Goal: Task Accomplishment & Management: Use online tool/utility

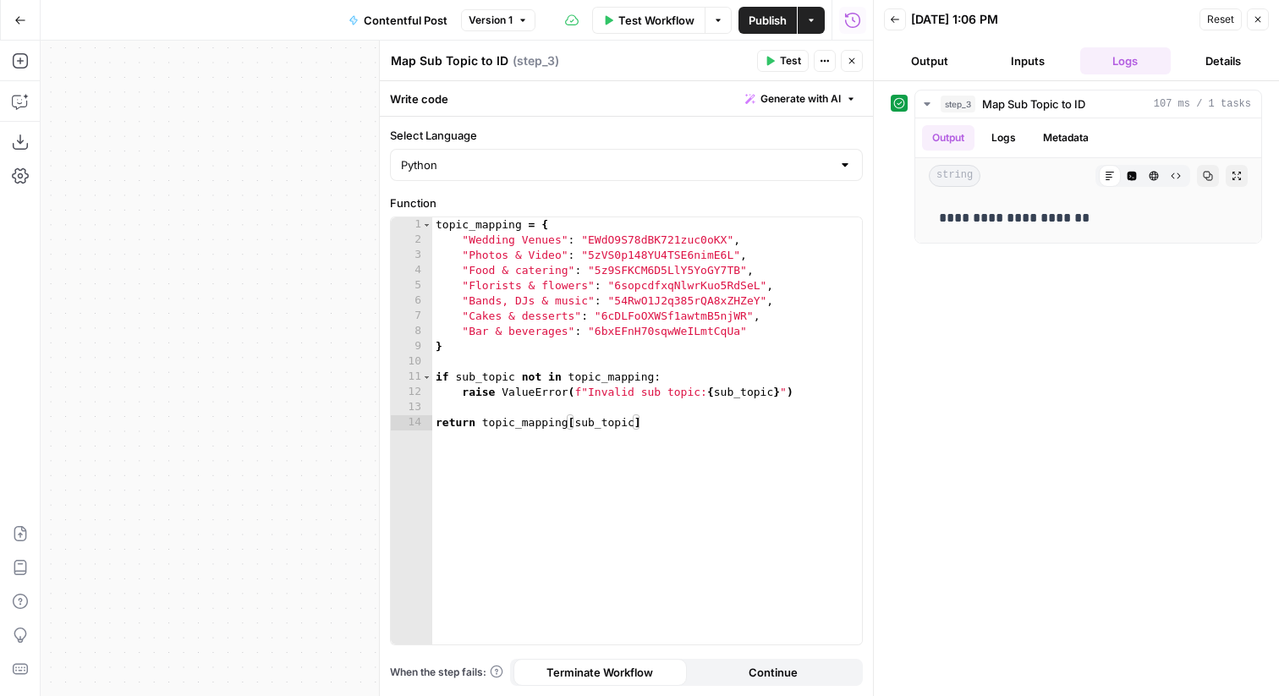
click at [197, 140] on div "**********" at bounding box center [457, 368] width 832 height 655
click at [713, 363] on div "topic_mapping = { "Wedding Venues" : "EWdO9S78dBK721zuc0oKX" , "Photos & Video"…" at bounding box center [647, 446] width 430 height 458
click at [1255, 21] on icon "button" at bounding box center [1258, 20] width 6 height 6
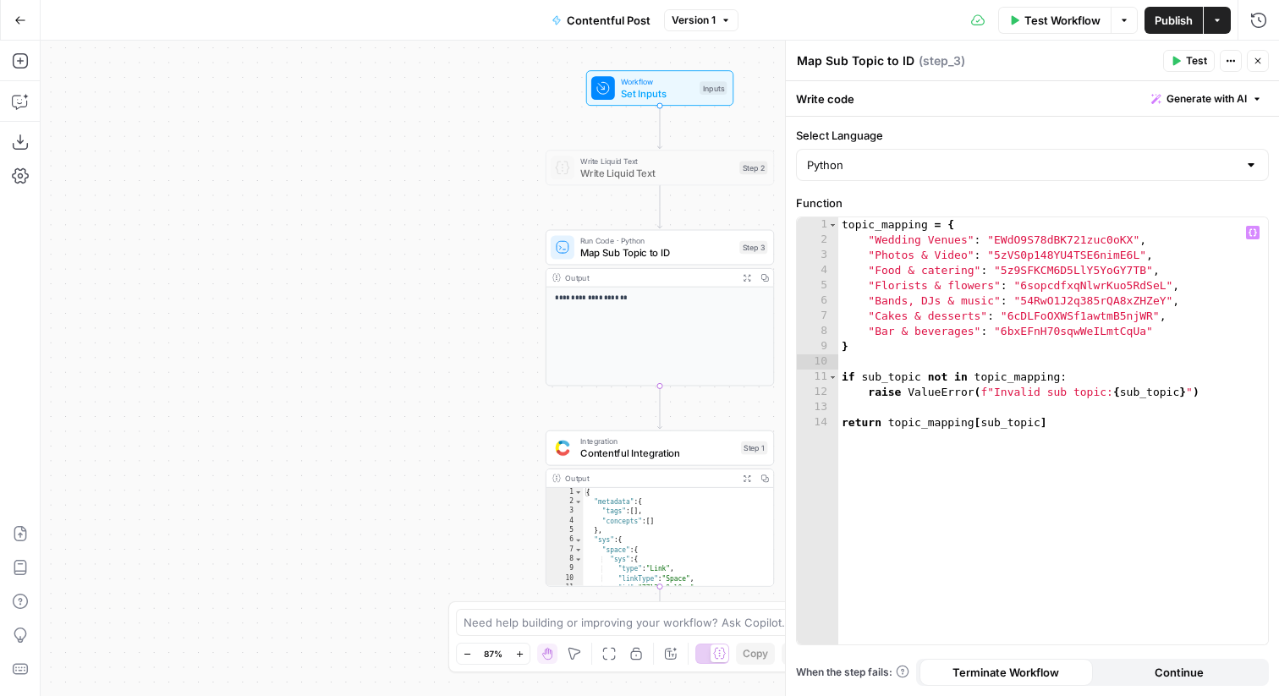
click at [688, 458] on span "Contentful Integration" at bounding box center [657, 453] width 155 height 14
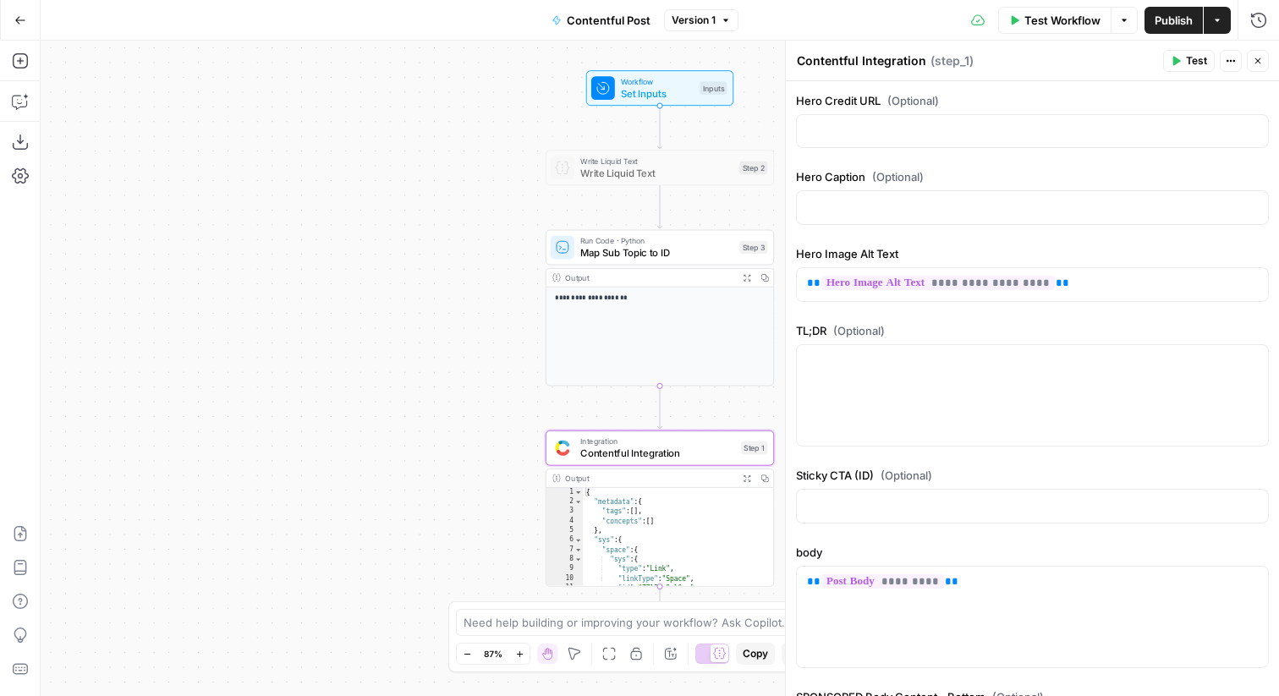
scroll to position [1337, 0]
click at [644, 96] on span "Set Inputs" at bounding box center [657, 93] width 73 height 14
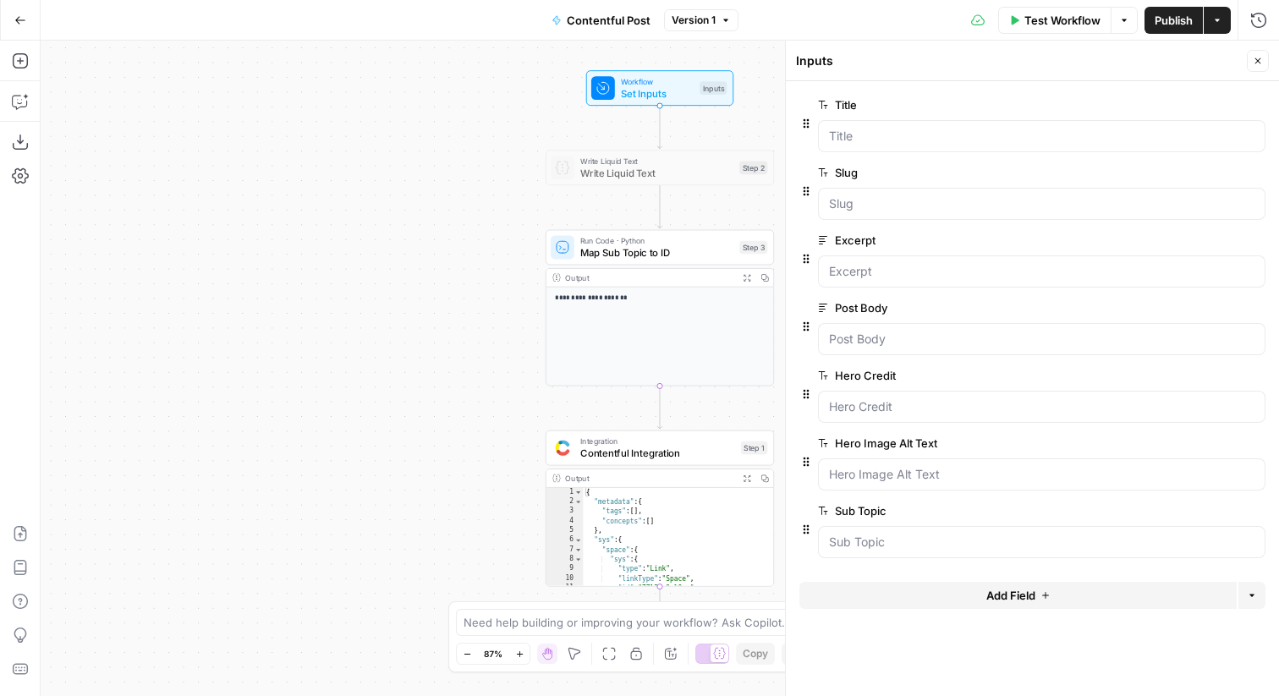
click at [953, 591] on button "Add Field" at bounding box center [1017, 595] width 437 height 27
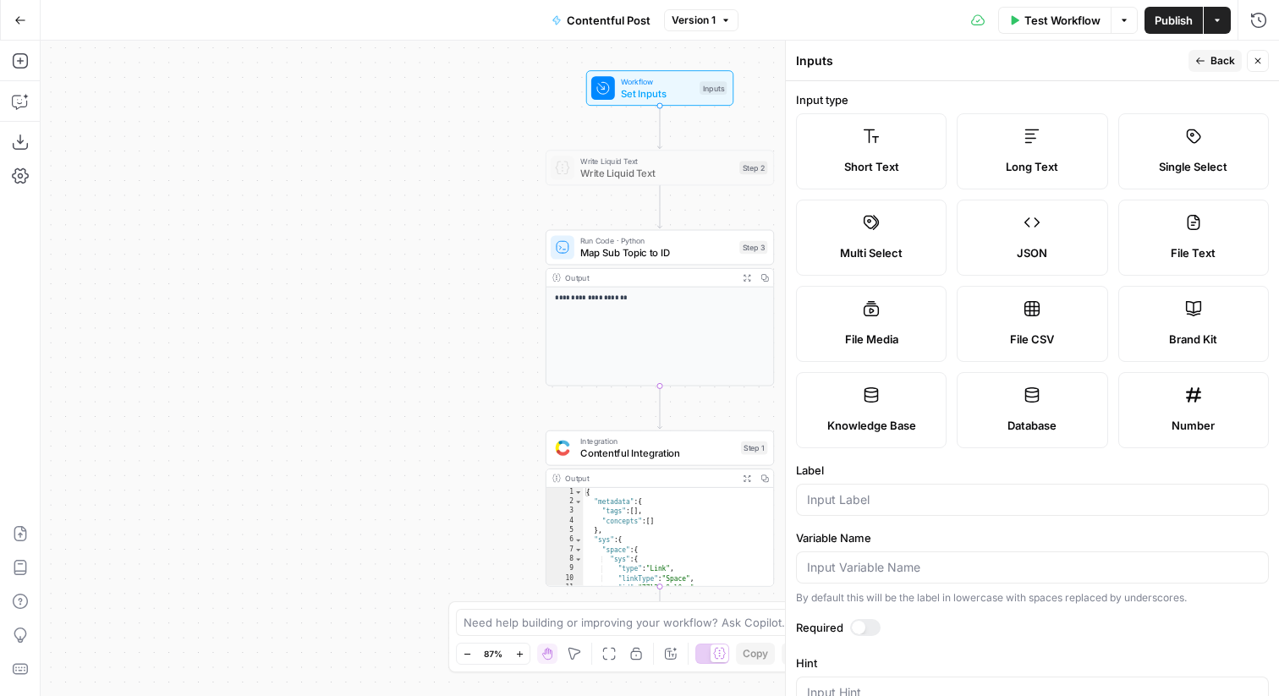
click at [988, 174] on div "Long Text" at bounding box center [1032, 166] width 122 height 17
click at [870, 506] on input "Label" at bounding box center [1032, 499] width 451 height 17
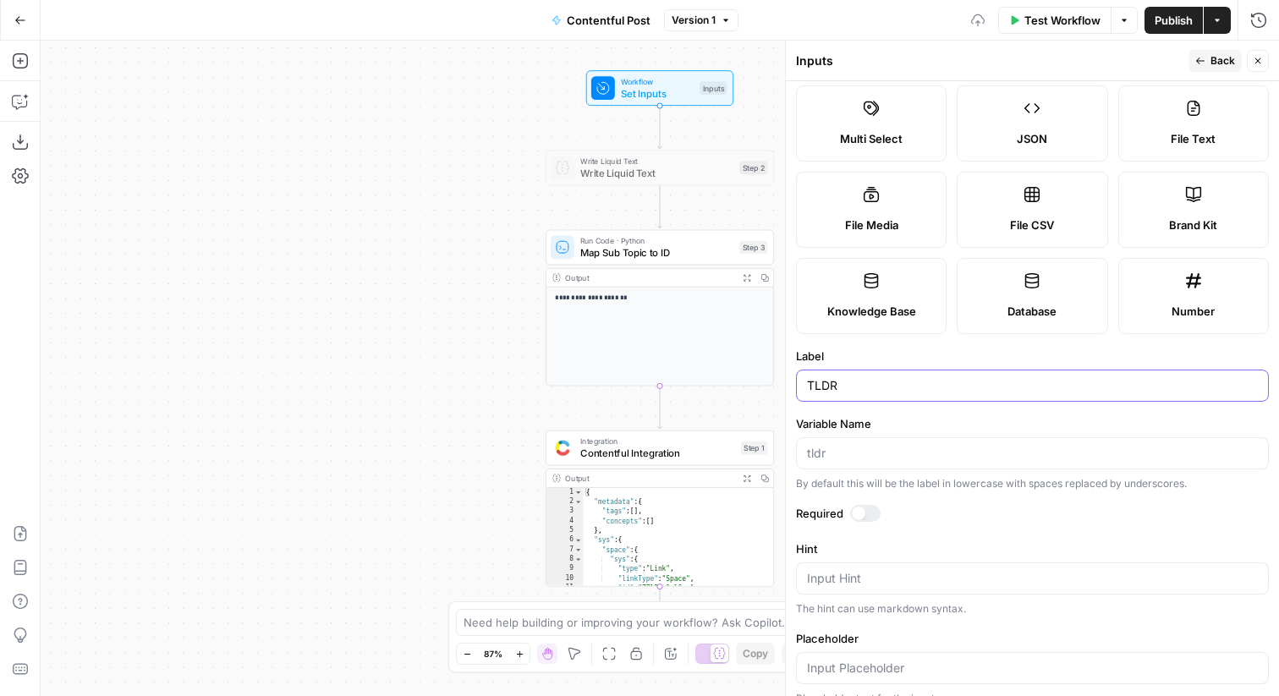
scroll to position [150, 0]
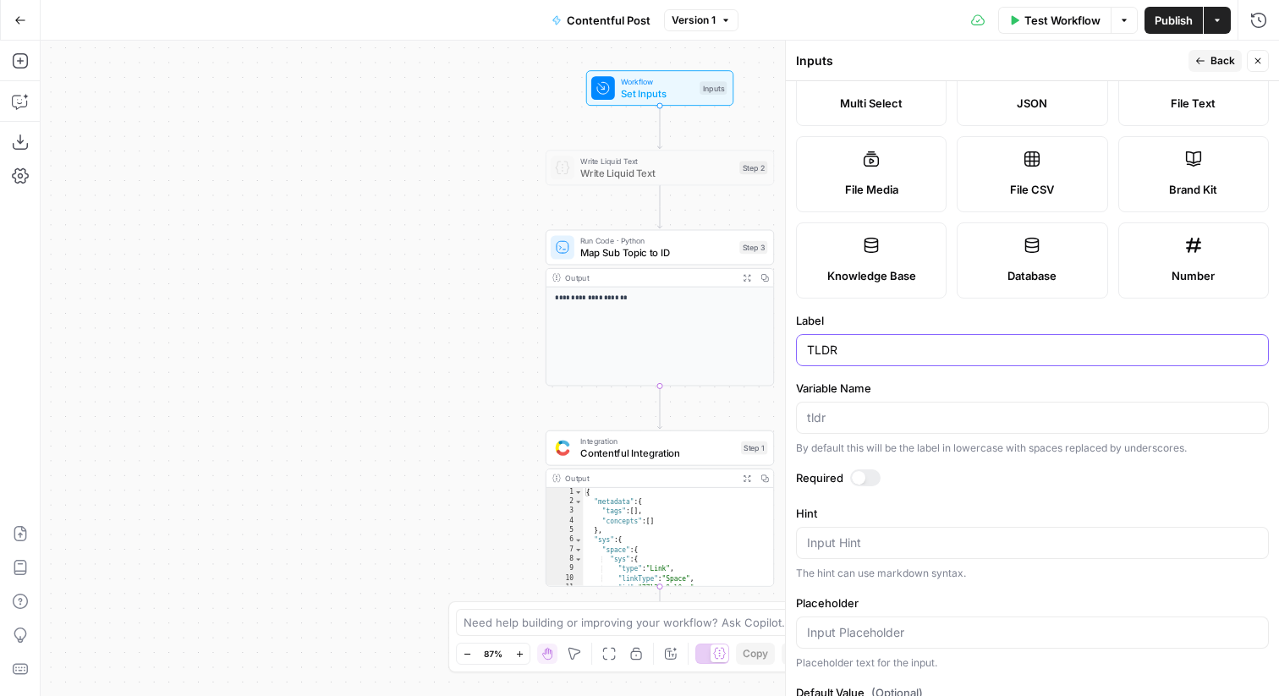
type input "TLDR"
click at [1207, 57] on button "Back" at bounding box center [1214, 61] width 53 height 22
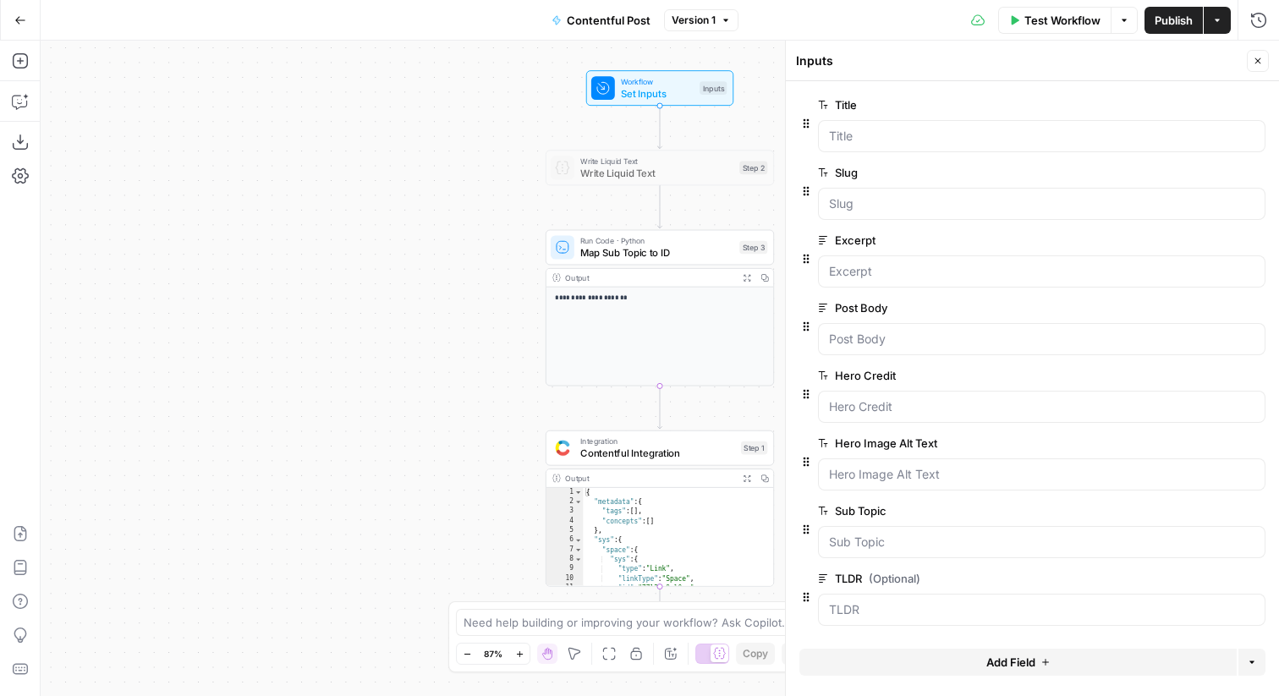
click at [1211, 585] on button "edit field" at bounding box center [1208, 578] width 65 height 20
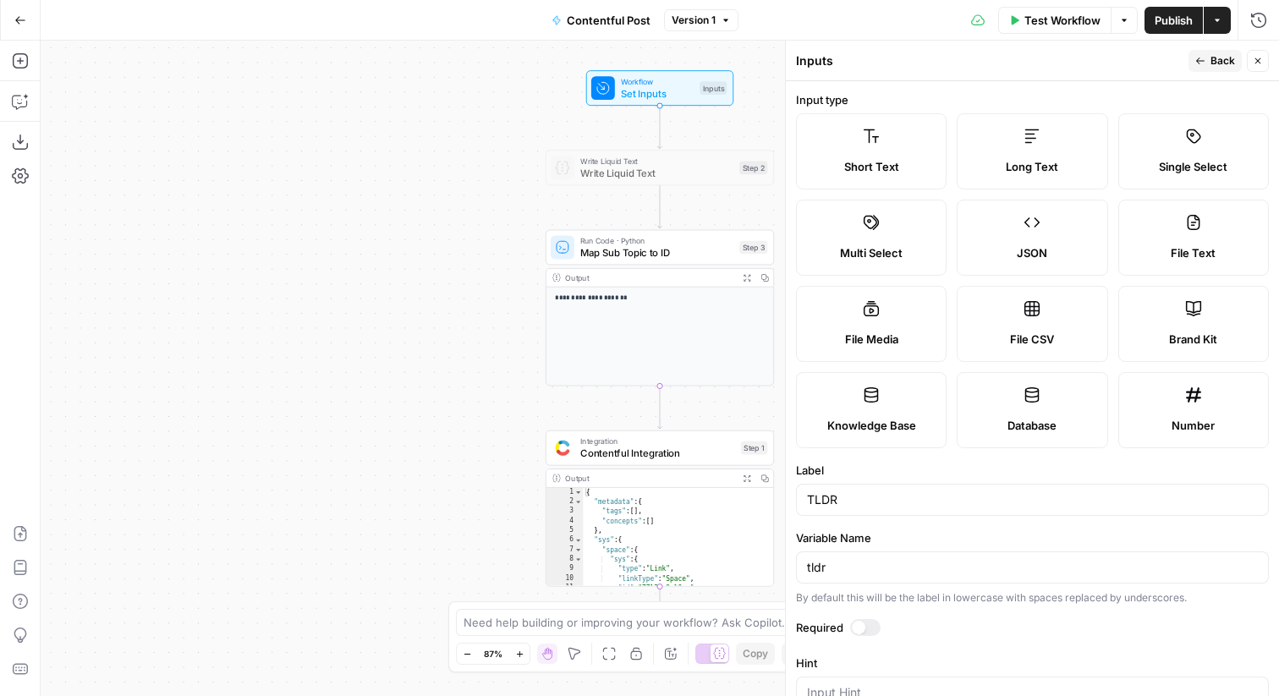
click at [866, 622] on div at bounding box center [865, 627] width 30 height 17
click at [1216, 49] on div "Run History E" at bounding box center [1222, 56] width 76 height 16
click at [1202, 62] on icon "button" at bounding box center [1200, 61] width 10 height 10
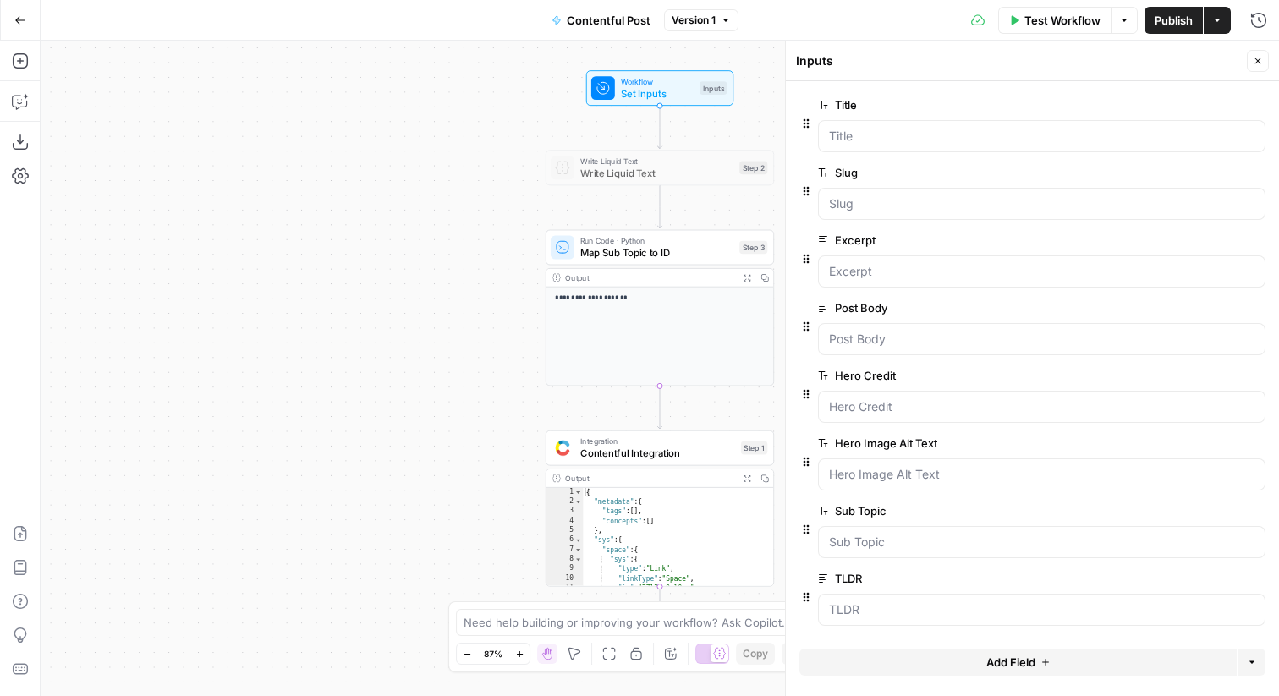
click at [1263, 62] on button "Close" at bounding box center [1258, 61] width 22 height 22
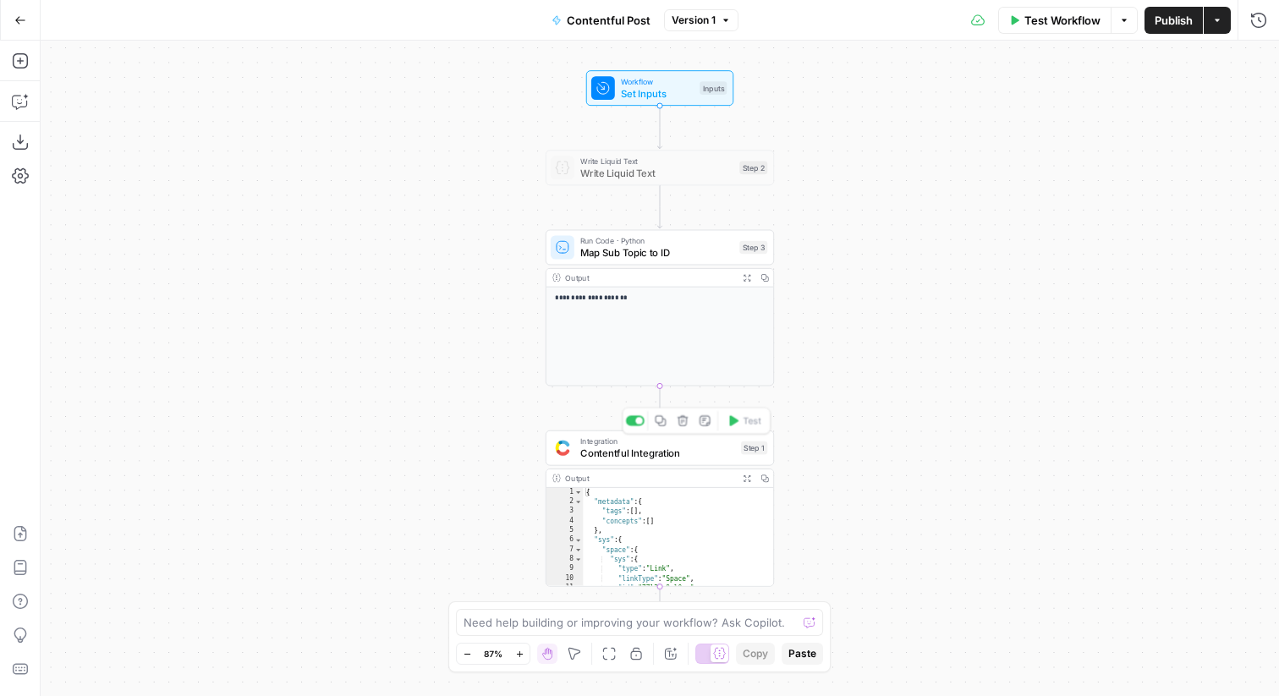
click at [669, 444] on span "Integration" at bounding box center [657, 442] width 155 height 12
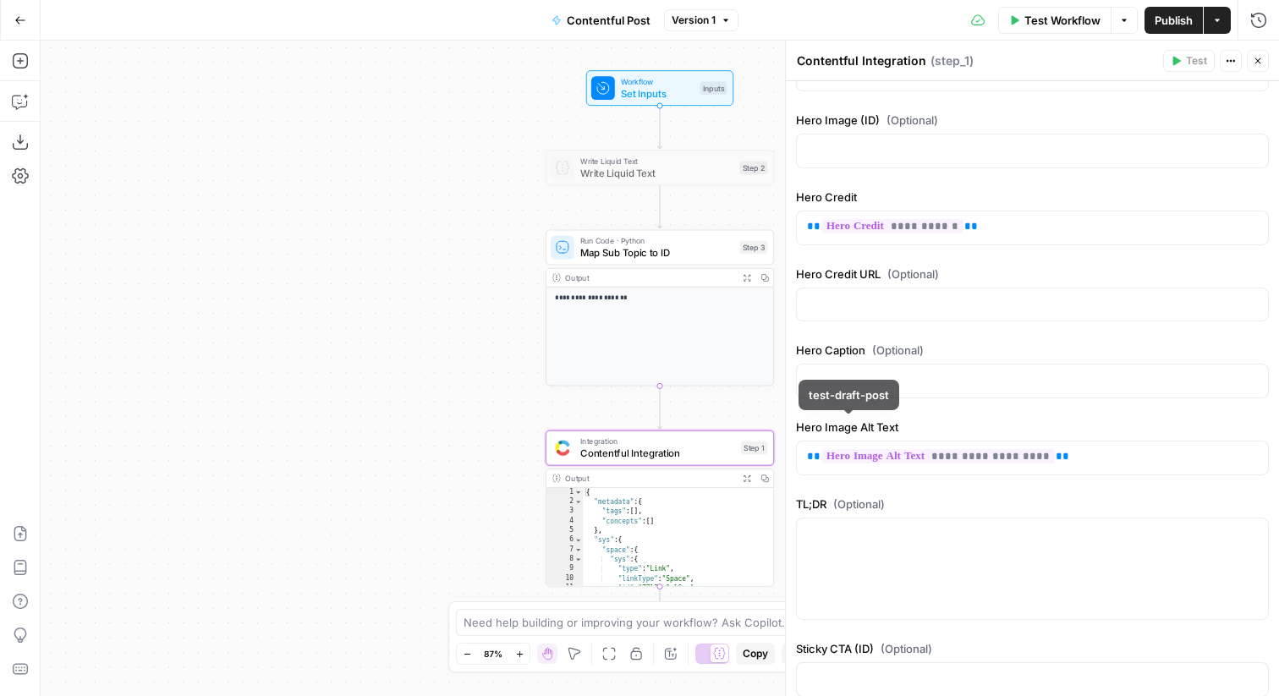
scroll to position [1197, 0]
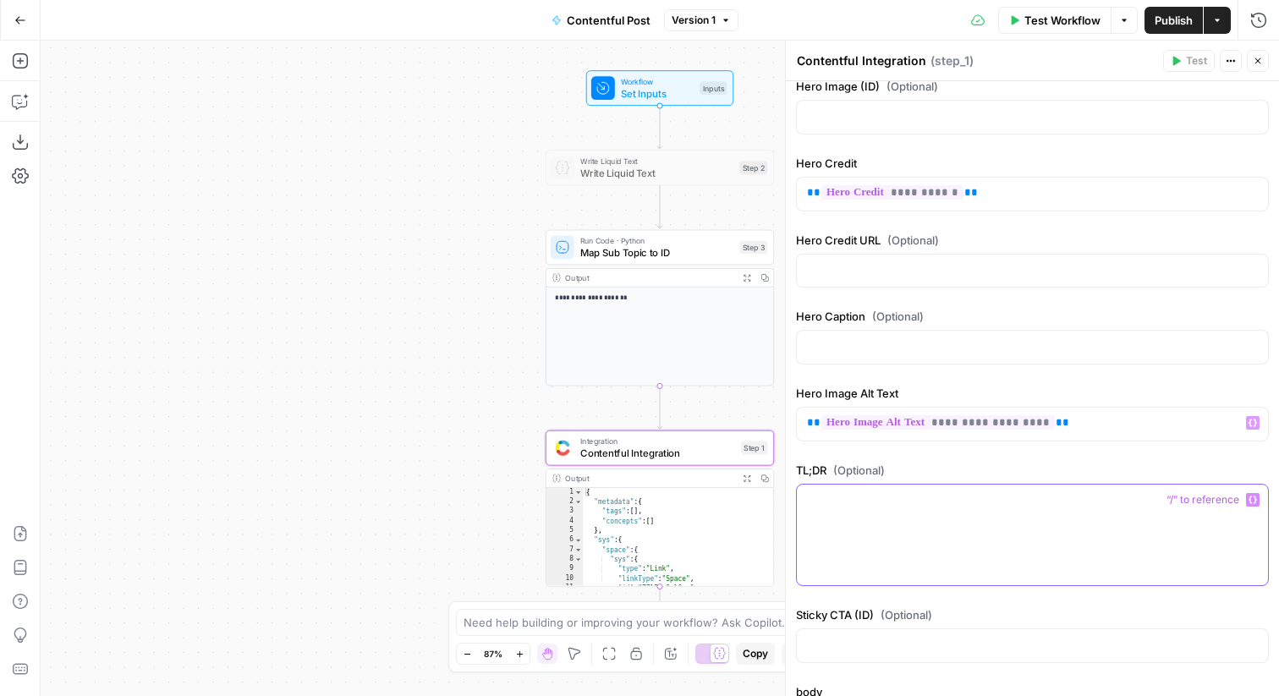
click at [937, 530] on div at bounding box center [1032, 535] width 471 height 101
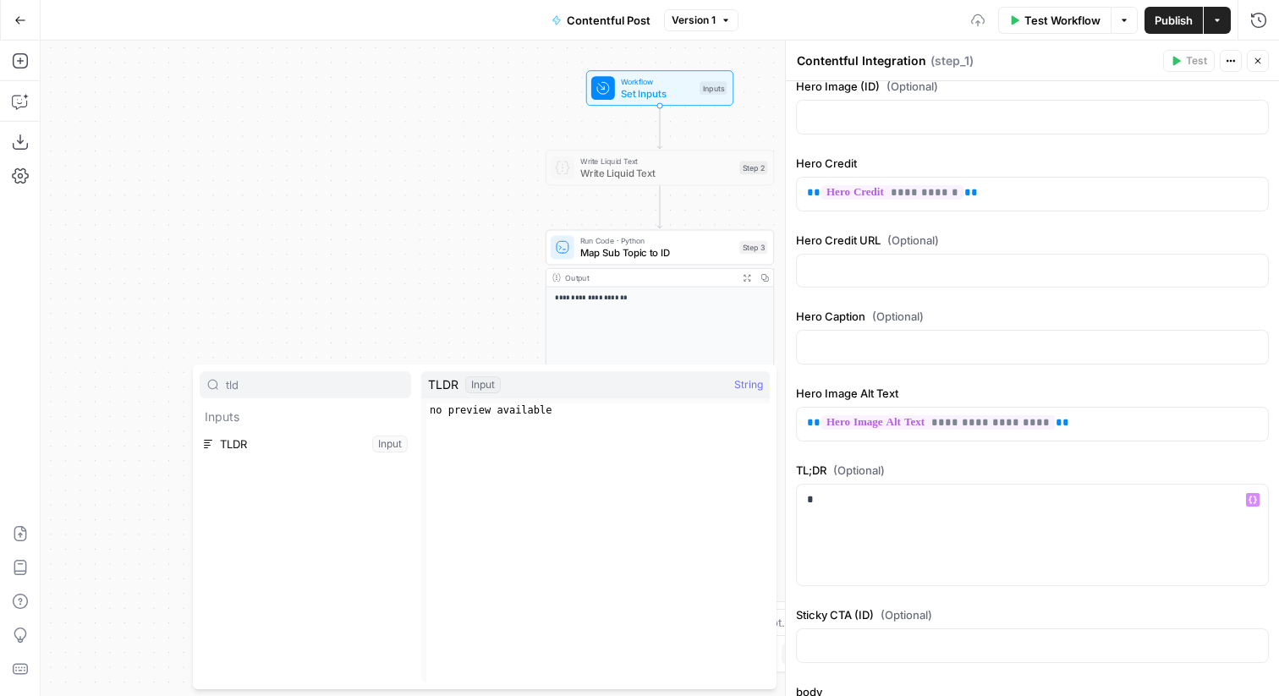
type input "tld"
click at [214, 434] on button "Select variable TLDR" at bounding box center [305, 443] width 211 height 27
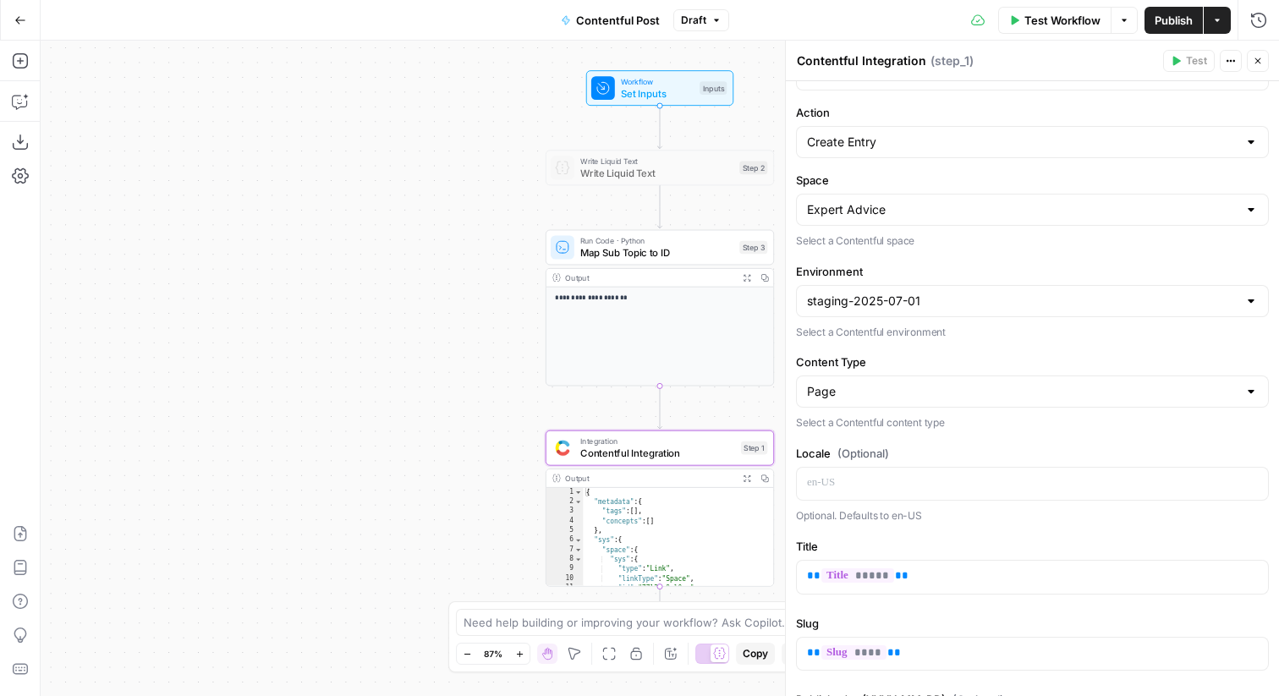
scroll to position [0, 0]
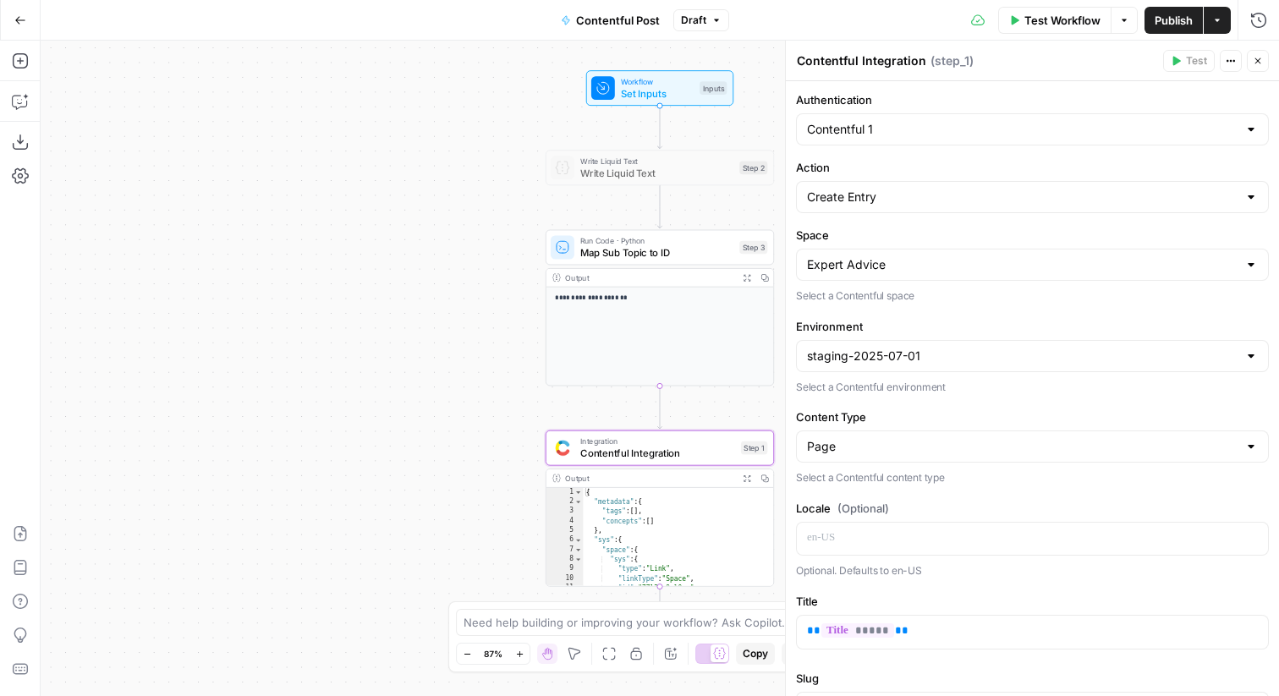
click at [1254, 58] on icon "button" at bounding box center [1258, 61] width 10 height 10
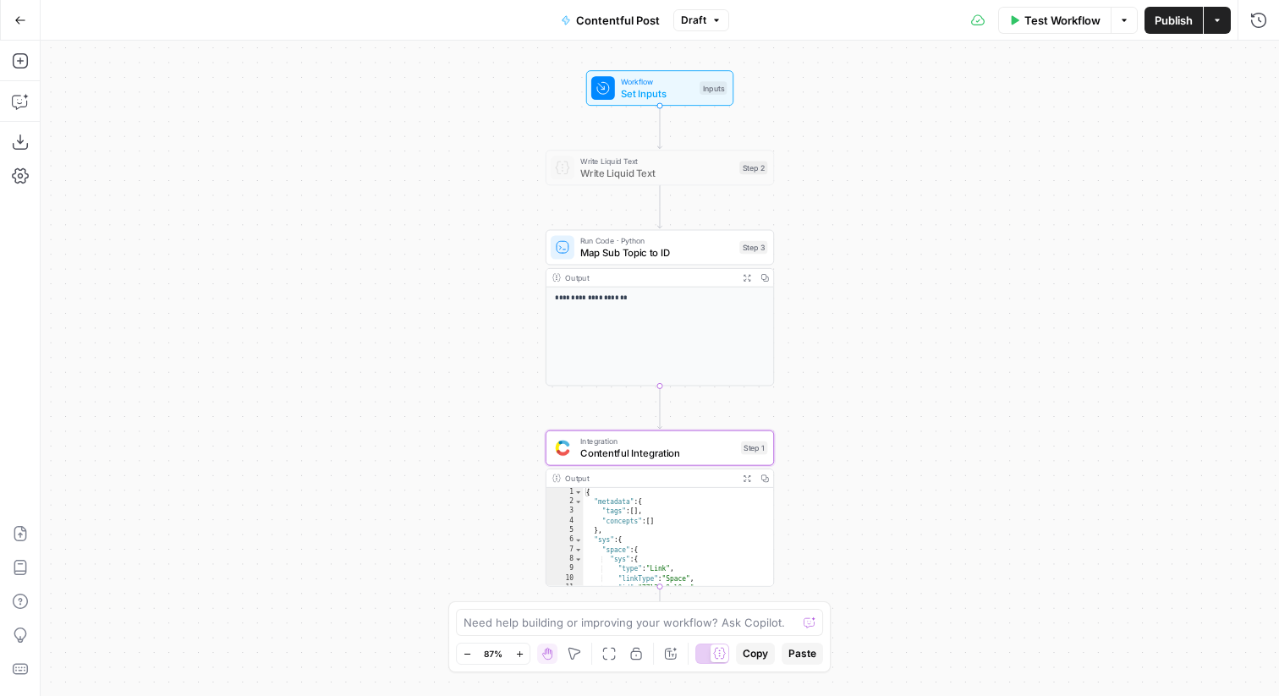
click at [1167, 20] on span "Publish" at bounding box center [1173, 20] width 38 height 17
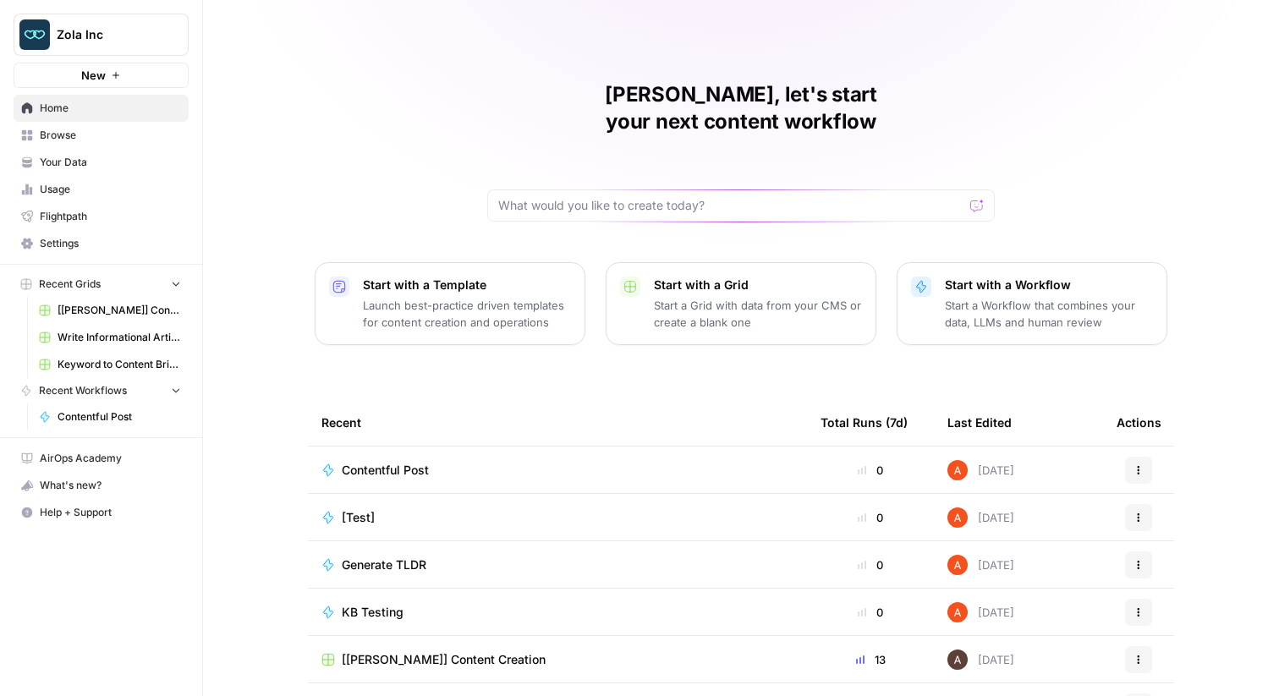
click at [96, 138] on span "Browse" at bounding box center [110, 135] width 141 height 15
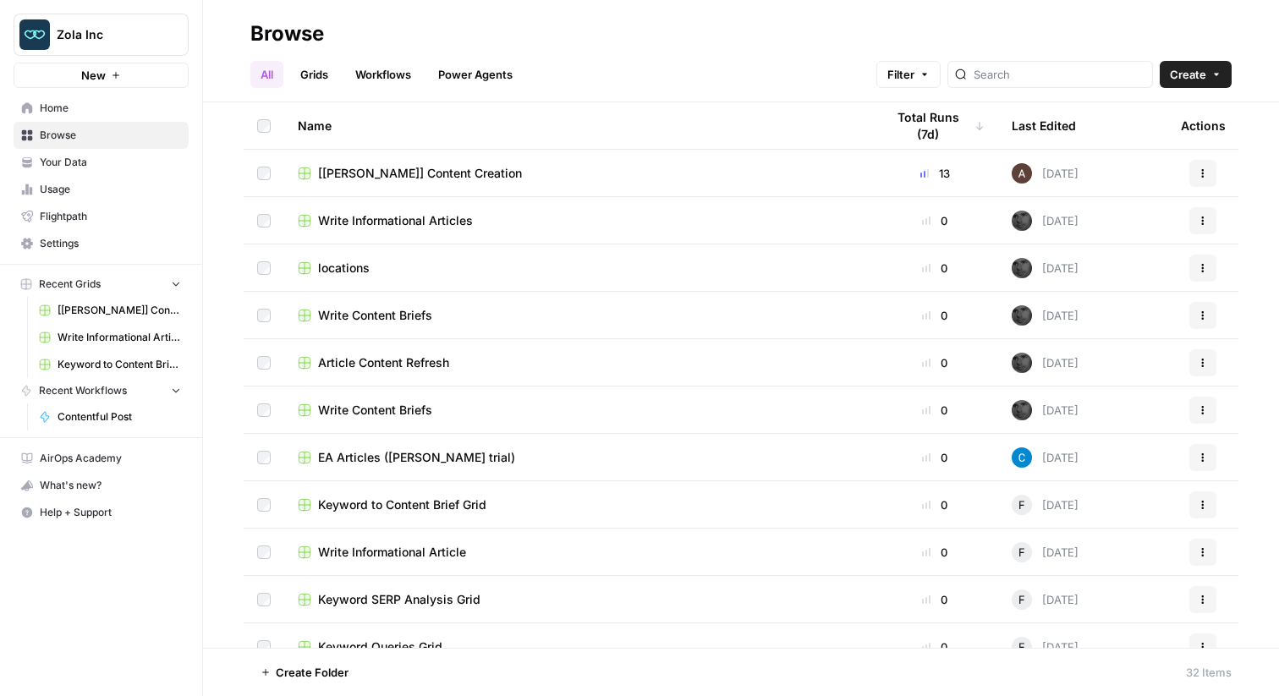
click at [322, 66] on link "Grids" at bounding box center [314, 74] width 48 height 27
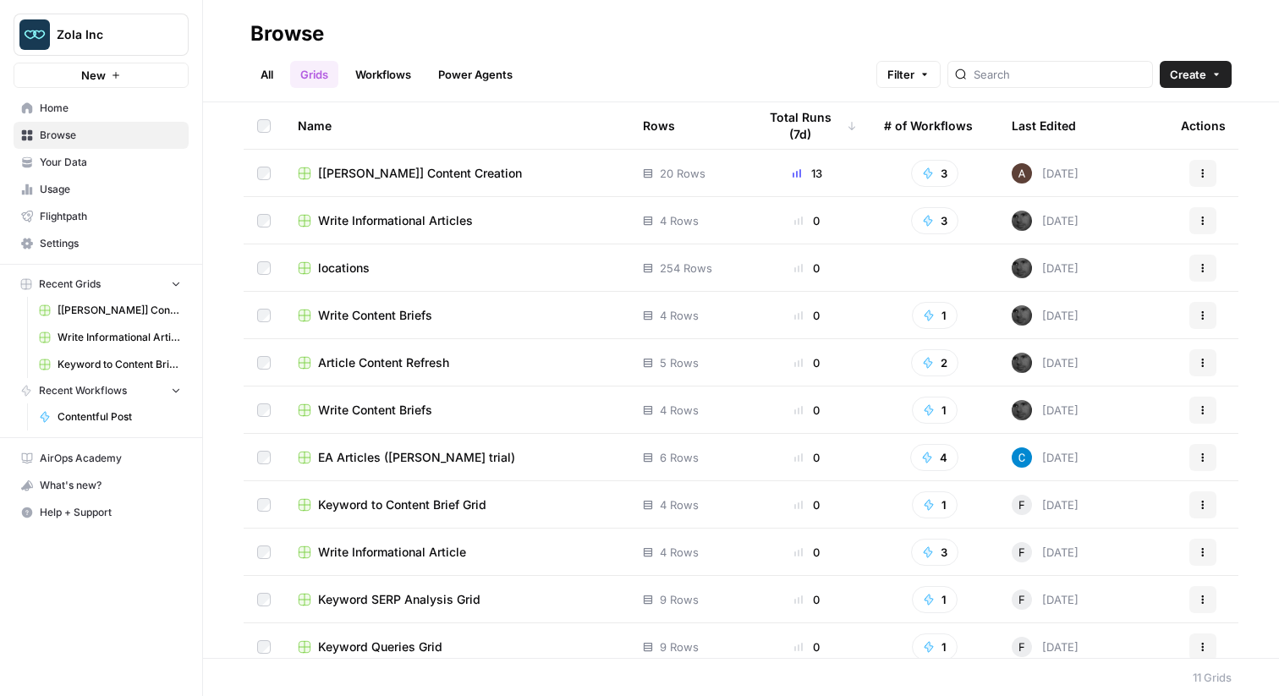
click at [359, 167] on span "[[PERSON_NAME]] Content Creation" at bounding box center [420, 173] width 204 height 17
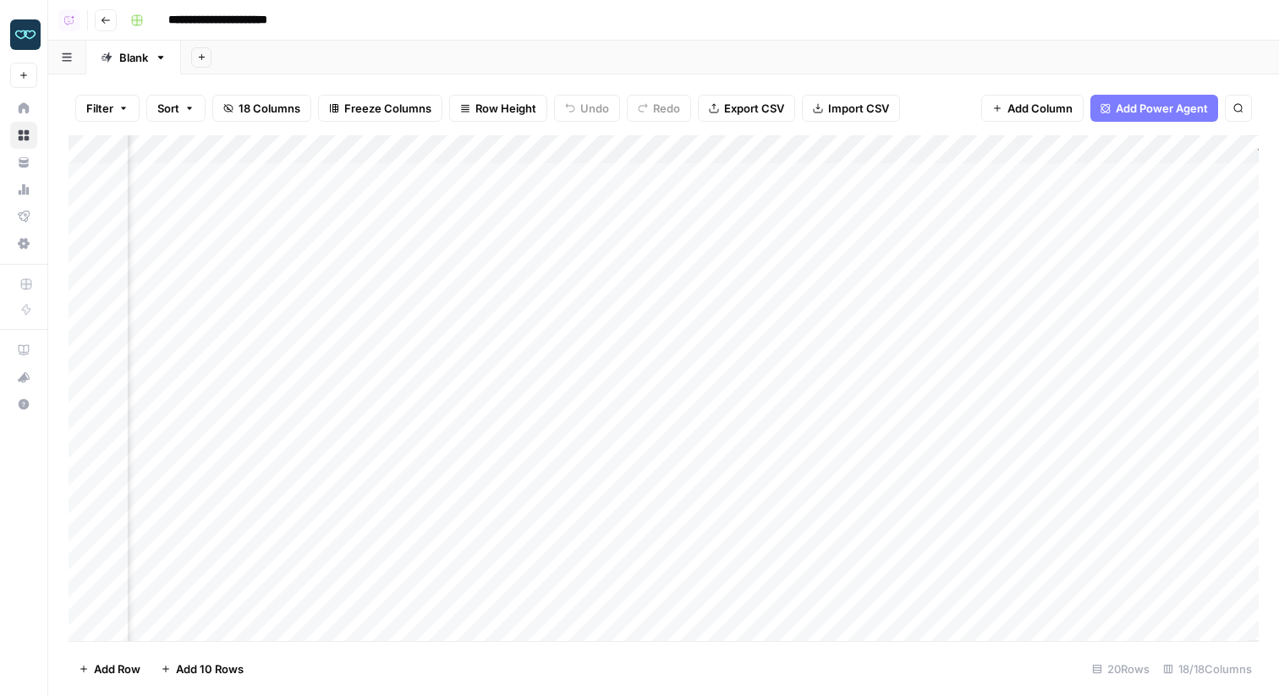
scroll to position [0, 1740]
click at [1101, 151] on div "Add Column" at bounding box center [664, 388] width 1190 height 506
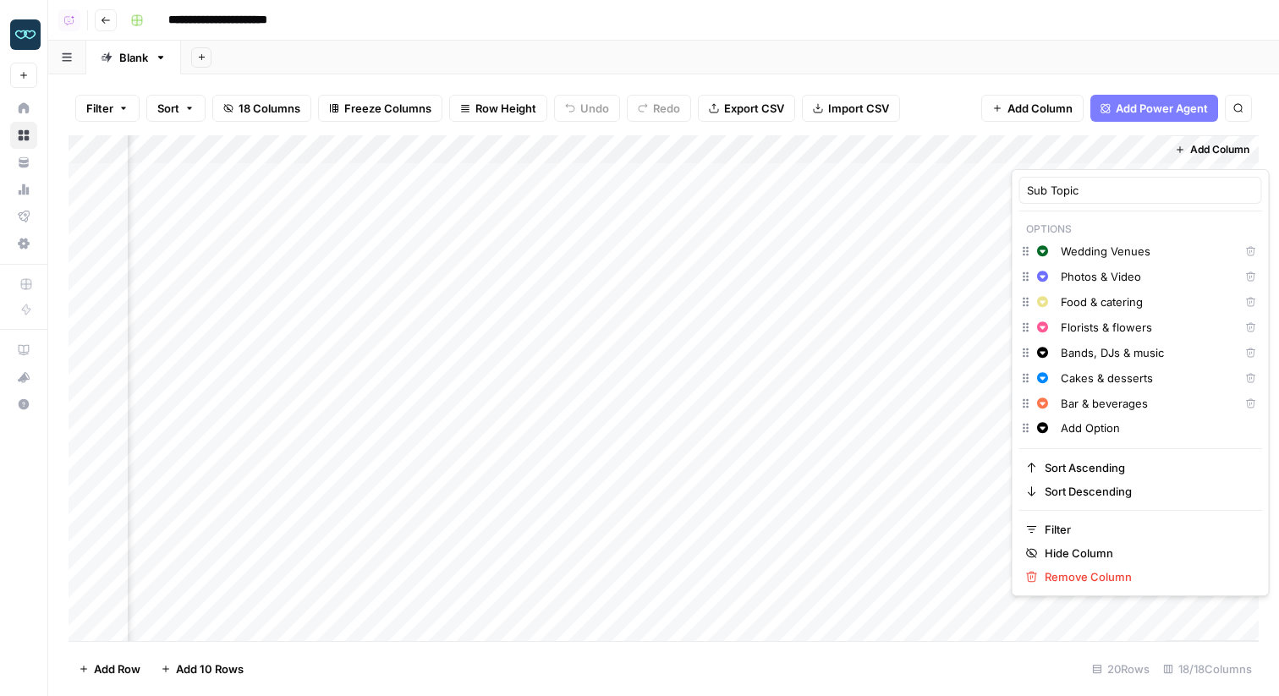
click at [948, 90] on div "Filter Sort 18 Columns Freeze Columns Row Height Undo Redo Export CSV Import CS…" at bounding box center [664, 108] width 1190 height 54
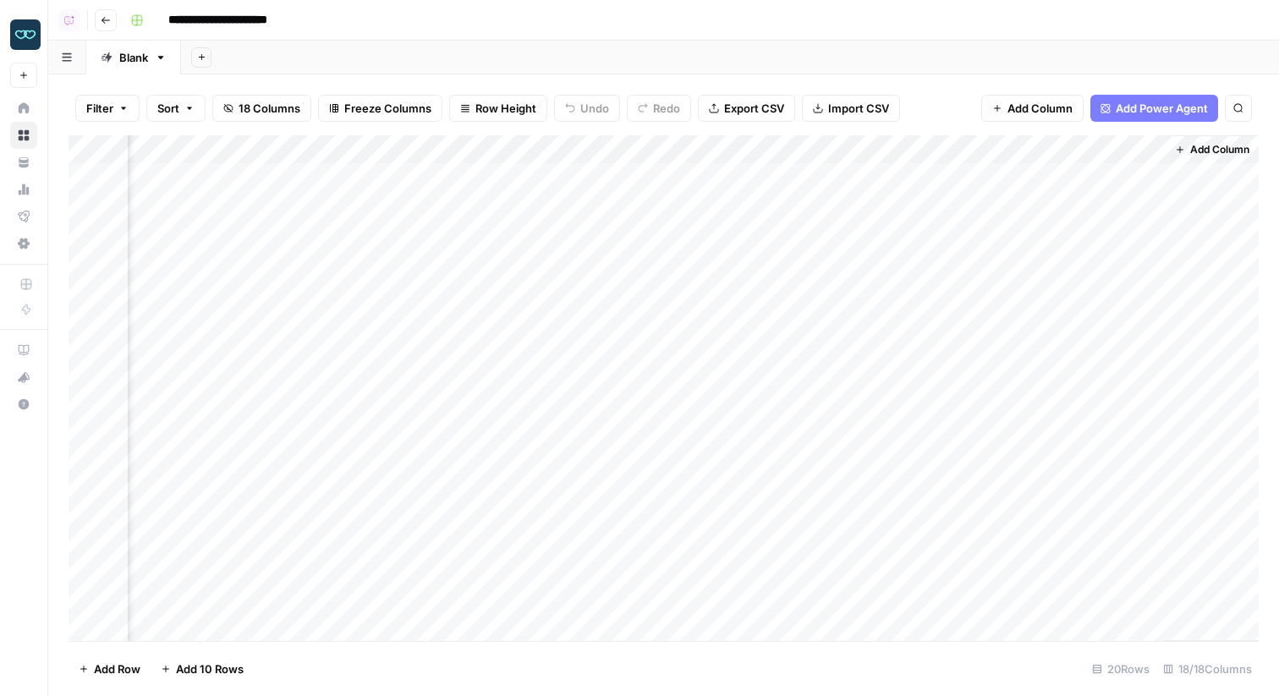
click at [1177, 155] on button "Add Column" at bounding box center [1212, 150] width 88 height 22
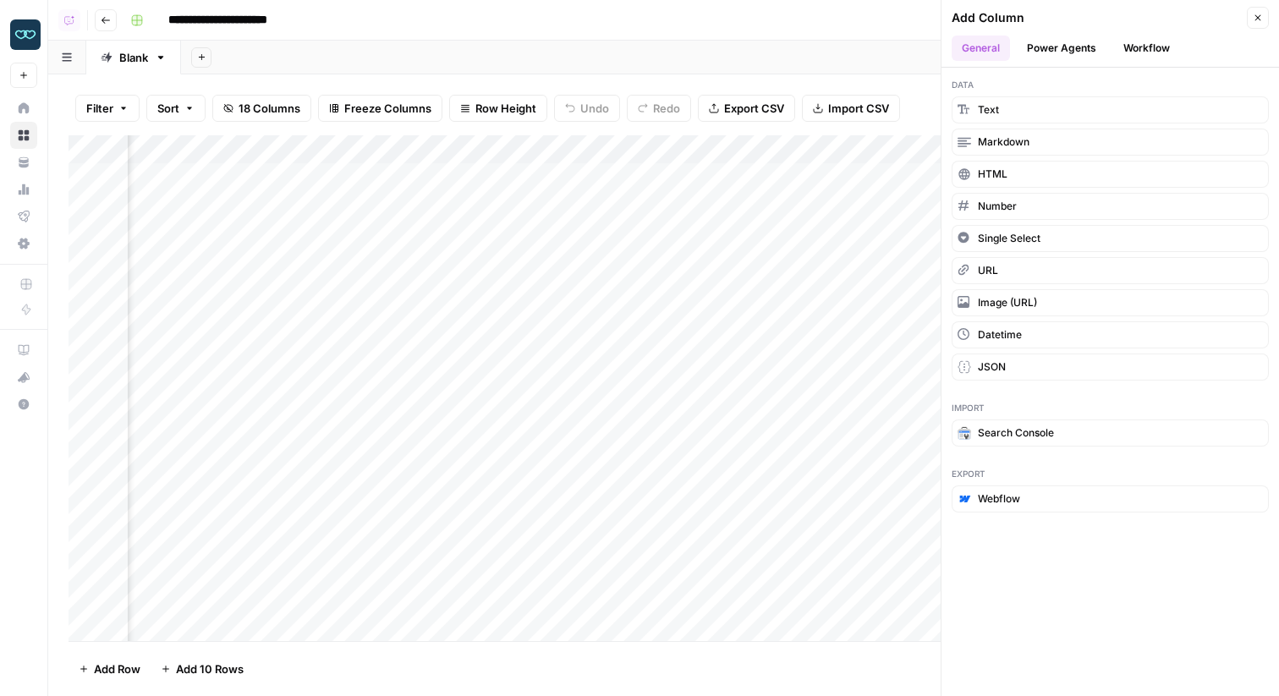
click at [1131, 54] on button "Workflow" at bounding box center [1146, 48] width 67 height 25
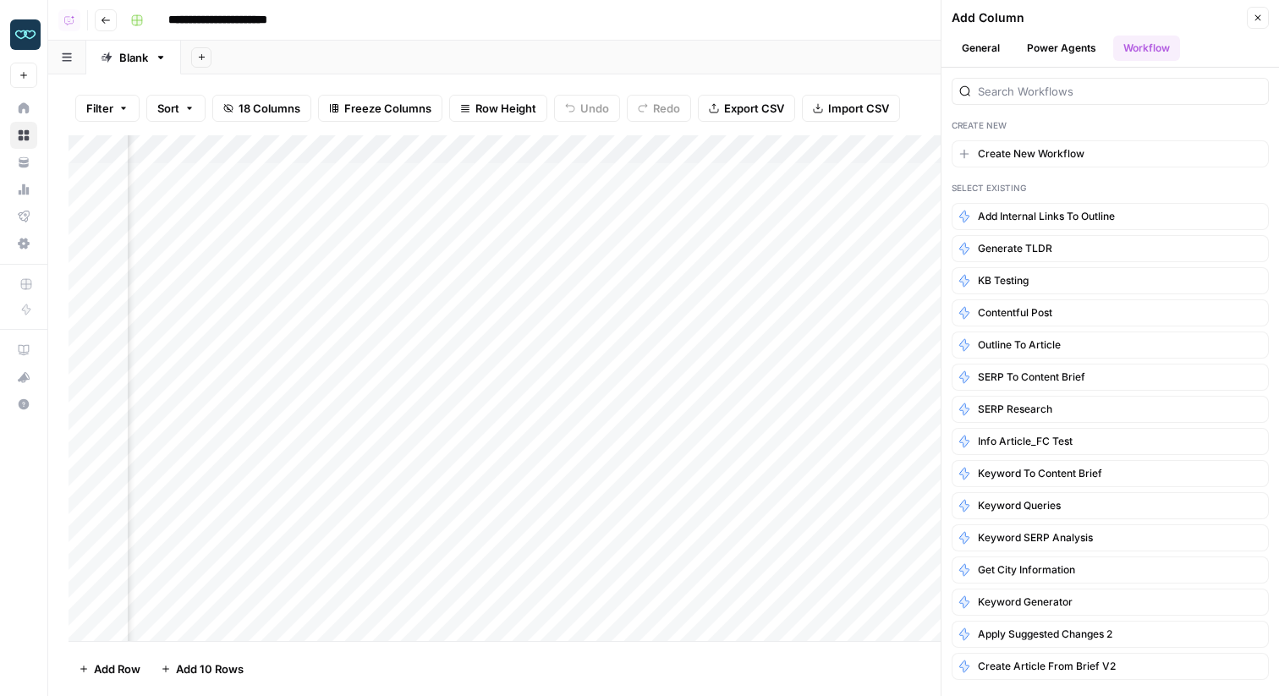
click at [1029, 80] on div at bounding box center [1109, 91] width 317 height 27
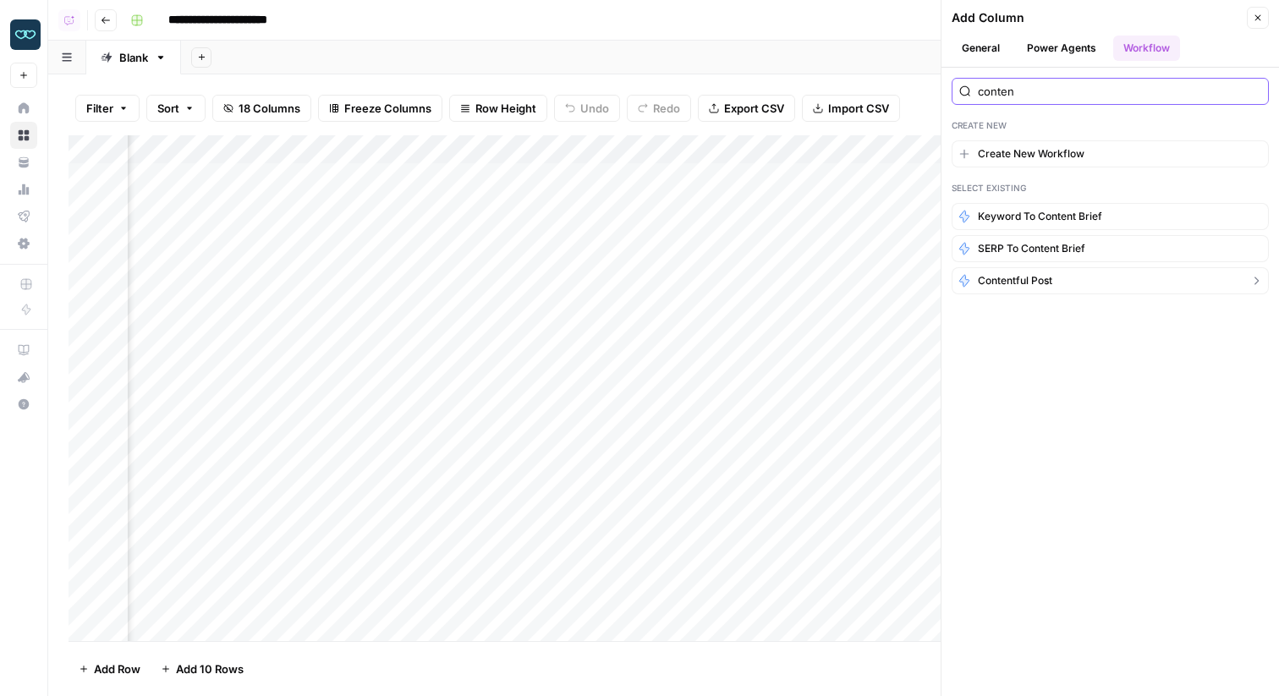
type input "conten"
click at [1023, 278] on span "Contentful Post" at bounding box center [1015, 280] width 74 height 15
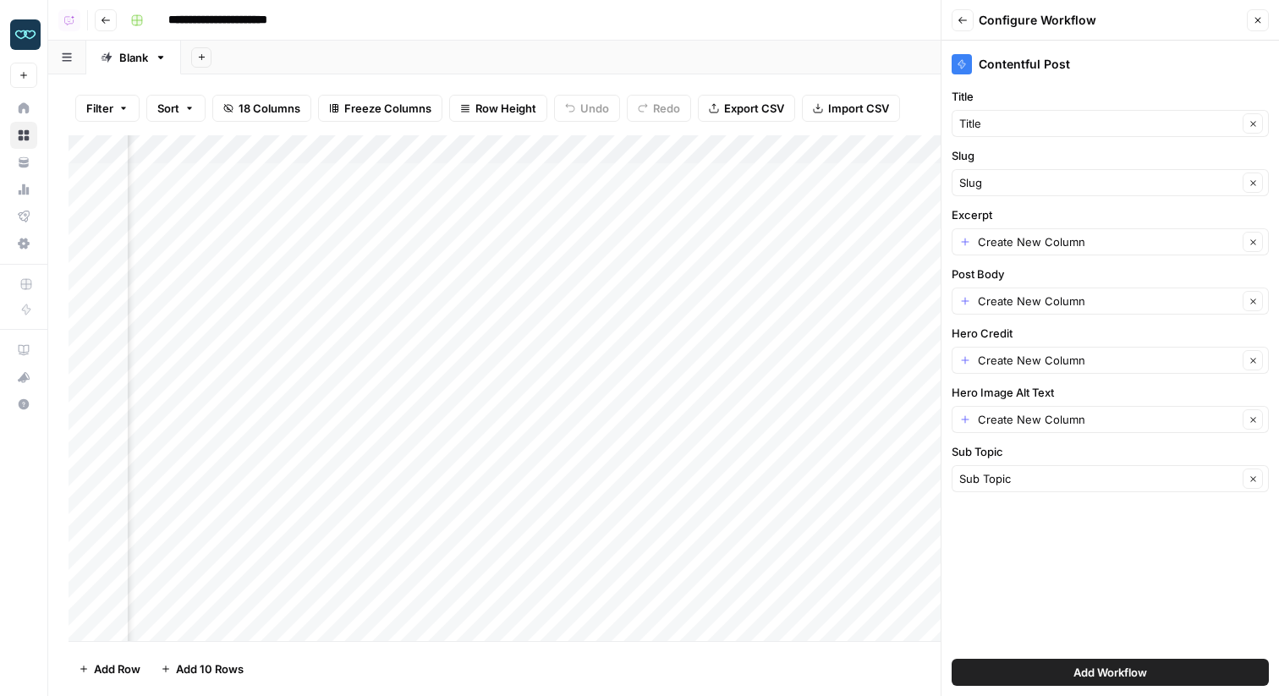
scroll to position [0, 1787]
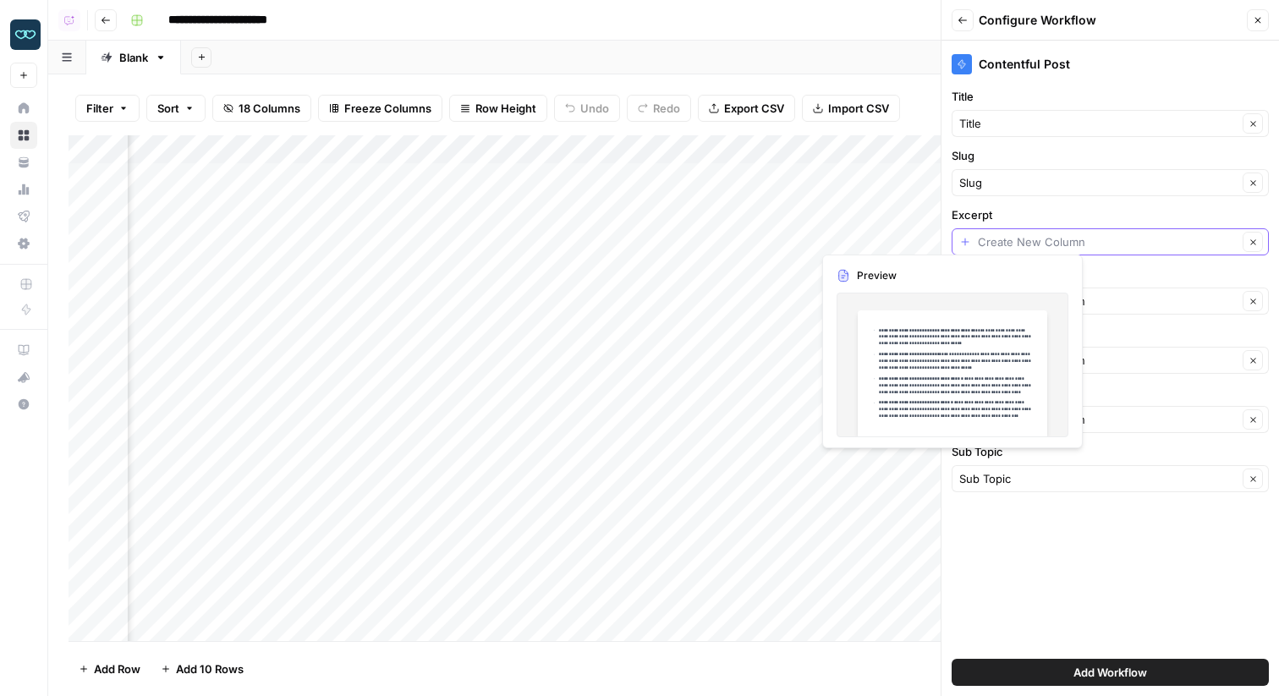
click at [1066, 244] on input "Excerpt" at bounding box center [1108, 241] width 260 height 17
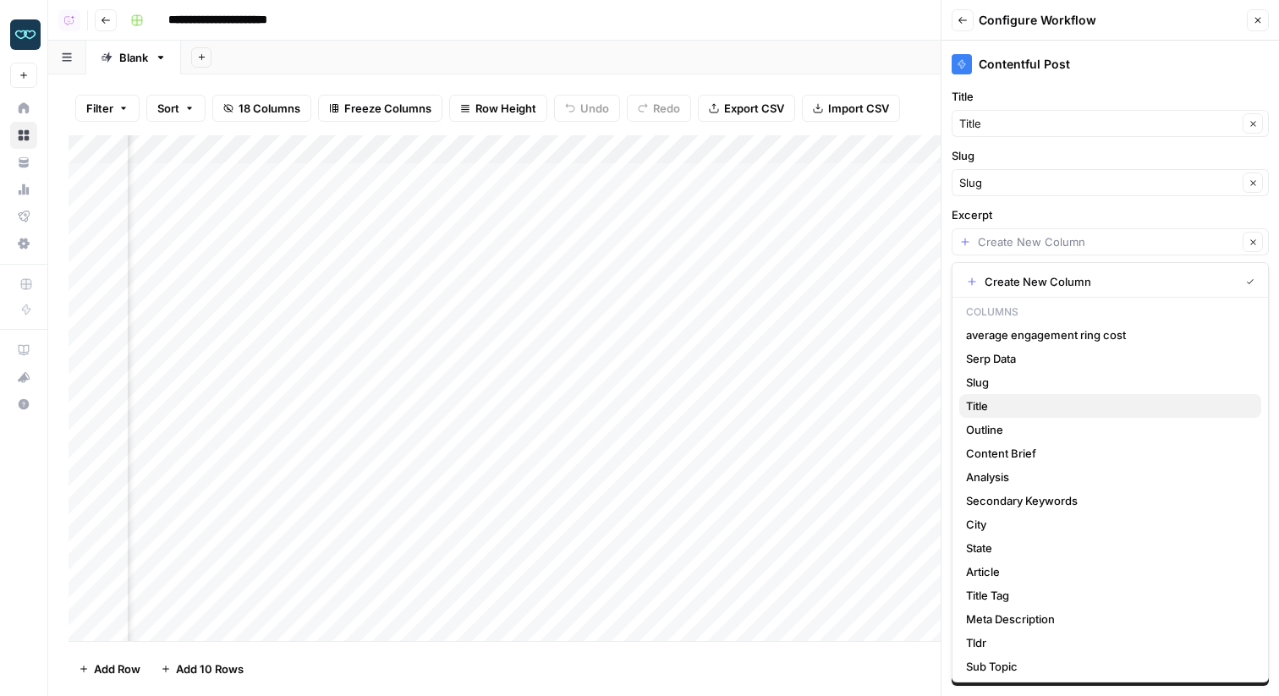
scroll to position [3, 0]
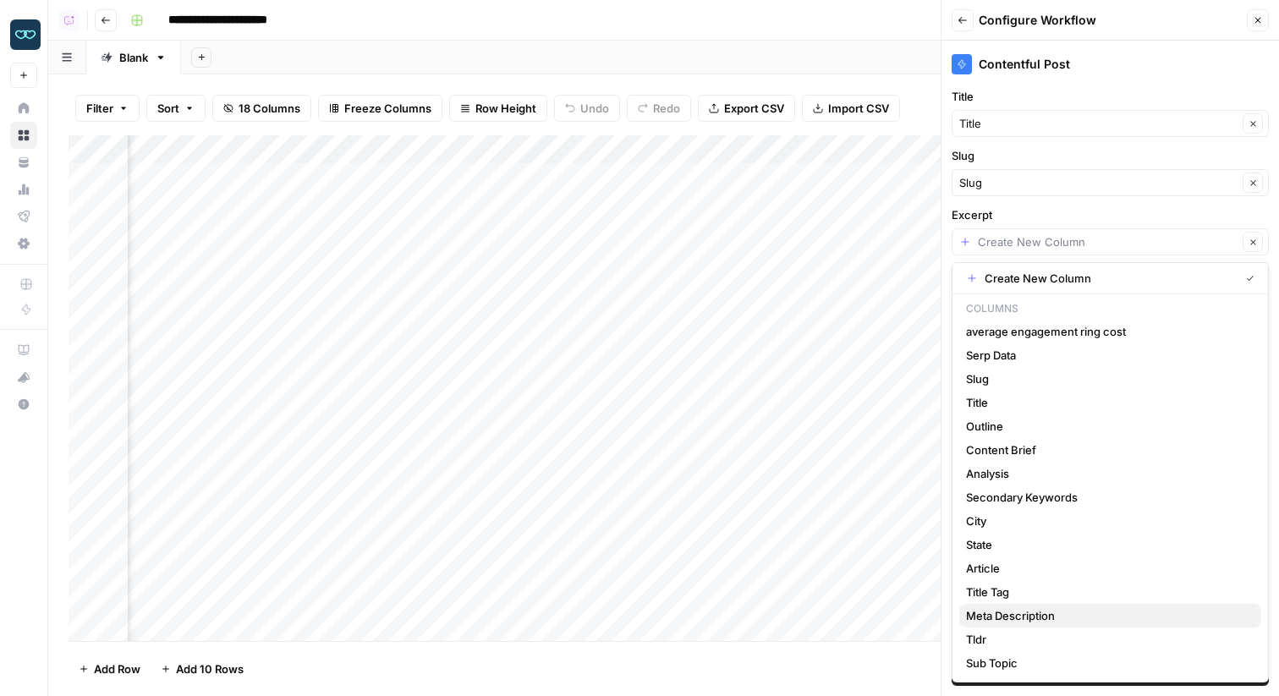
click at [1080, 618] on span "Meta Description" at bounding box center [1107, 615] width 282 height 17
type input "Meta Description"
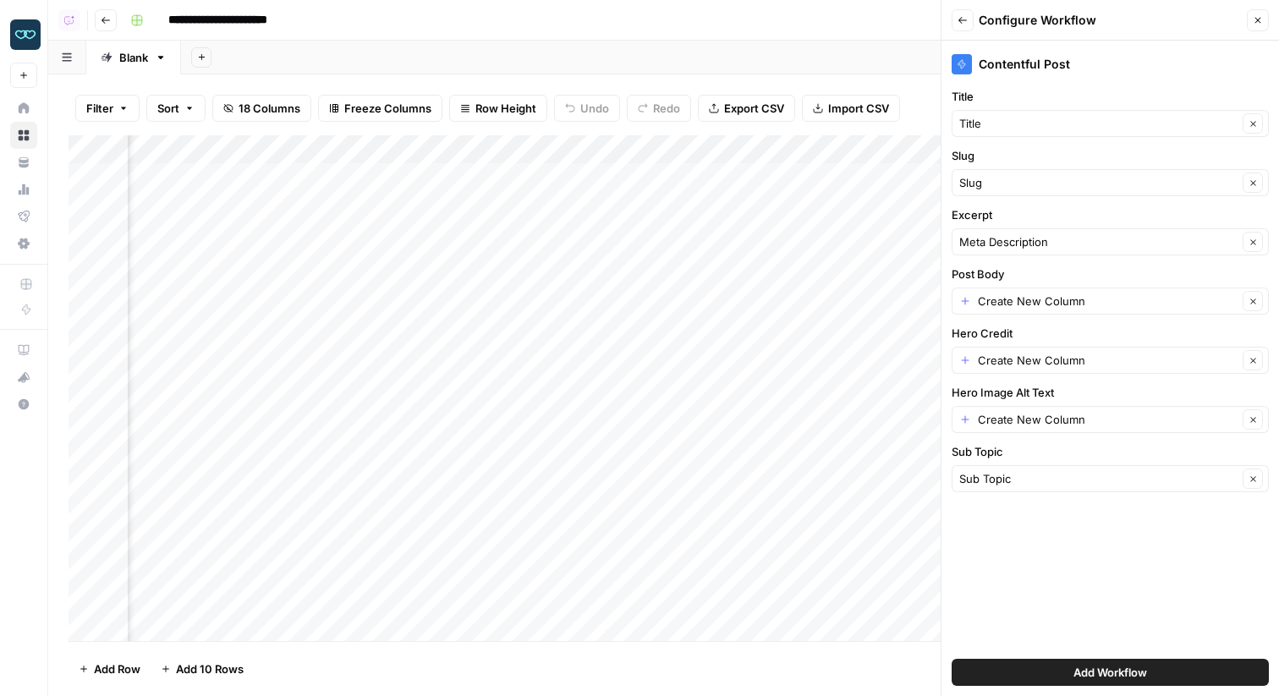
scroll to position [0, 1922]
click at [1067, 304] on input "Post Body" at bounding box center [1108, 301] width 260 height 17
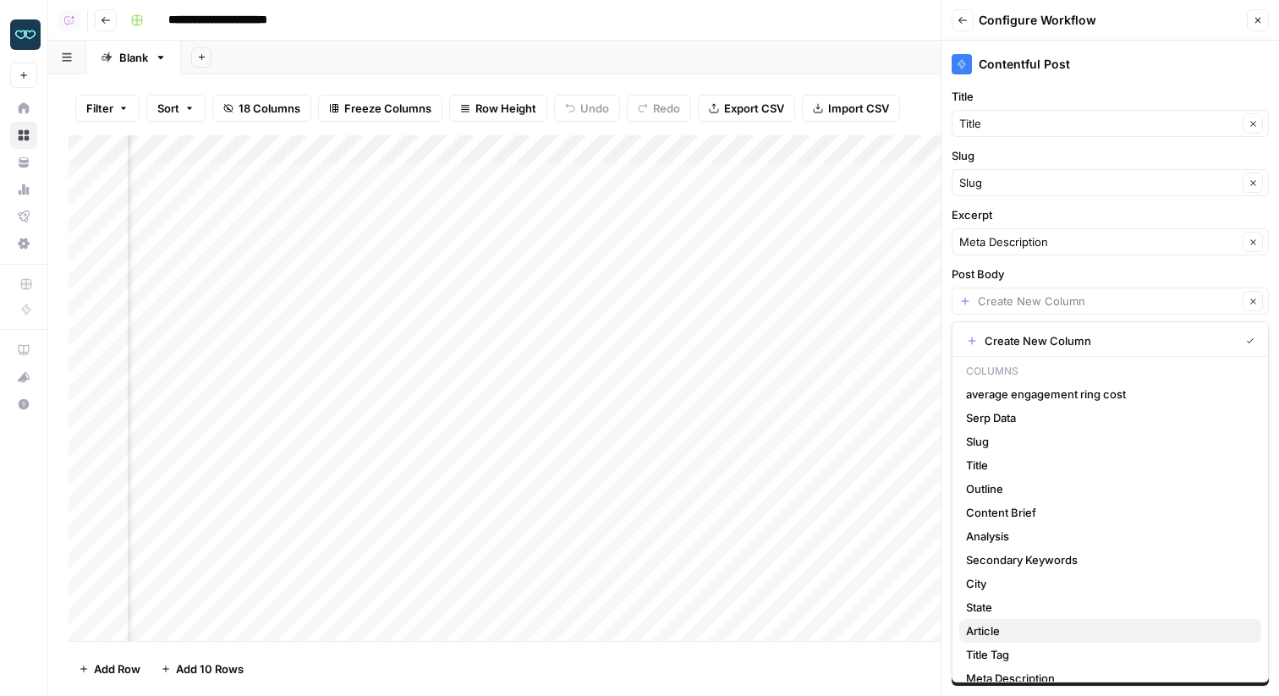
click at [1037, 621] on button "Article" at bounding box center [1110, 631] width 302 height 24
type input "Article"
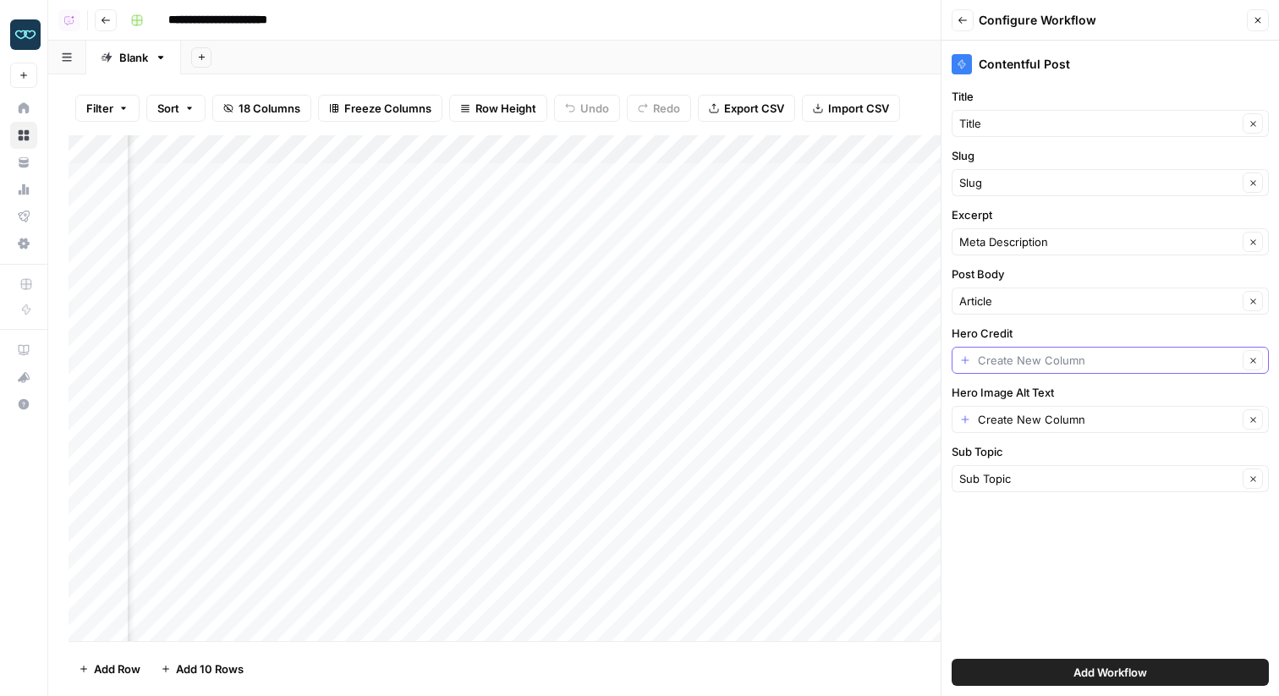
click at [1062, 357] on input "Hero Credit" at bounding box center [1108, 360] width 260 height 17
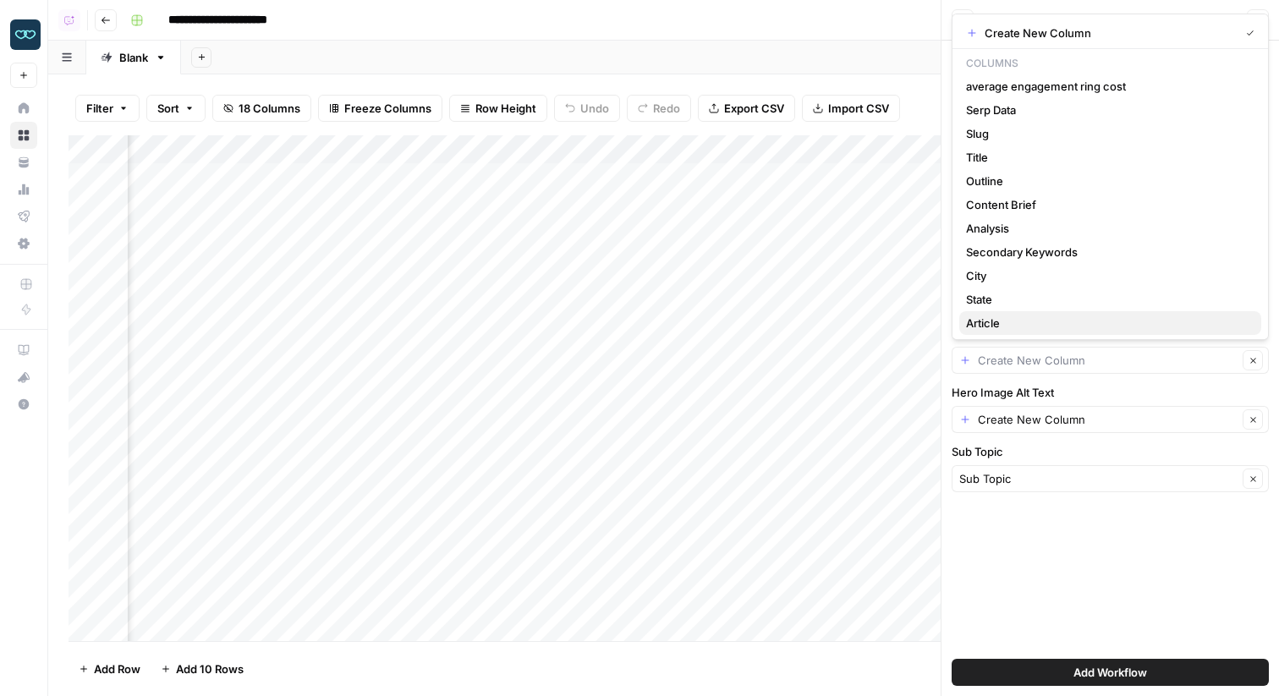
scroll to position [97, 0]
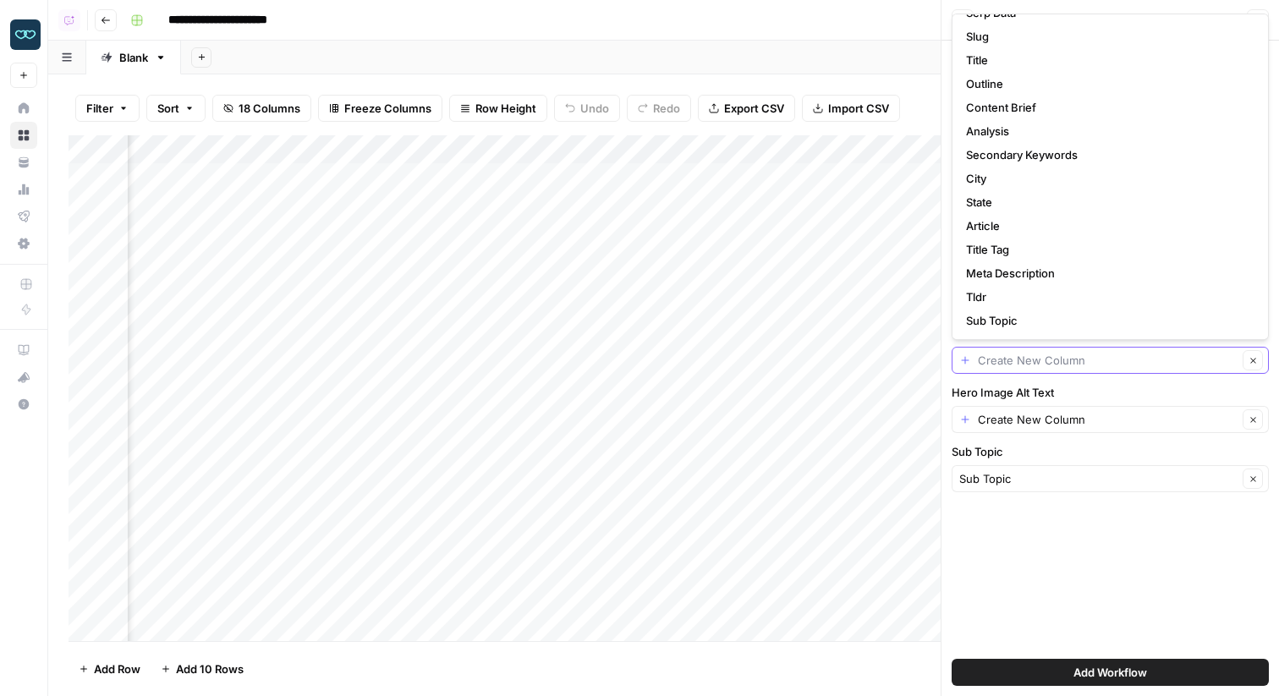
click at [1028, 365] on input "Hero Credit" at bounding box center [1108, 360] width 260 height 17
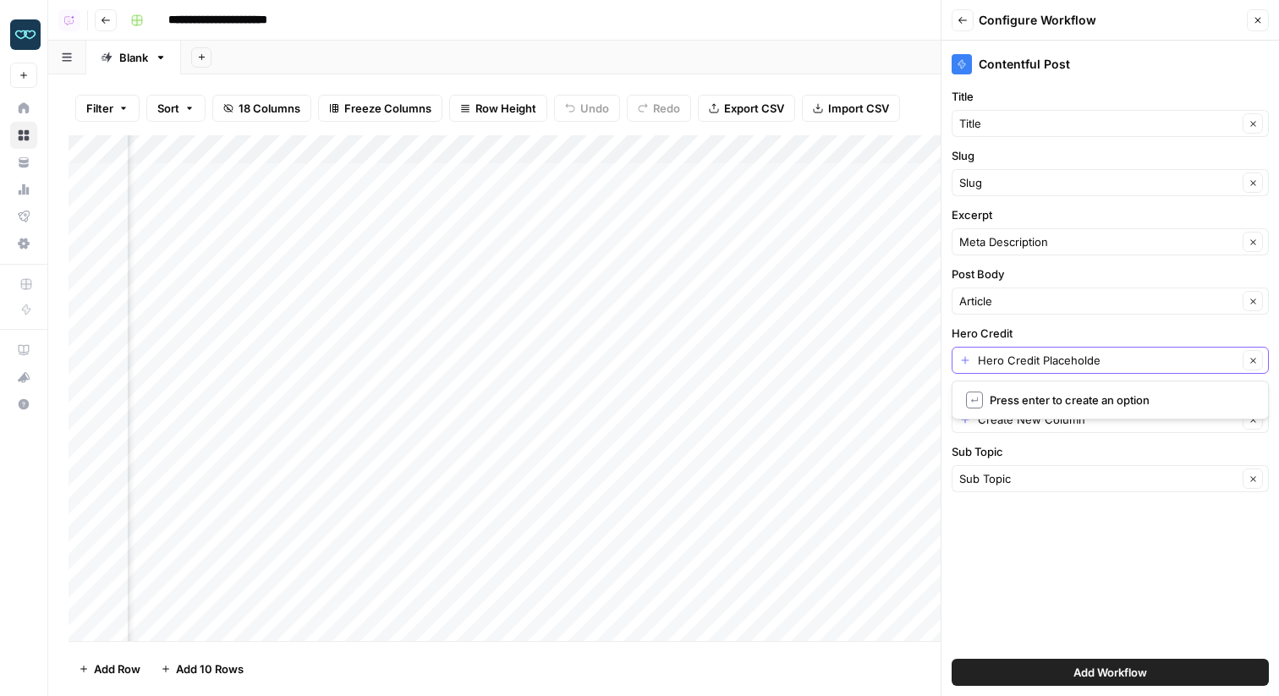
type input "Hero Credit Placeholder"
click at [1012, 423] on input "Hero Image Alt Text" at bounding box center [1108, 419] width 260 height 17
type input "I"
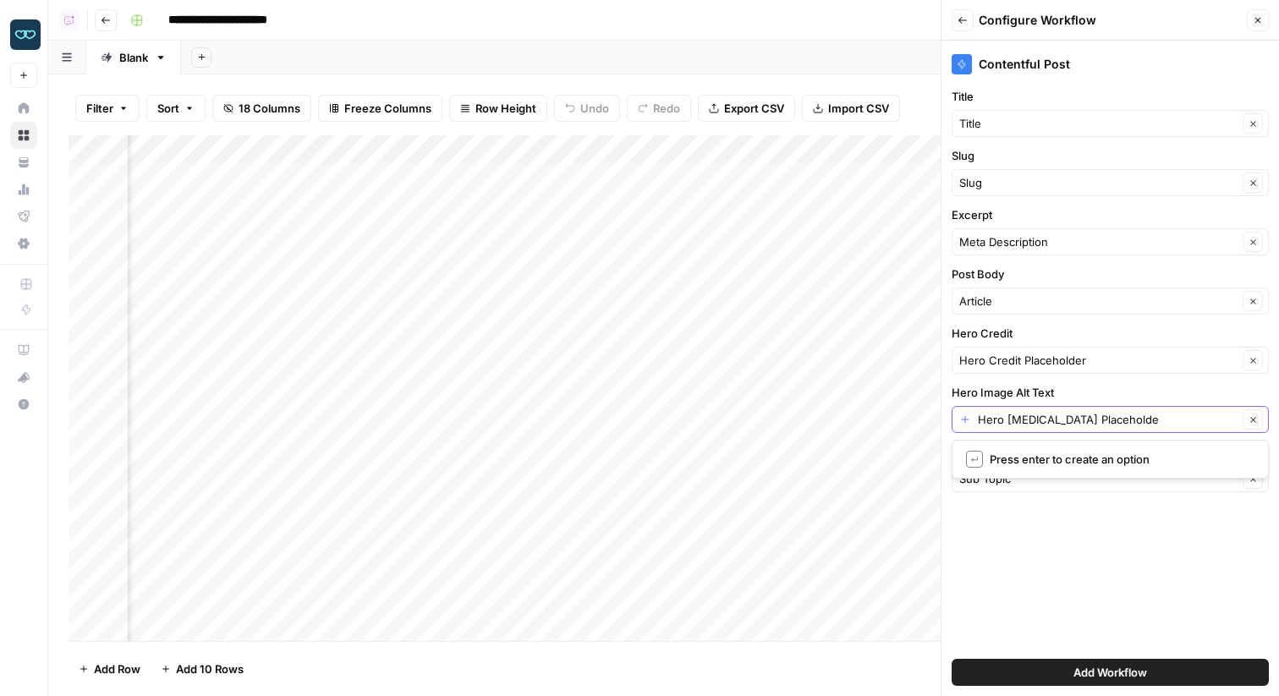
type input "Hero [MEDICAL_DATA] Placeholder"
click at [1039, 586] on div "Contentful Post Title Title Clear Slug Slug Clear Excerpt Meta Description Clea…" at bounding box center [1109, 368] width 337 height 655
click at [1132, 669] on span "Add Workflow" at bounding box center [1110, 672] width 74 height 17
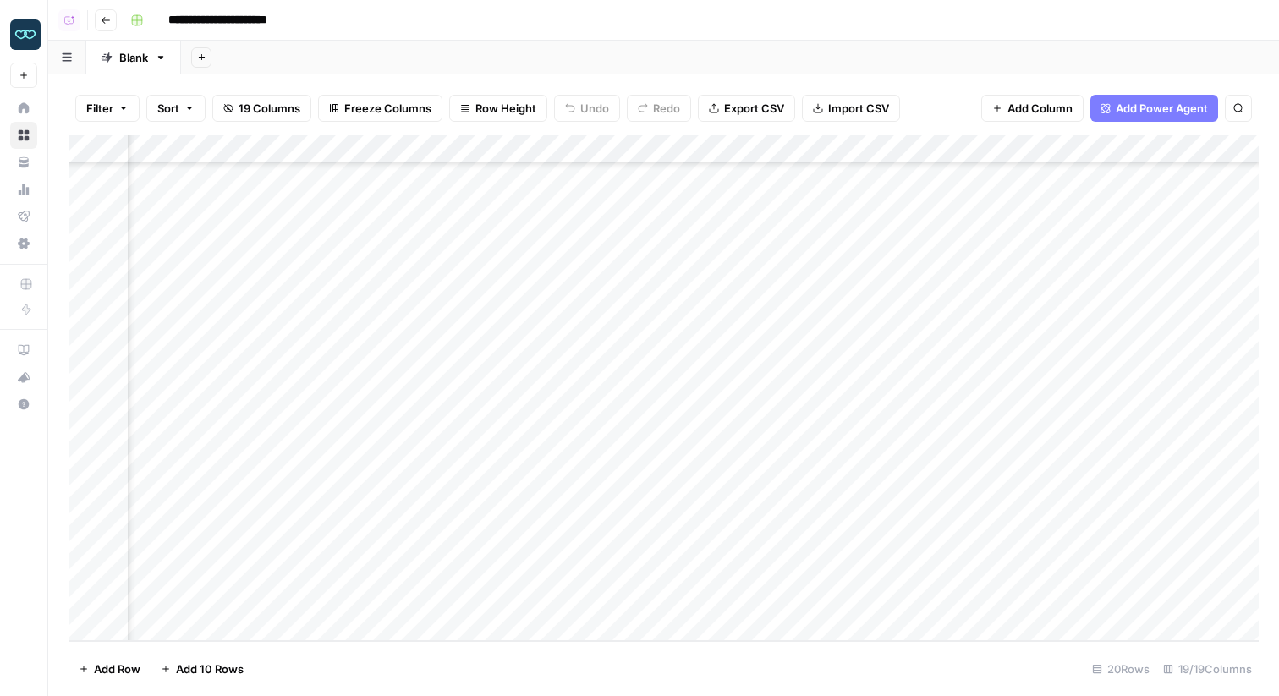
scroll to position [125, 1646]
click at [636, 361] on div "Add Column" at bounding box center [664, 388] width 1190 height 506
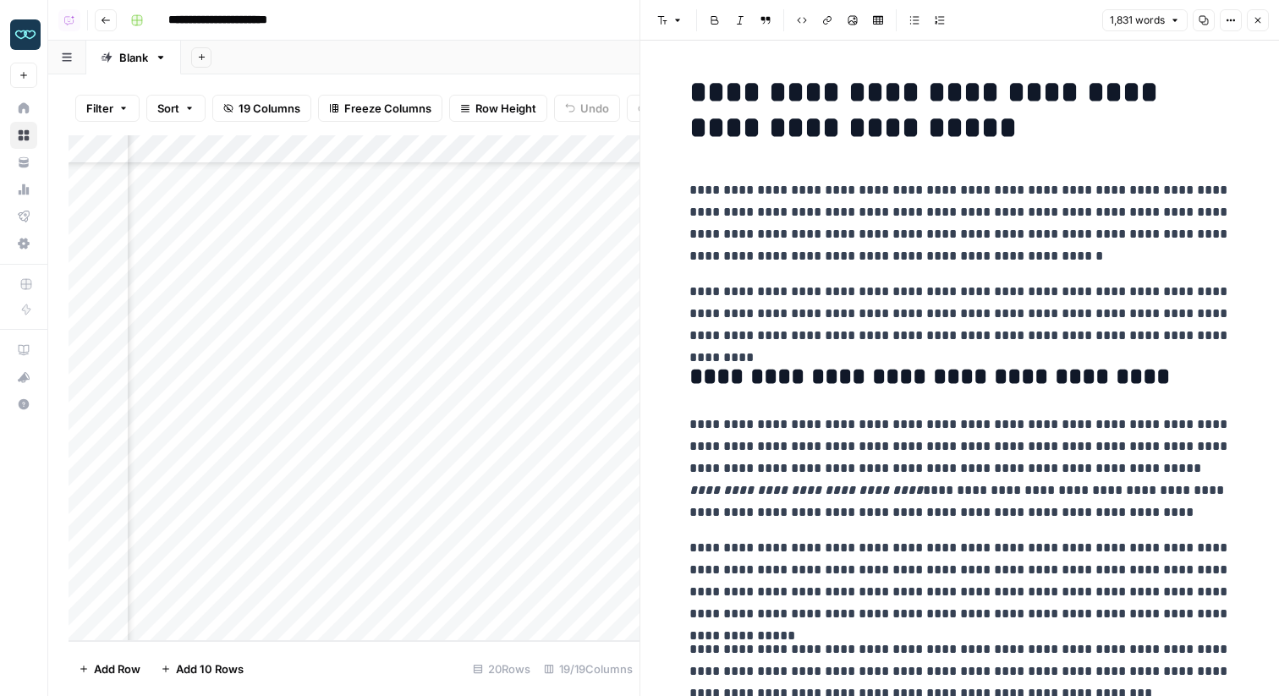
click at [1256, 27] on button "Close" at bounding box center [1258, 20] width 22 height 22
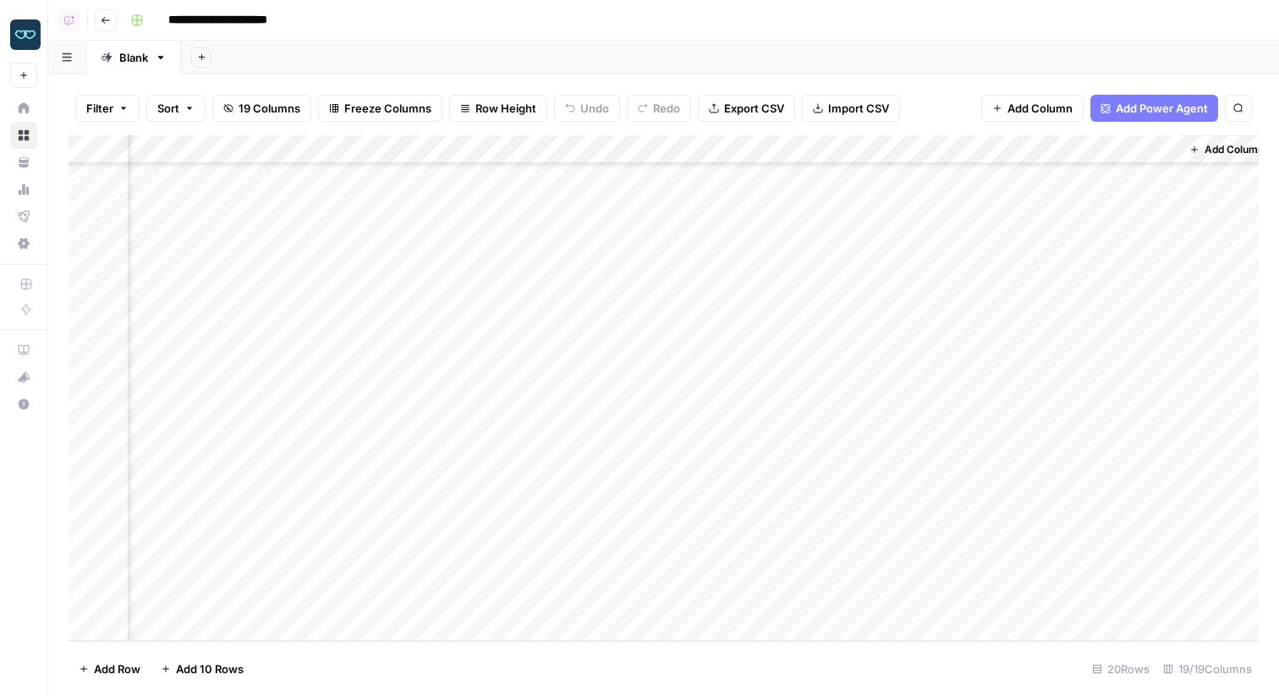
scroll to position [125, 1901]
click at [1057, 160] on div "Add Column" at bounding box center [664, 388] width 1190 height 506
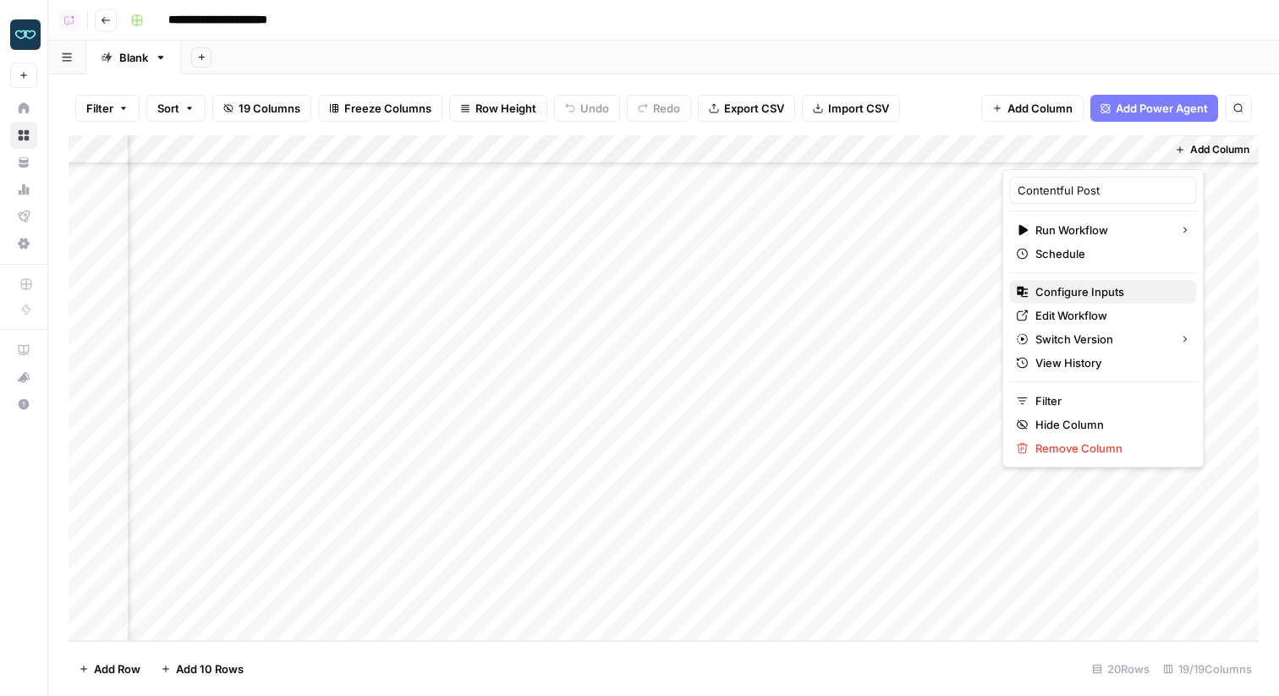
click at [1081, 284] on span "Configure Inputs" at bounding box center [1109, 291] width 148 height 17
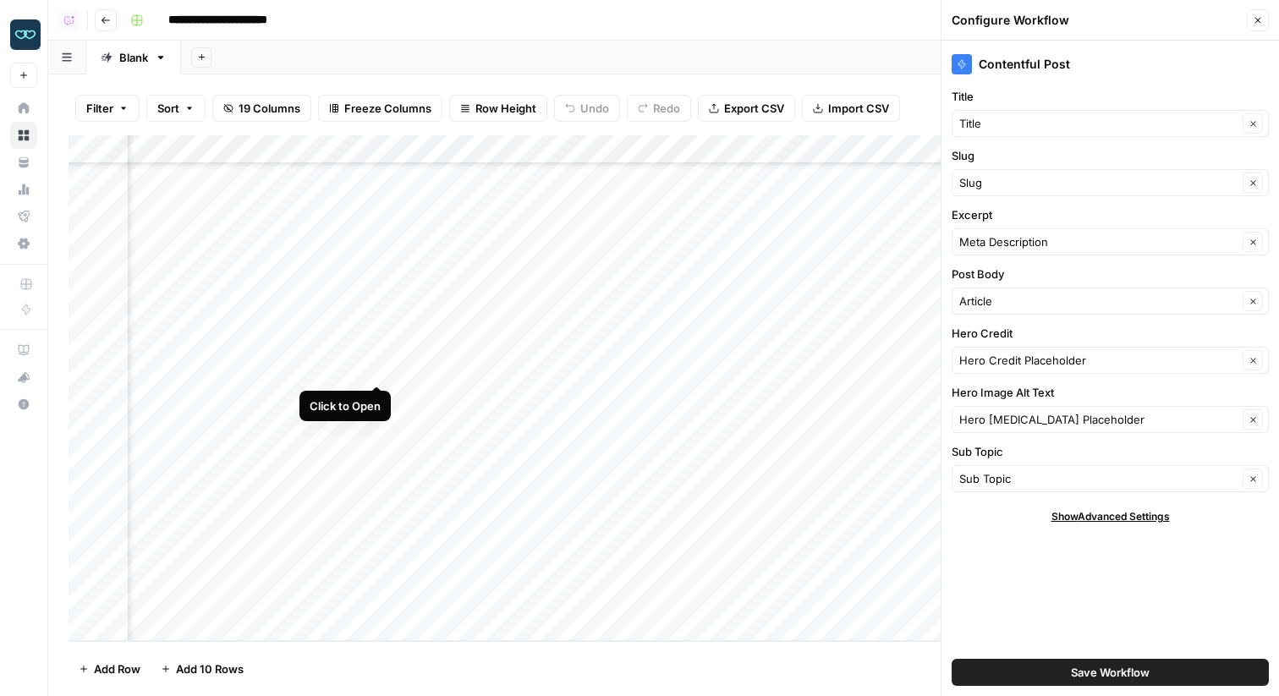
click at [381, 372] on div "Add Column" at bounding box center [664, 388] width 1190 height 506
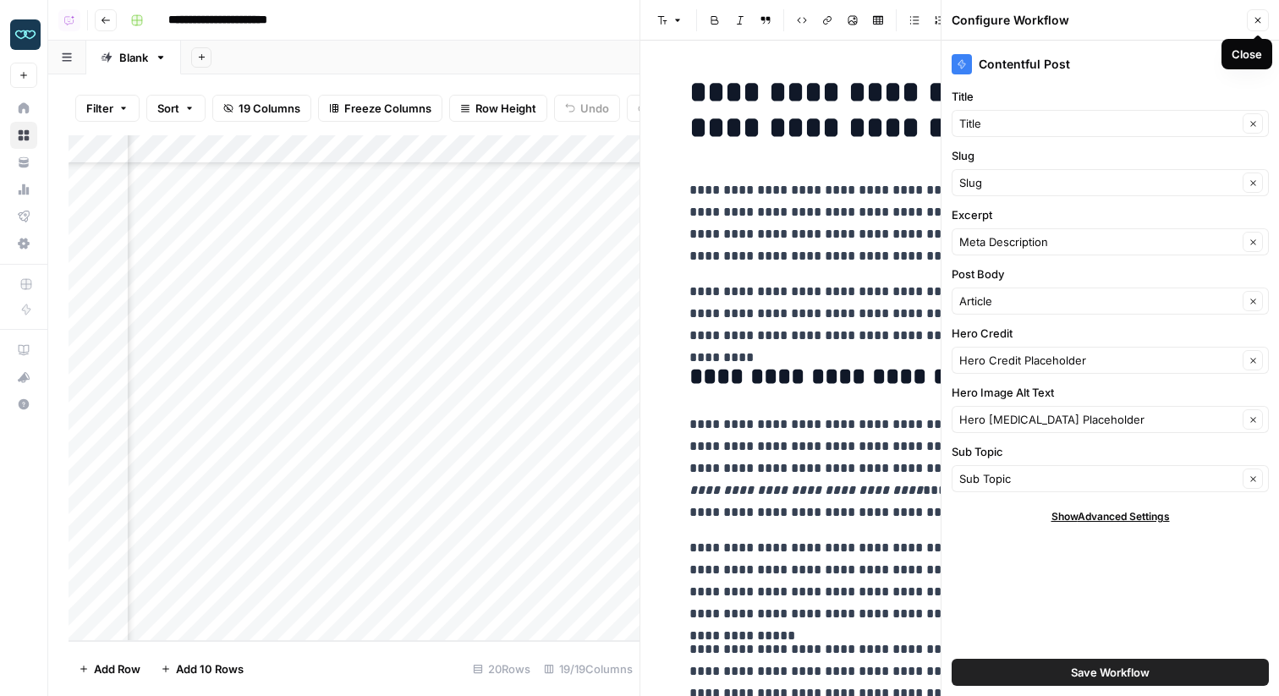
click at [1264, 20] on button "Close" at bounding box center [1258, 20] width 22 height 22
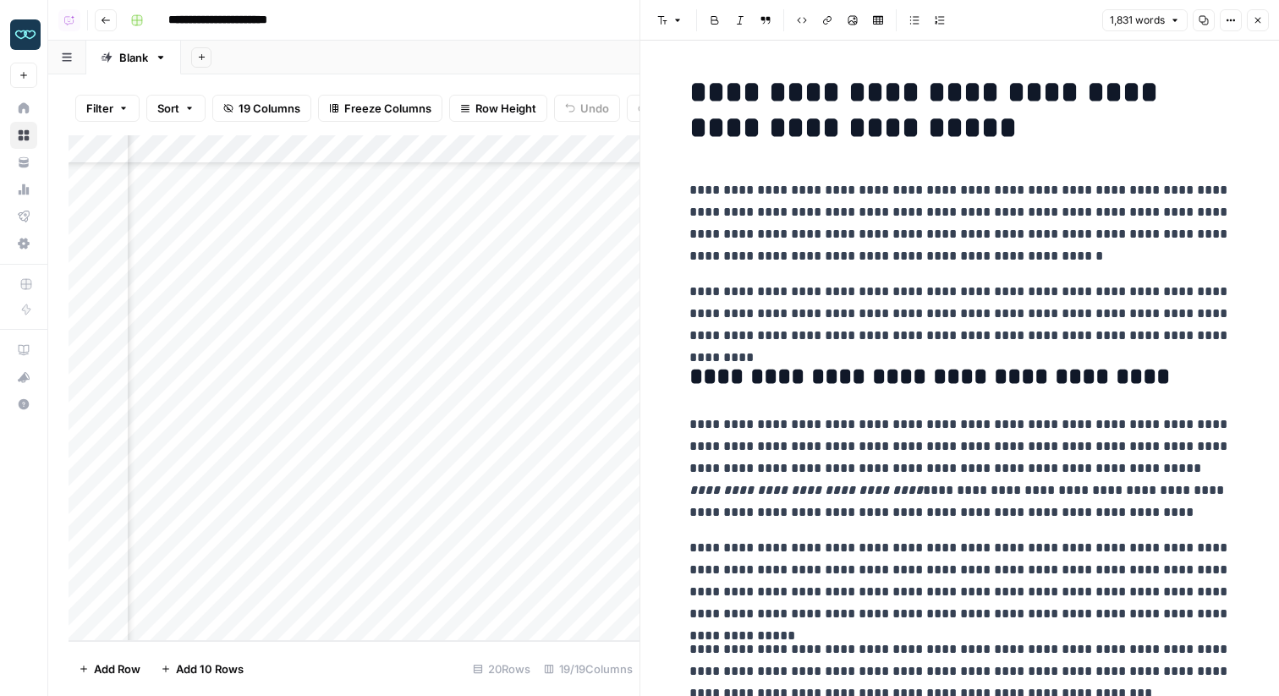
click at [1253, 21] on icon "button" at bounding box center [1258, 20] width 10 height 10
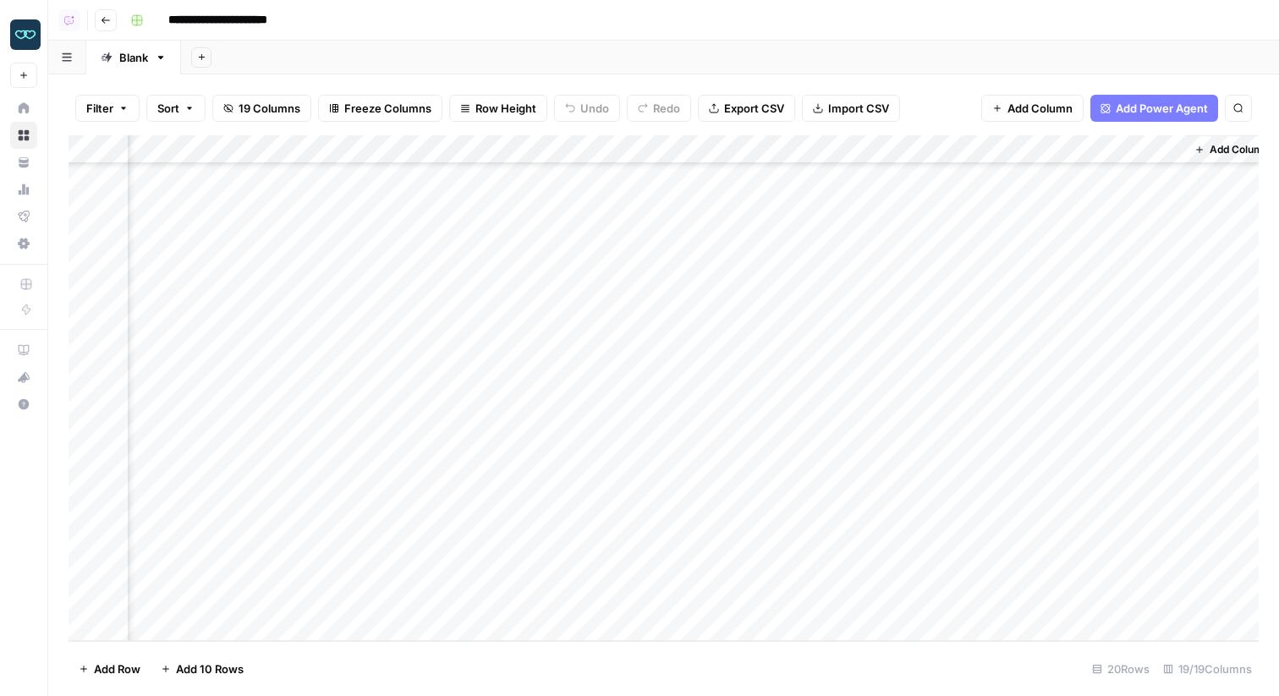
scroll to position [125, 1901]
click at [1074, 150] on div "Add Column" at bounding box center [664, 388] width 1190 height 506
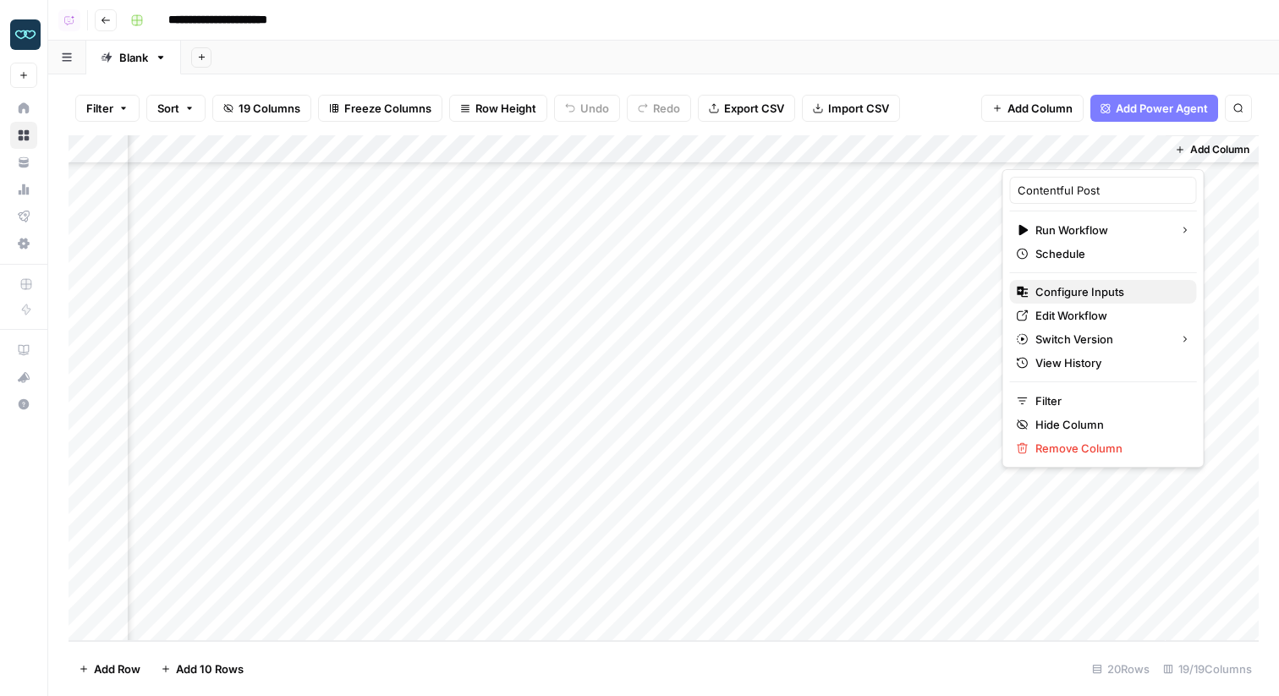
click at [1077, 294] on span "Configure Inputs" at bounding box center [1109, 291] width 148 height 17
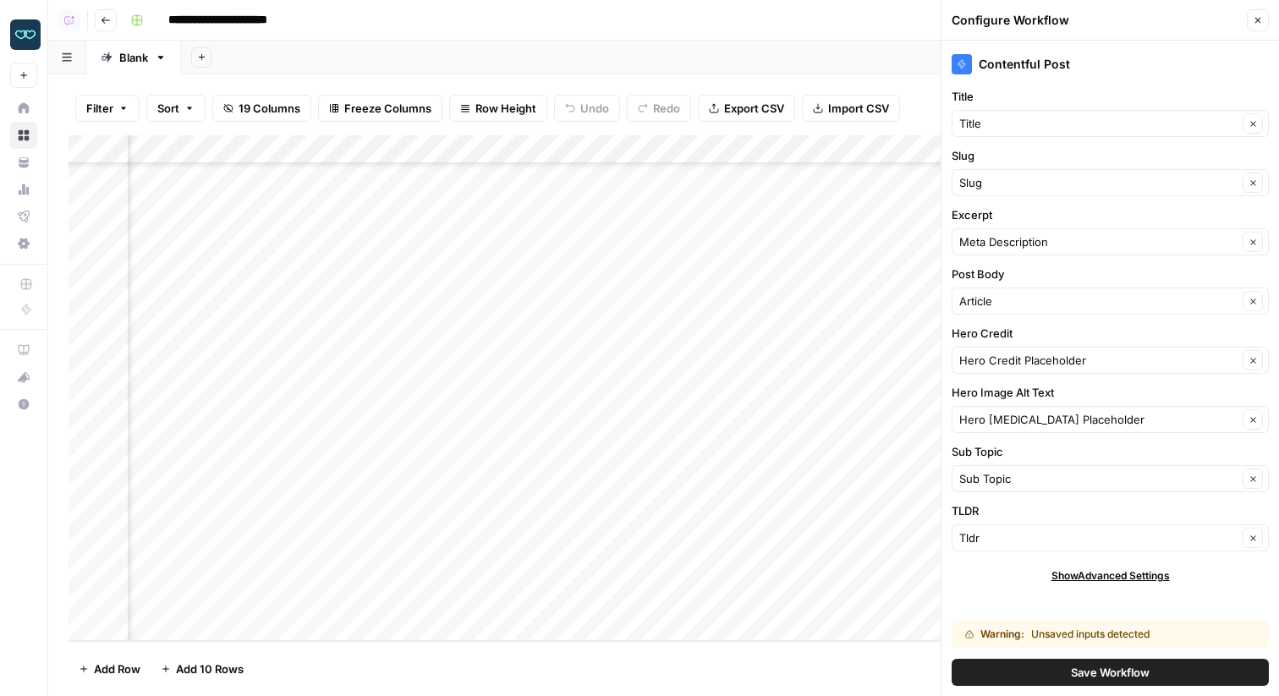
click at [1033, 672] on button "Save Workflow" at bounding box center [1109, 672] width 317 height 27
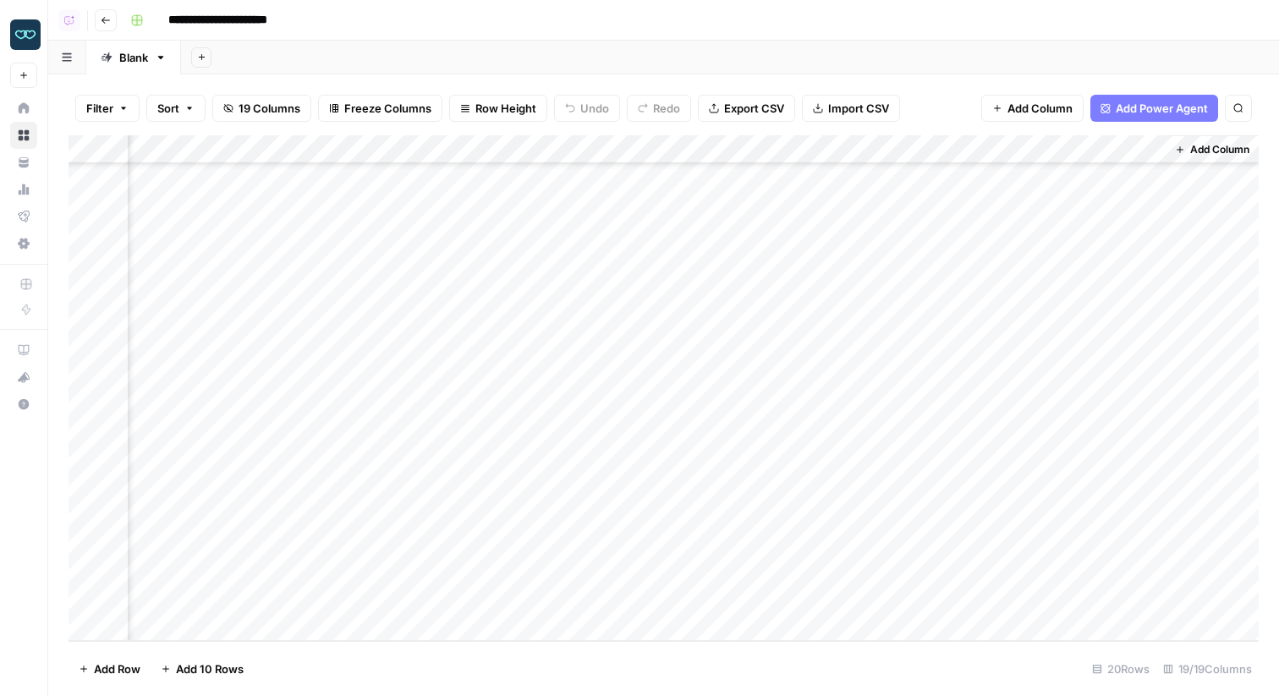
click at [1050, 151] on div "Add Column" at bounding box center [664, 388] width 1190 height 506
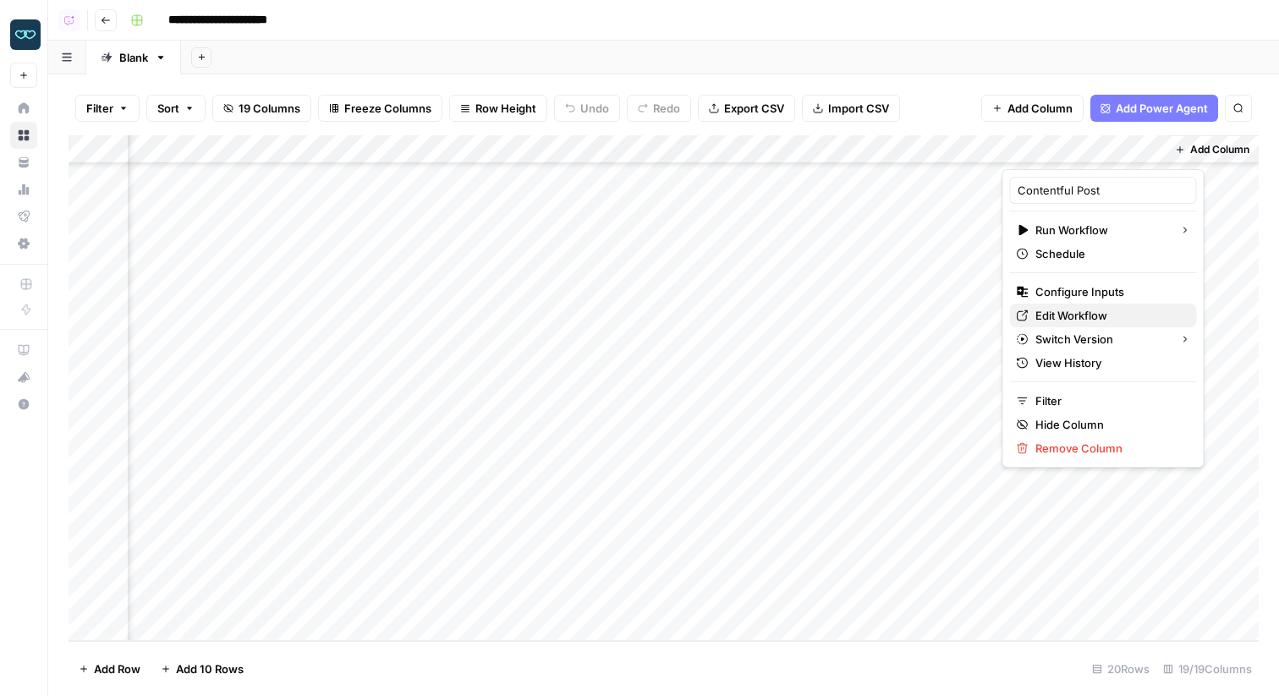
click at [1080, 314] on span "Edit Workflow" at bounding box center [1109, 315] width 148 height 17
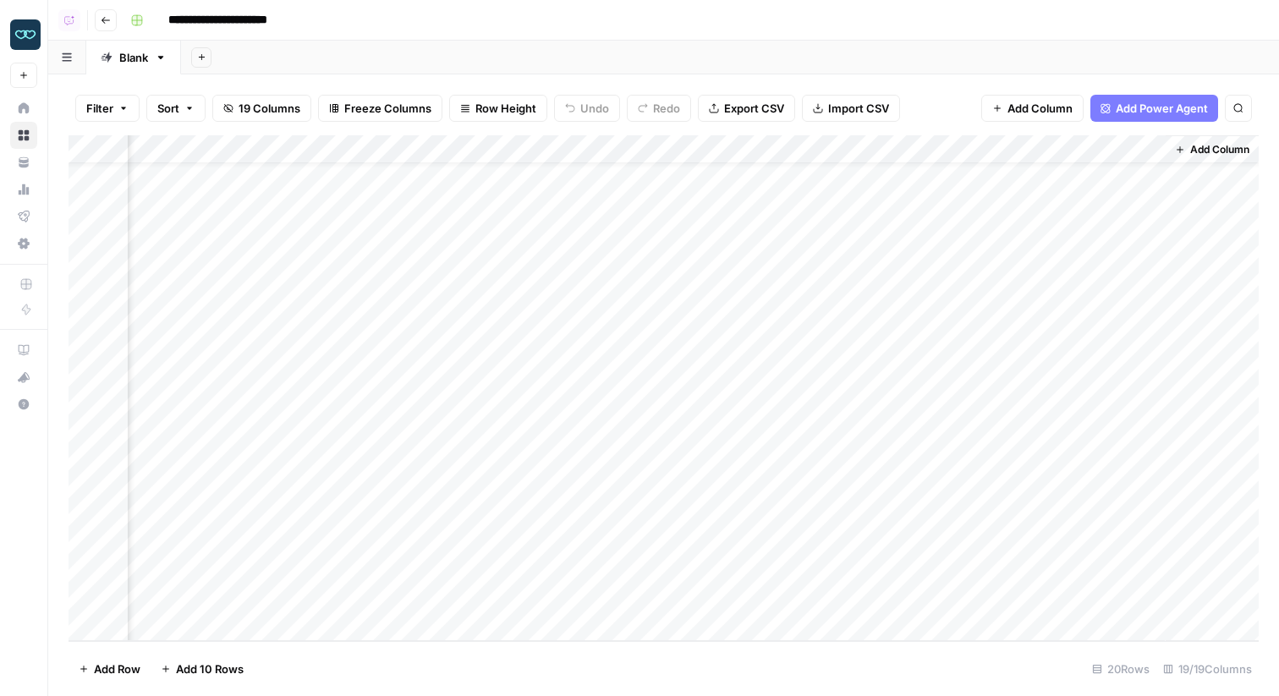
scroll to position [0, 1901]
click at [1045, 158] on div "Add Column" at bounding box center [664, 388] width 1190 height 506
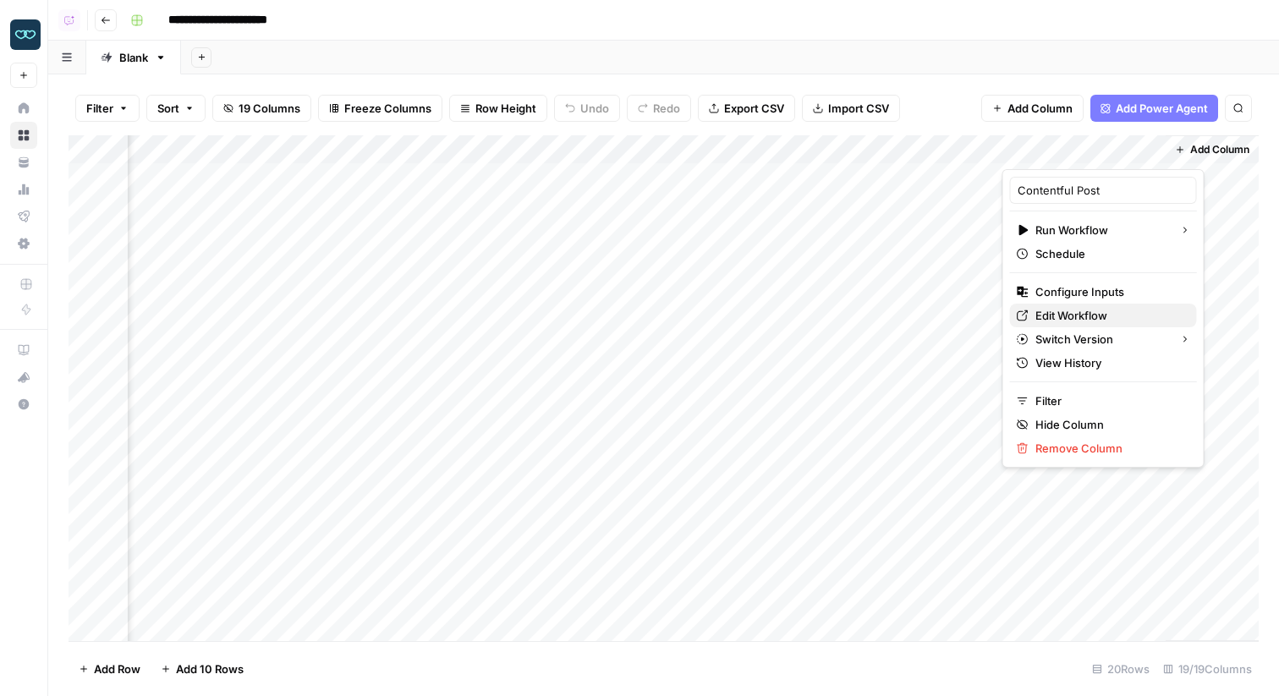
click at [1062, 312] on span "Edit Workflow" at bounding box center [1109, 315] width 148 height 17
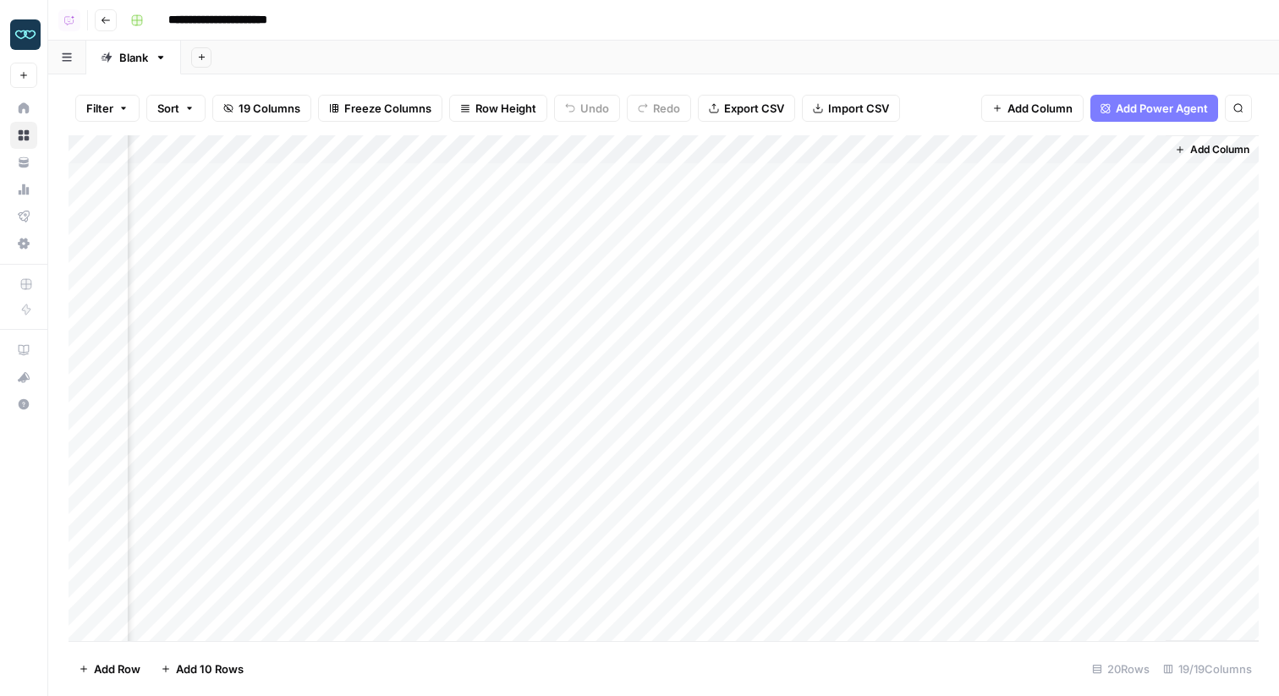
click at [370, 376] on div "Add Column" at bounding box center [664, 388] width 1190 height 506
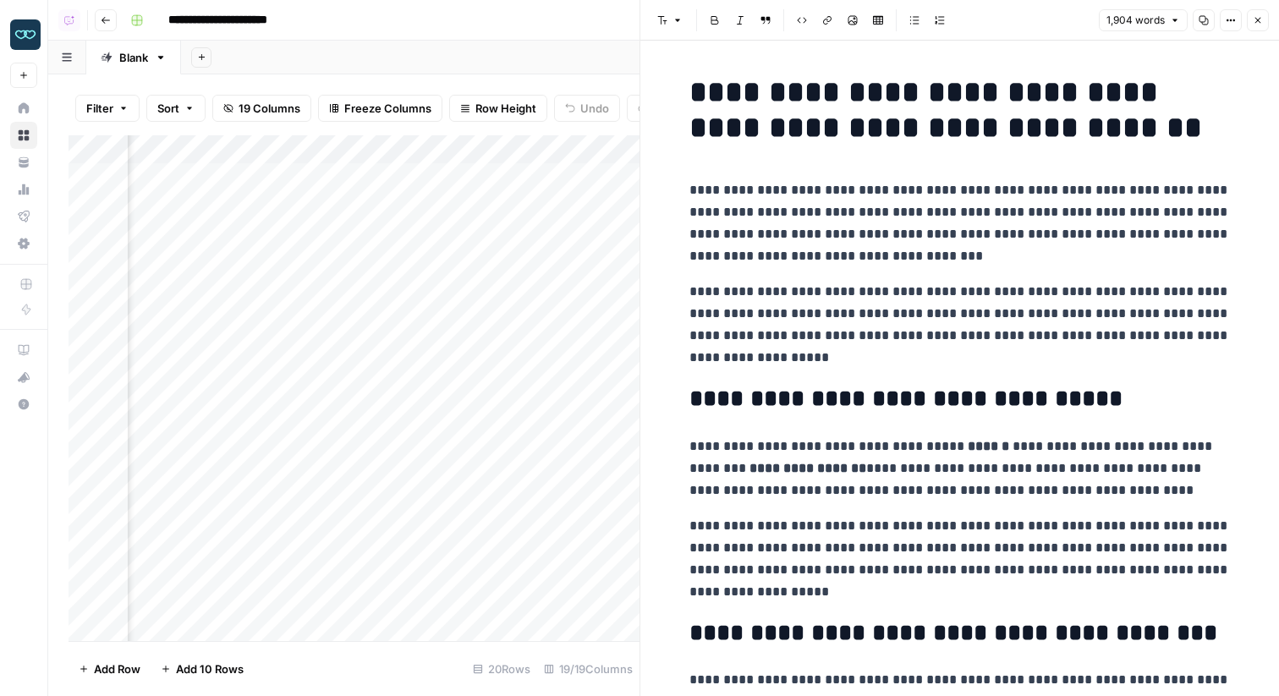
click at [1231, 19] on icon "button" at bounding box center [1230, 20] width 10 height 10
click at [1149, 172] on span "Code" at bounding box center [1179, 179] width 81 height 17
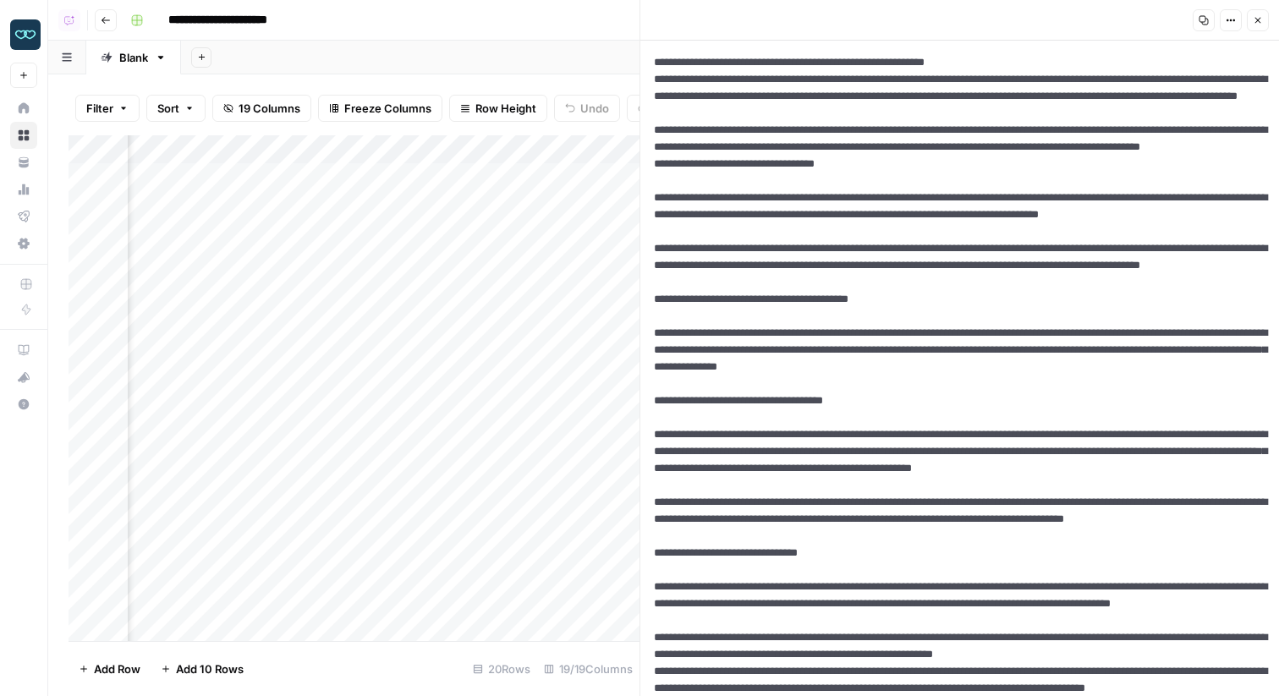
click at [1258, 22] on icon "button" at bounding box center [1258, 20] width 10 height 10
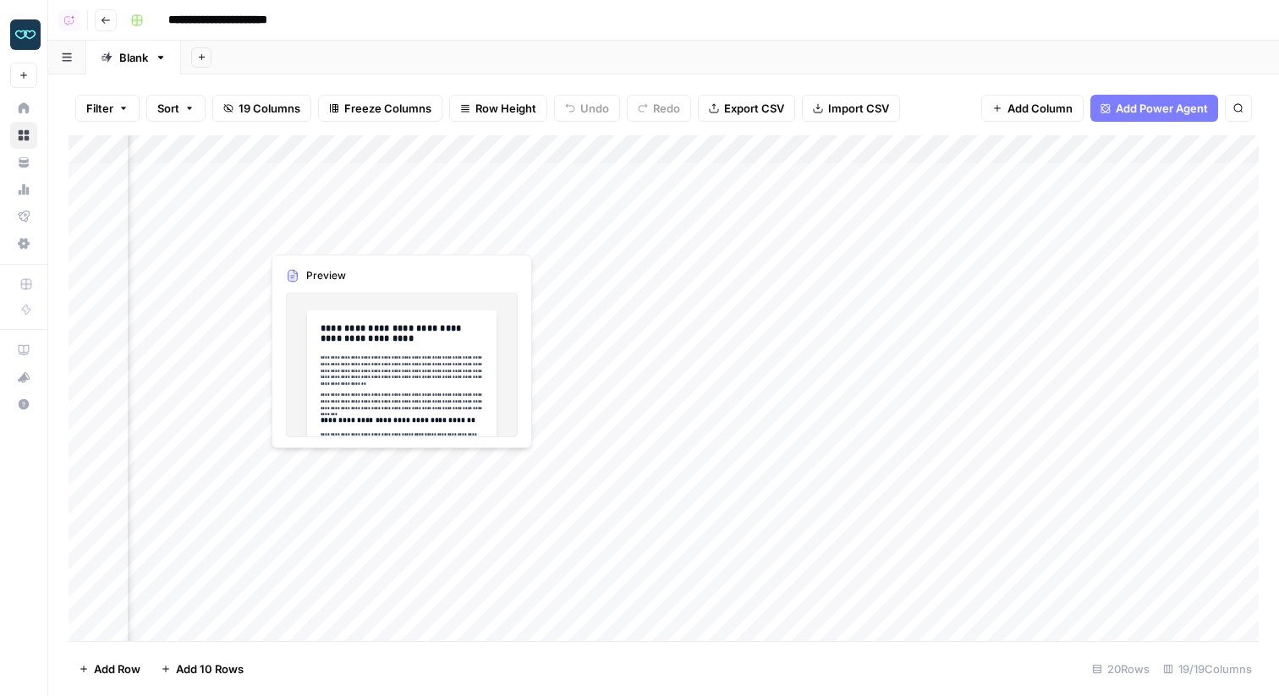
scroll to position [0, 1768]
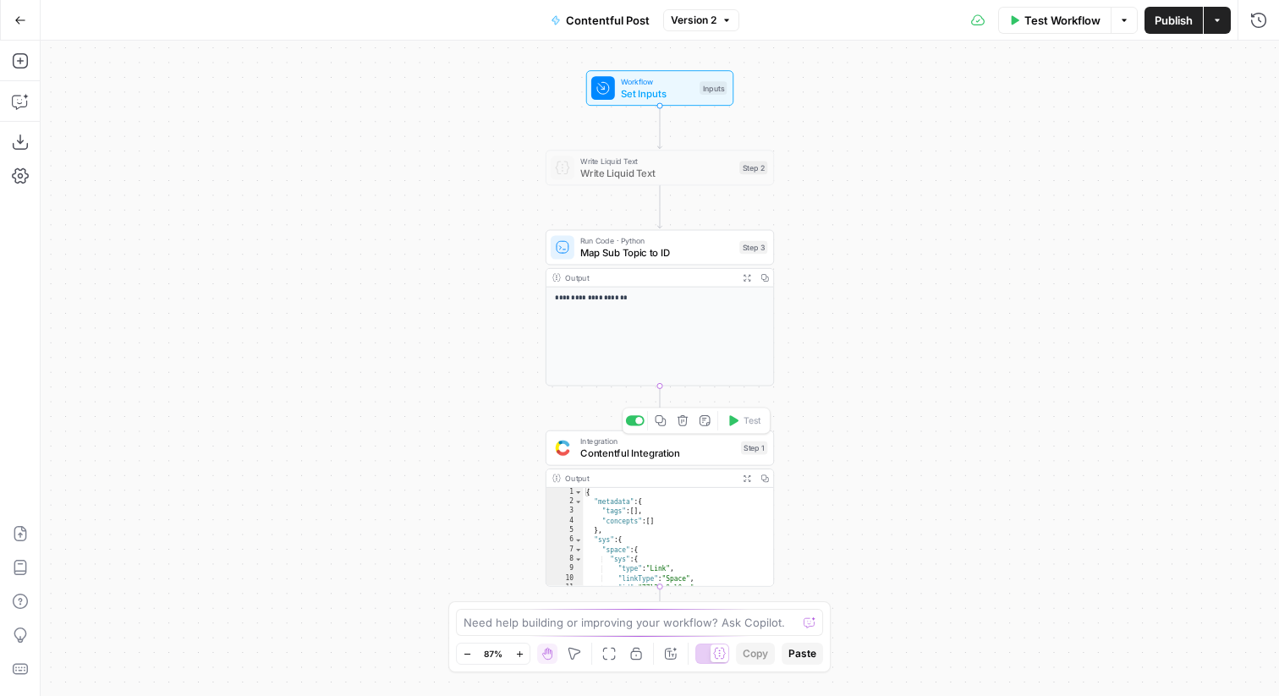
click at [683, 459] on span "Contentful Integration" at bounding box center [657, 453] width 155 height 14
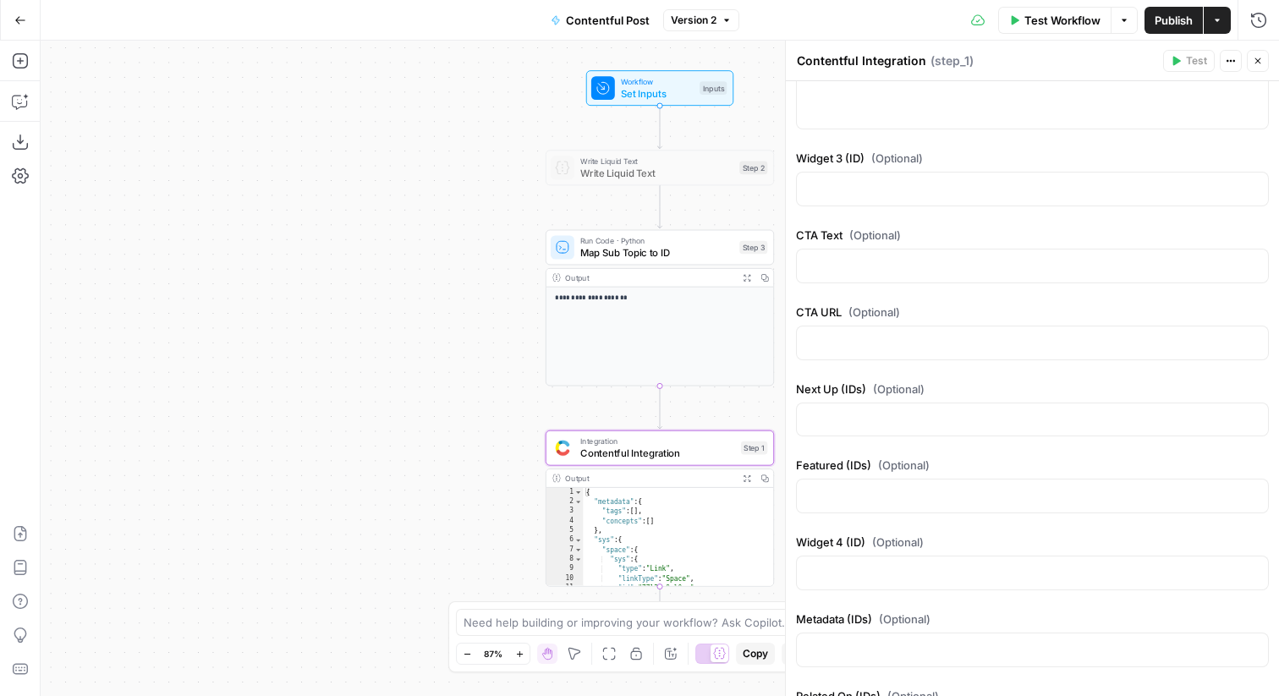
scroll to position [3470, 0]
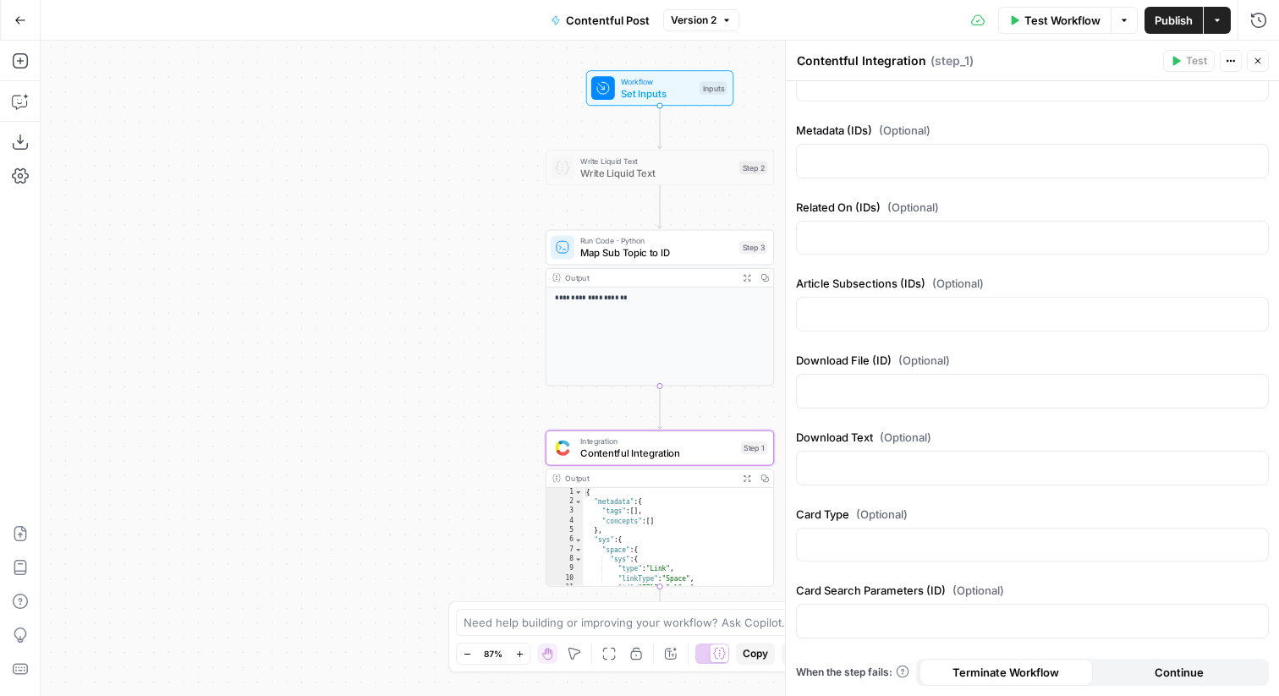
click at [1255, 59] on icon "button" at bounding box center [1258, 61] width 10 height 10
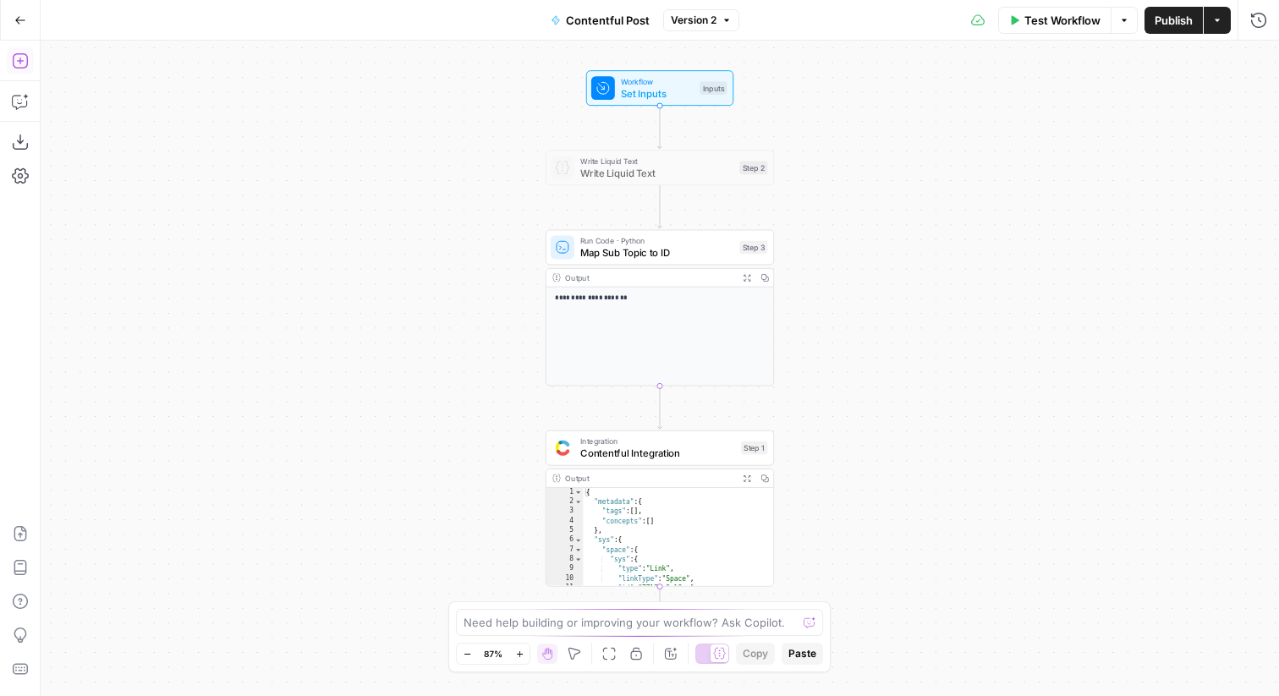
click at [19, 65] on icon "button" at bounding box center [20, 60] width 17 height 17
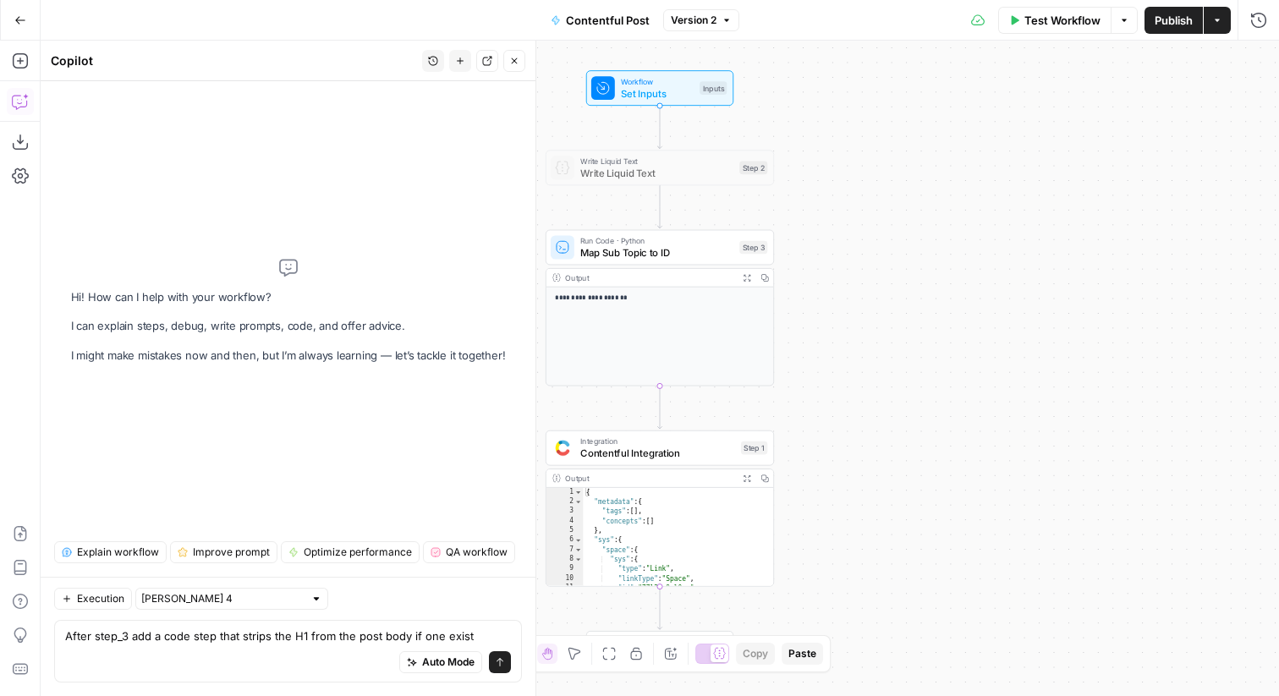
type textarea "After step_3 add a code step that strips the H1 from the post body if one exists"
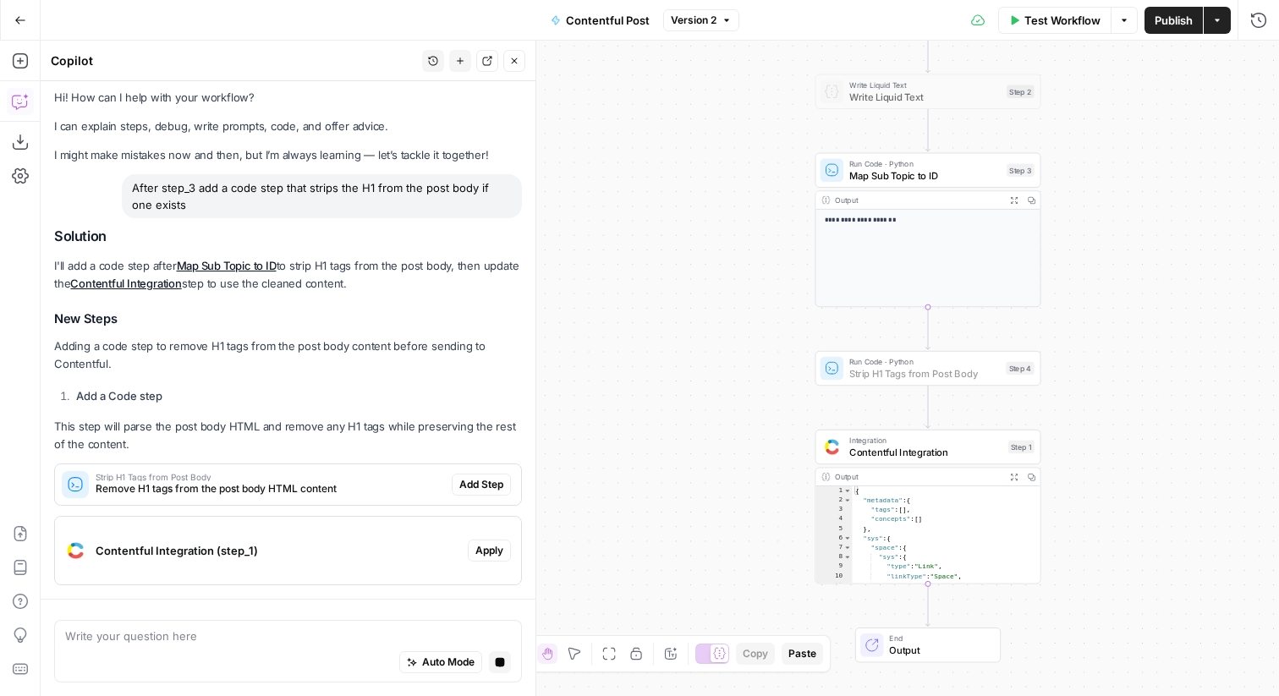
click at [490, 485] on div "Solution I'll add a code step after Map Sub Topic to ID to strip H1 tags from t…" at bounding box center [288, 406] width 468 height 357
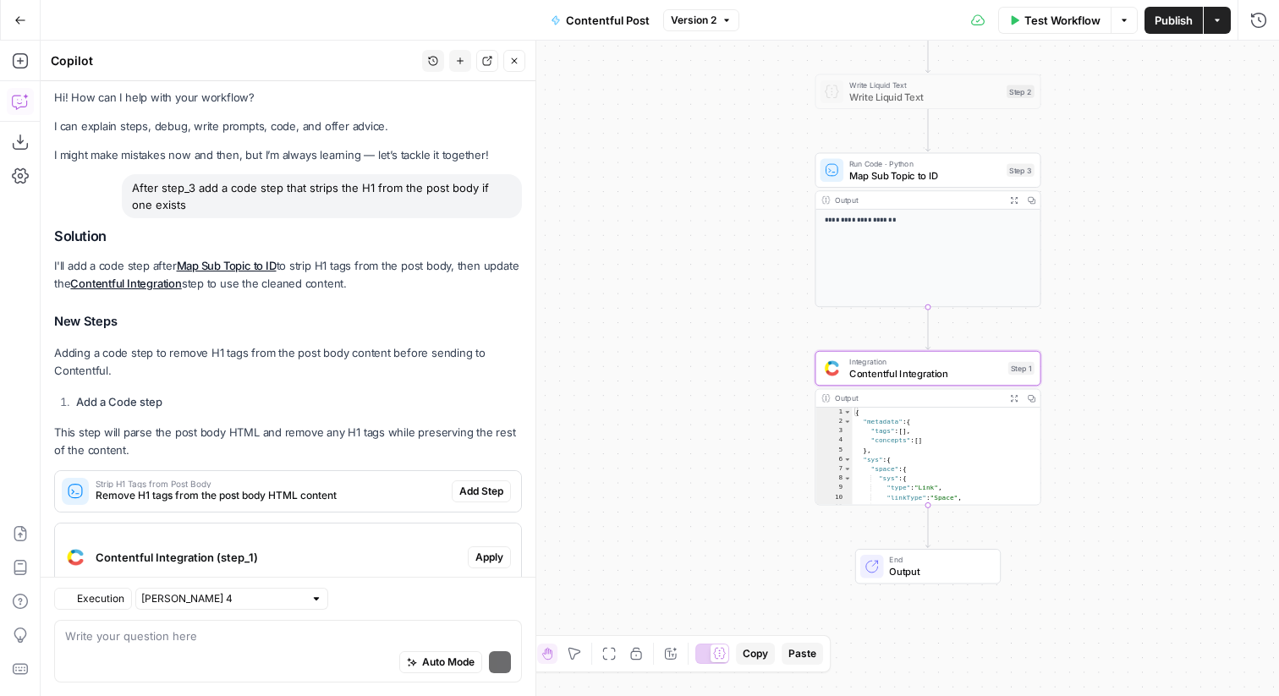
scroll to position [61, 0]
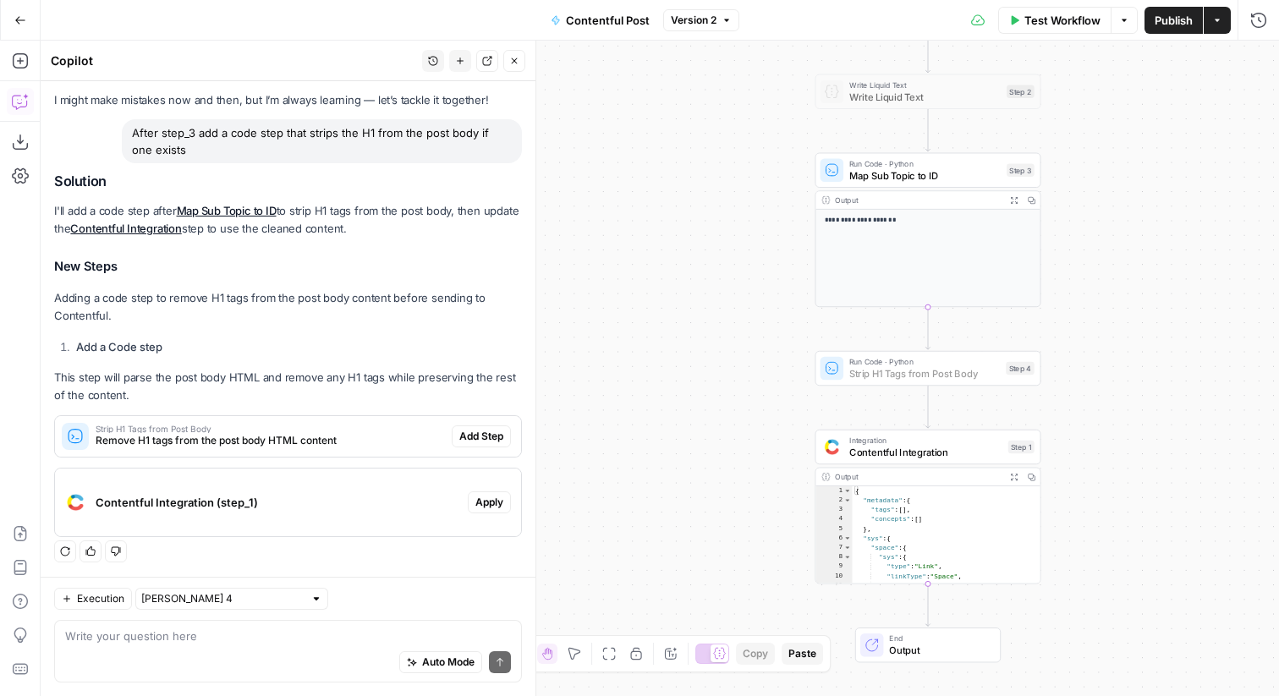
click at [497, 433] on span "Add Step" at bounding box center [481, 436] width 44 height 15
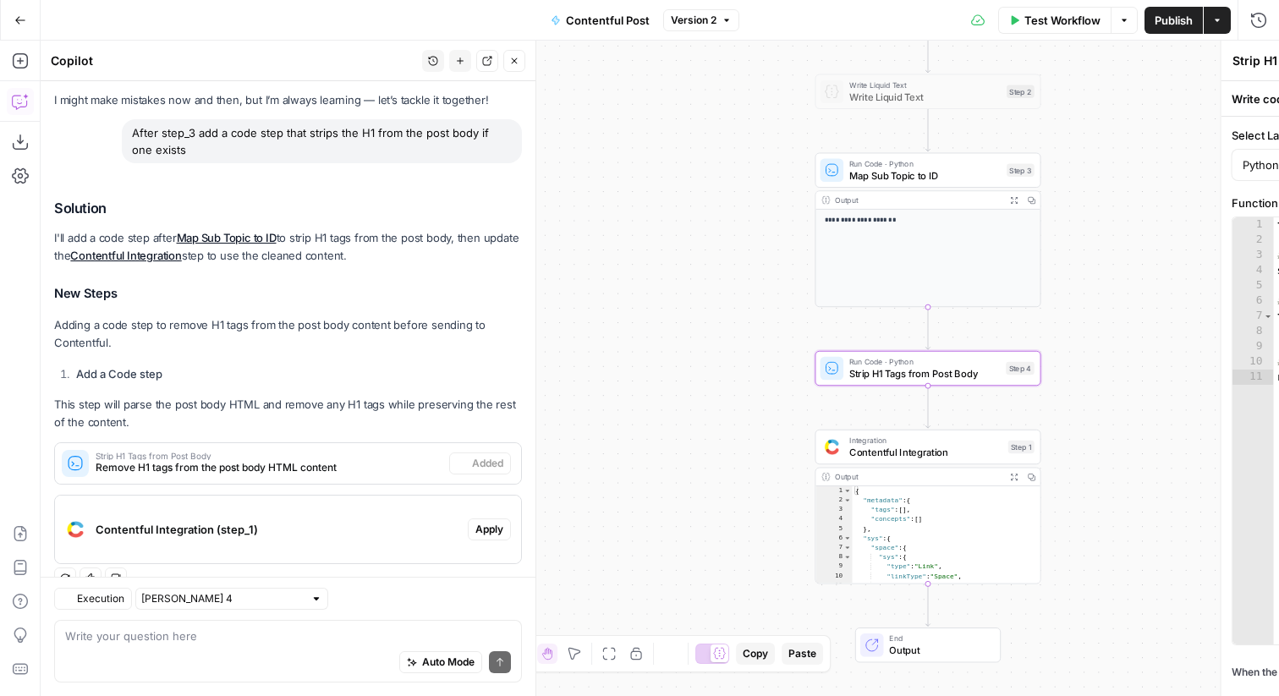
scroll to position [88, 0]
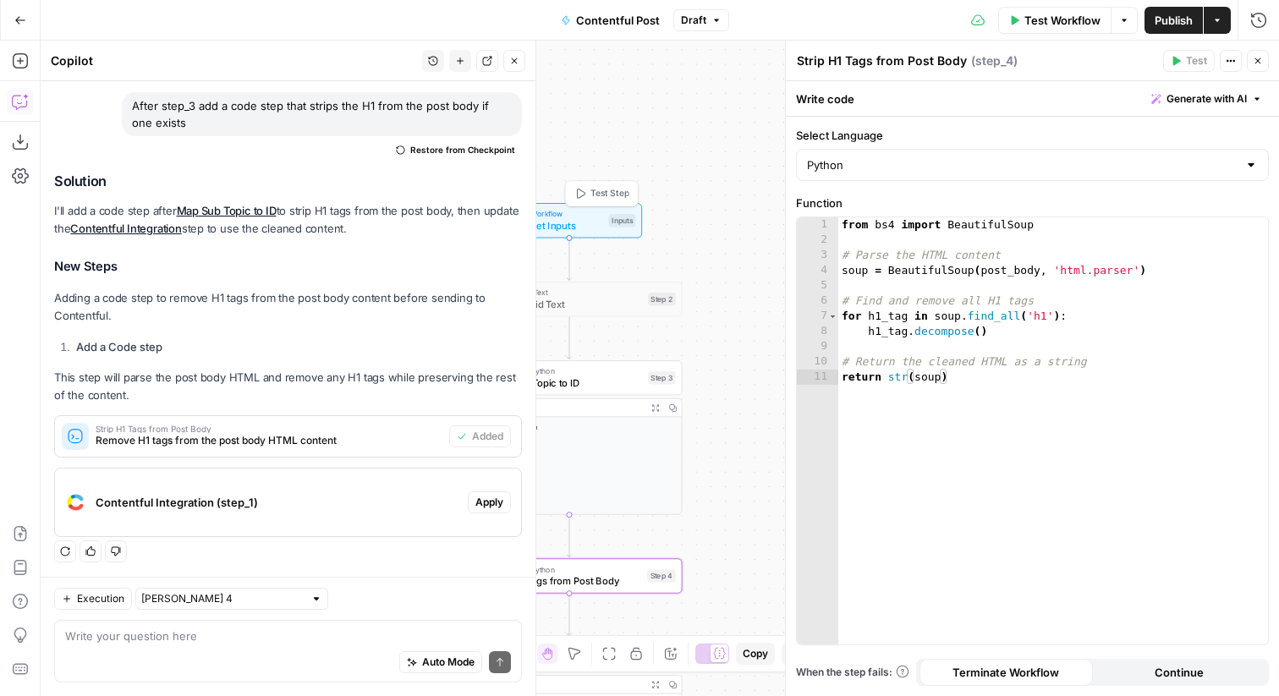
click at [608, 193] on span "Test Step" at bounding box center [609, 194] width 39 height 14
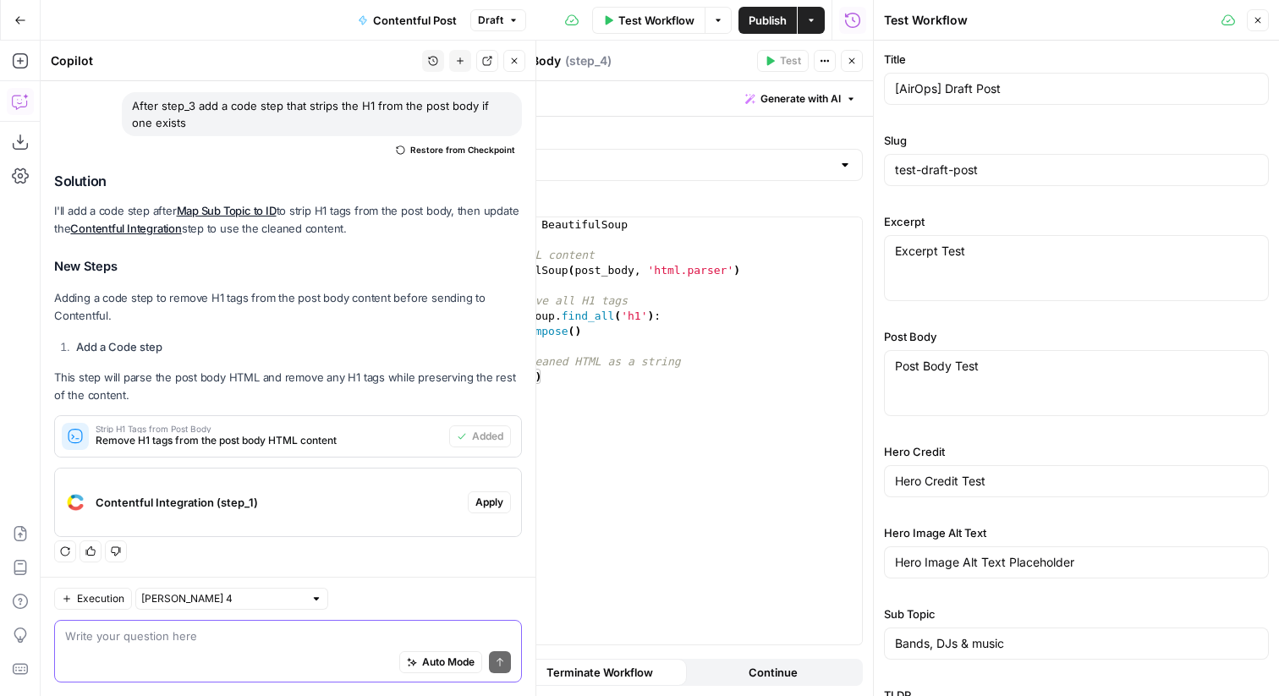
click at [179, 644] on textarea at bounding box center [288, 636] width 446 height 17
type textarea "The code step should"
click at [855, 65] on icon "button" at bounding box center [852, 61] width 10 height 10
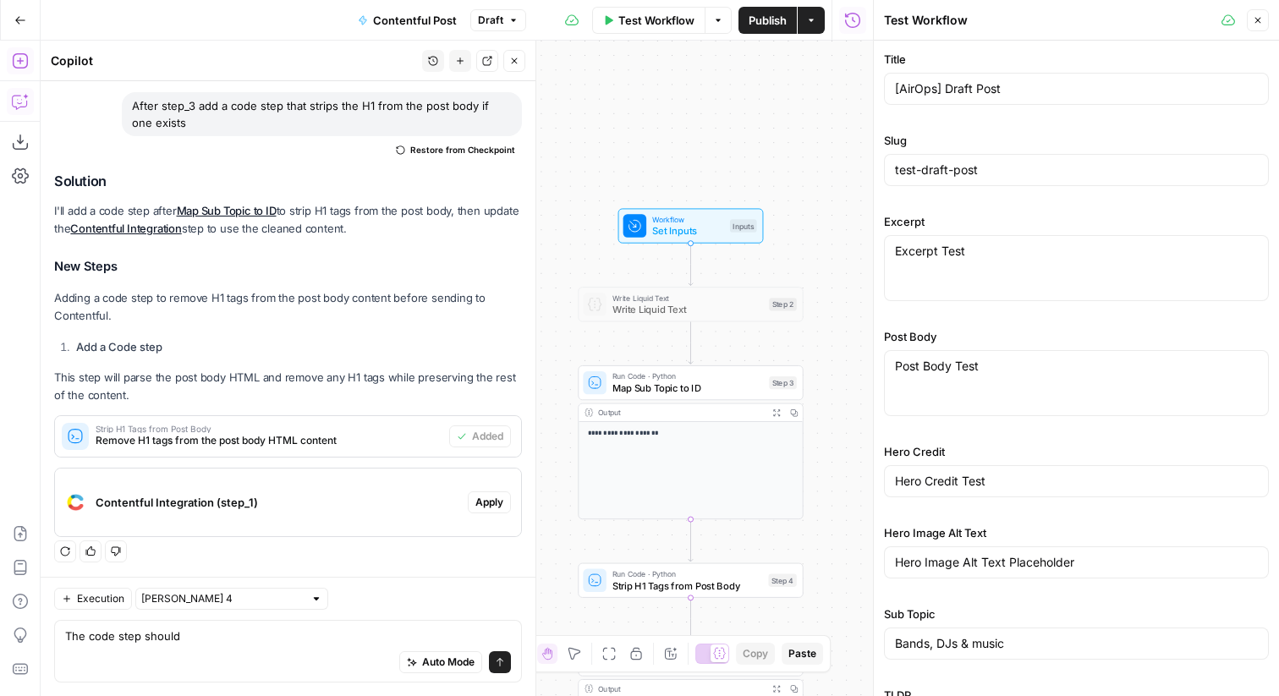
click at [18, 63] on icon "button" at bounding box center [20, 60] width 17 height 17
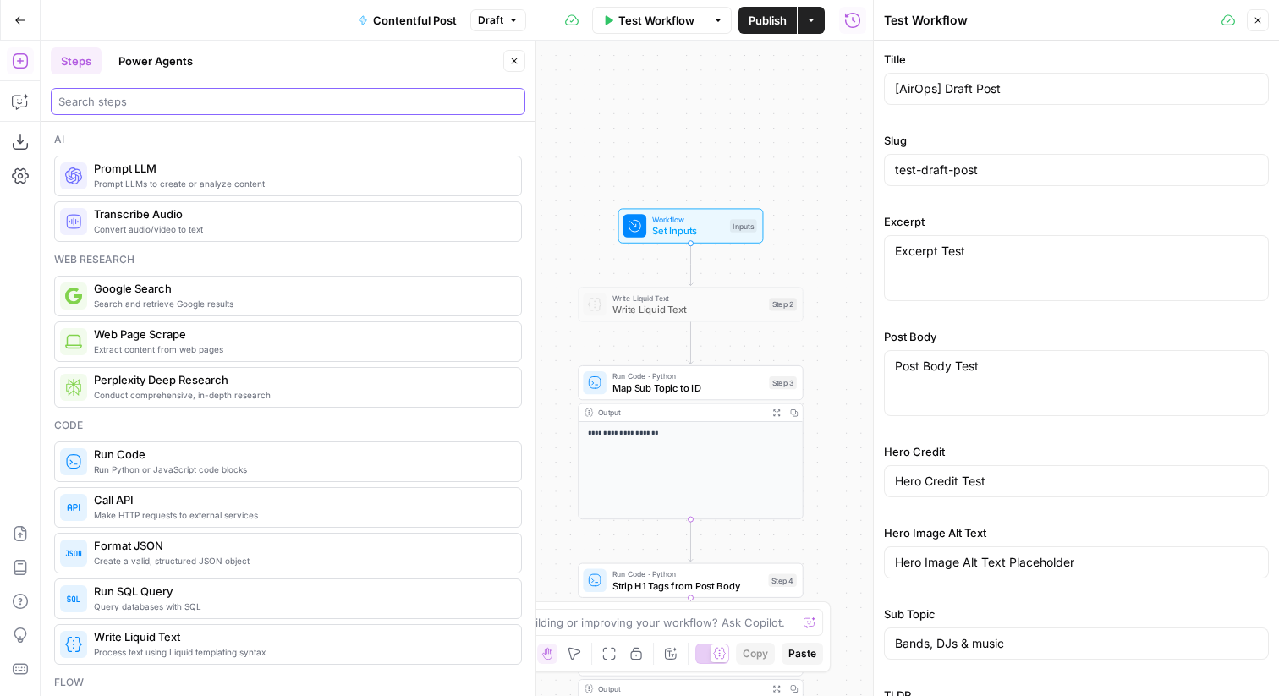
click at [169, 109] on input "search" at bounding box center [287, 101] width 459 height 17
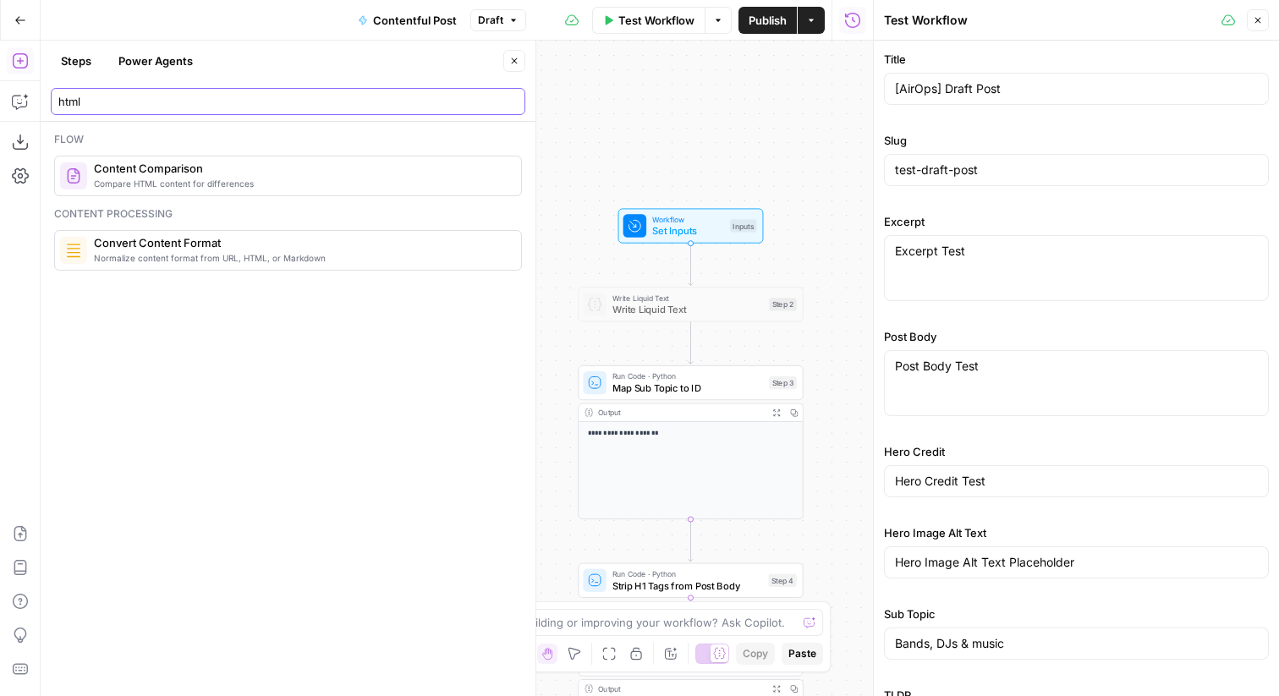
type input "html"
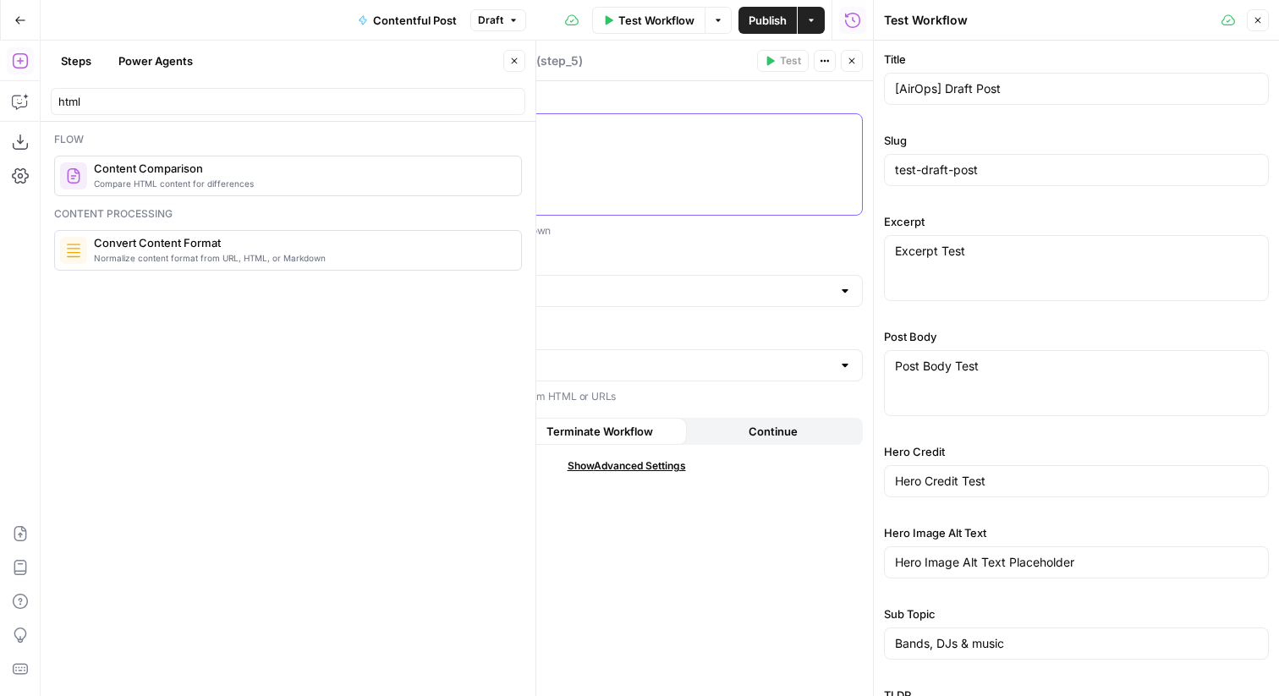
click at [653, 130] on p at bounding box center [626, 129] width 451 height 17
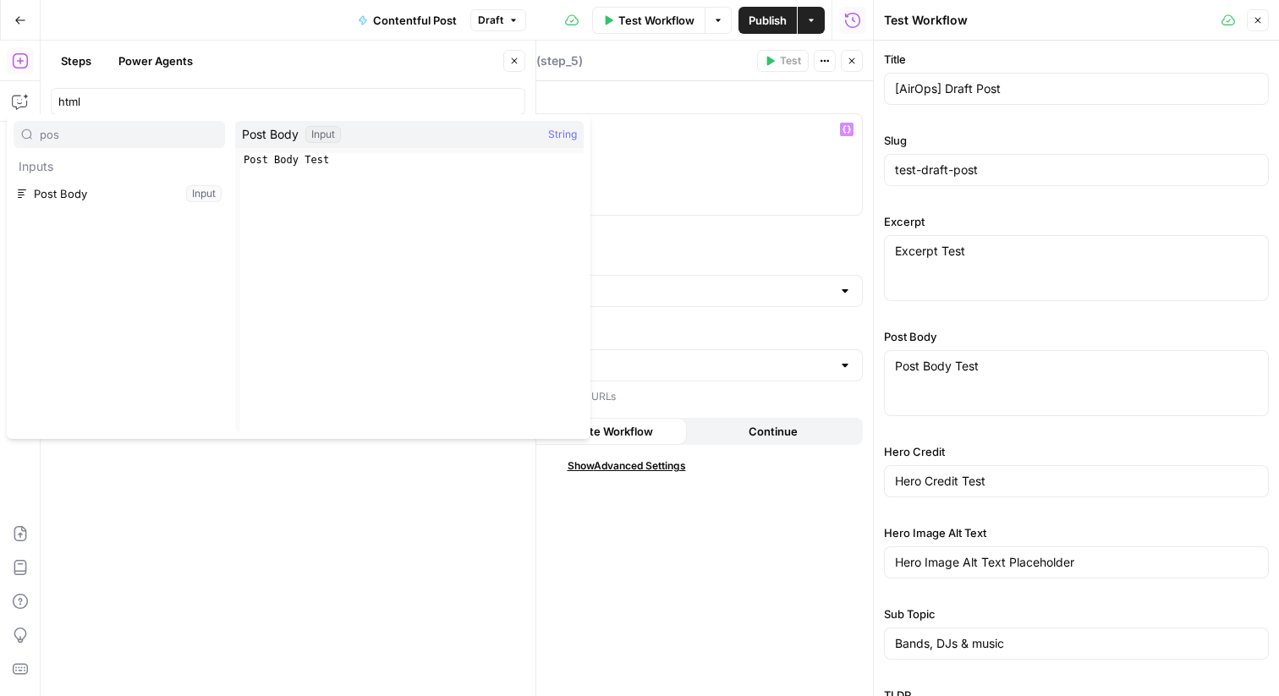
type input "pos"
click at [139, 196] on button "Select variable Post Body" at bounding box center [119, 193] width 211 height 27
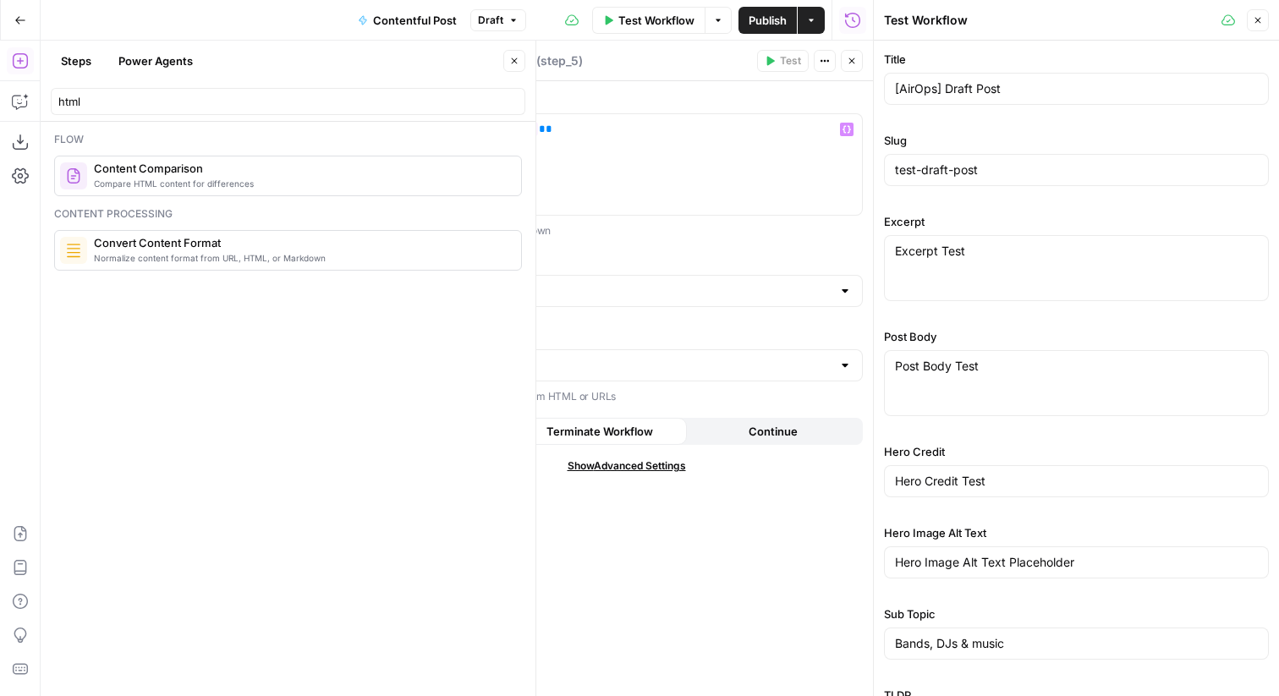
click at [604, 277] on div at bounding box center [626, 291] width 473 height 32
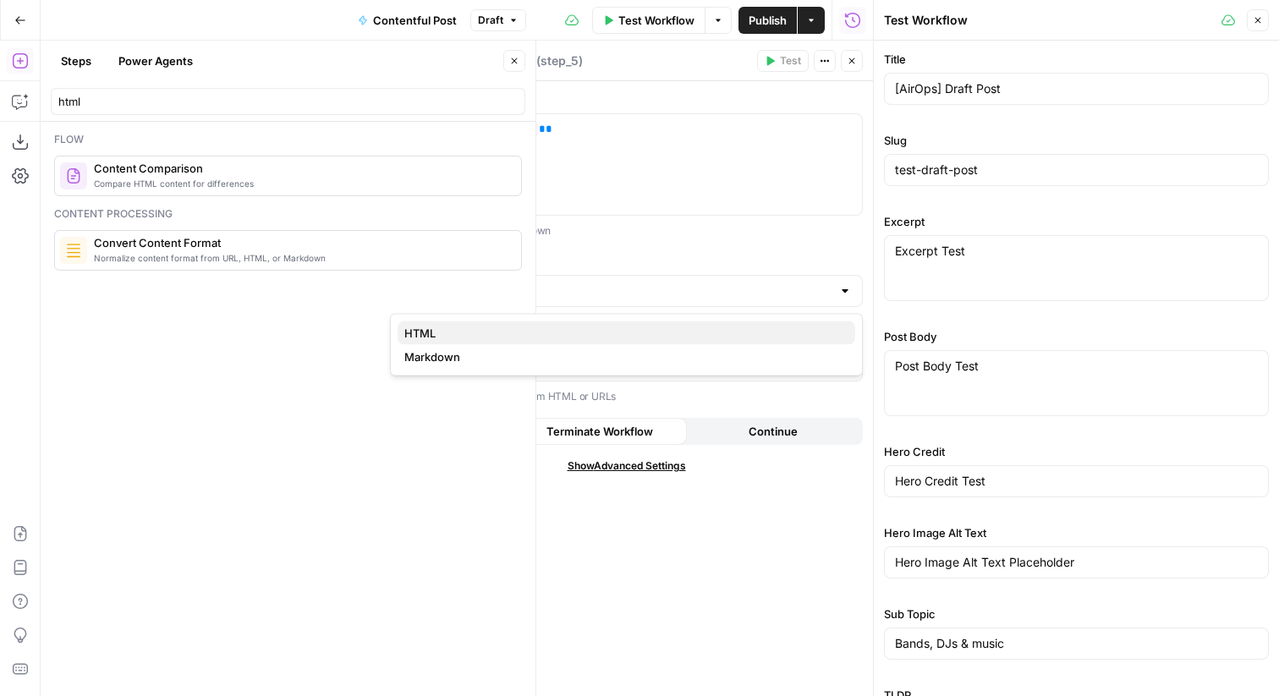
click at [540, 333] on span "HTML" at bounding box center [622, 333] width 437 height 17
type input "HTML"
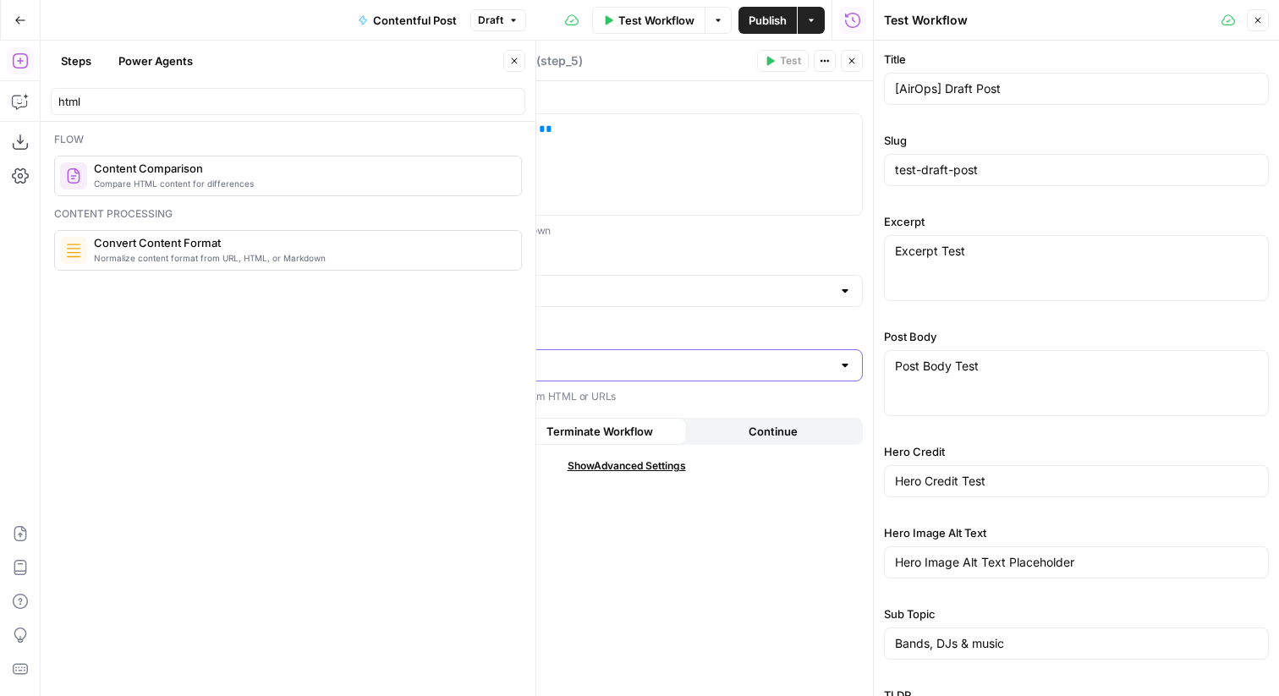
click at [666, 359] on input "Extract Content (Optional)" at bounding box center [616, 365] width 430 height 17
click at [639, 326] on div "Content ** ********* ** Accepts URL, HTML, or Markdown Output Format HTML Extra…" at bounding box center [626, 388] width 493 height 615
click at [1247, 17] on button "Close" at bounding box center [1258, 20] width 22 height 22
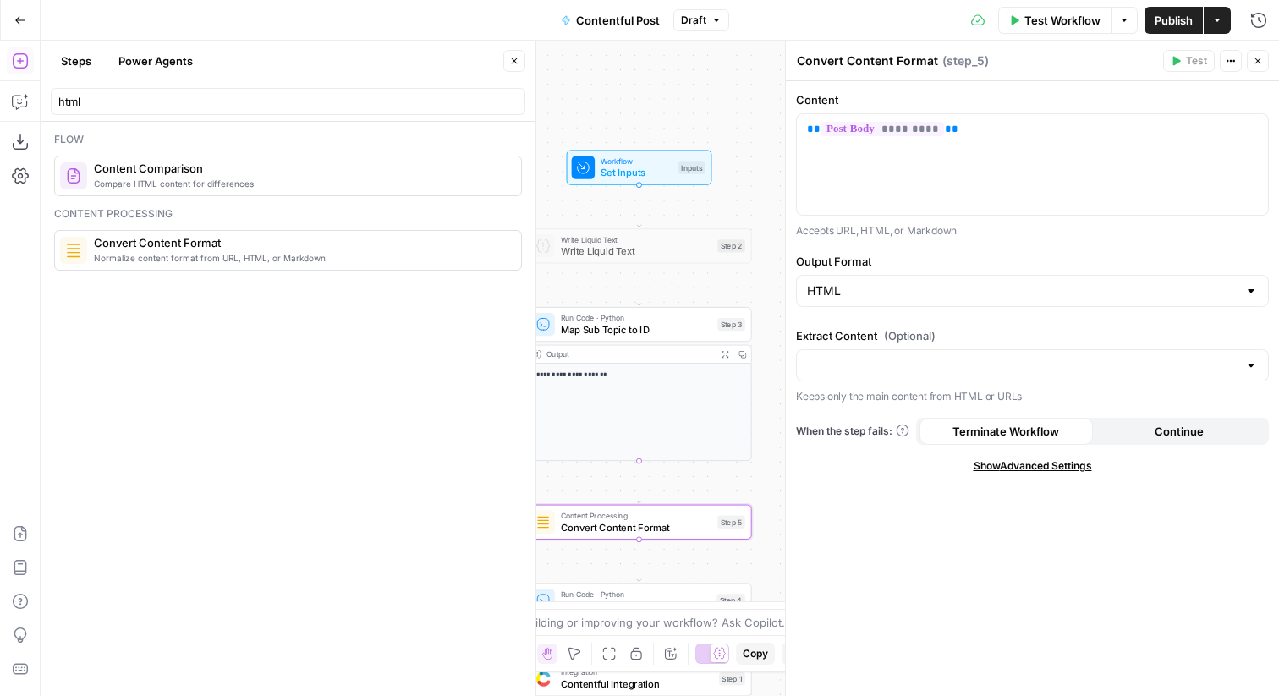
click at [1251, 57] on button "Close" at bounding box center [1258, 61] width 22 height 22
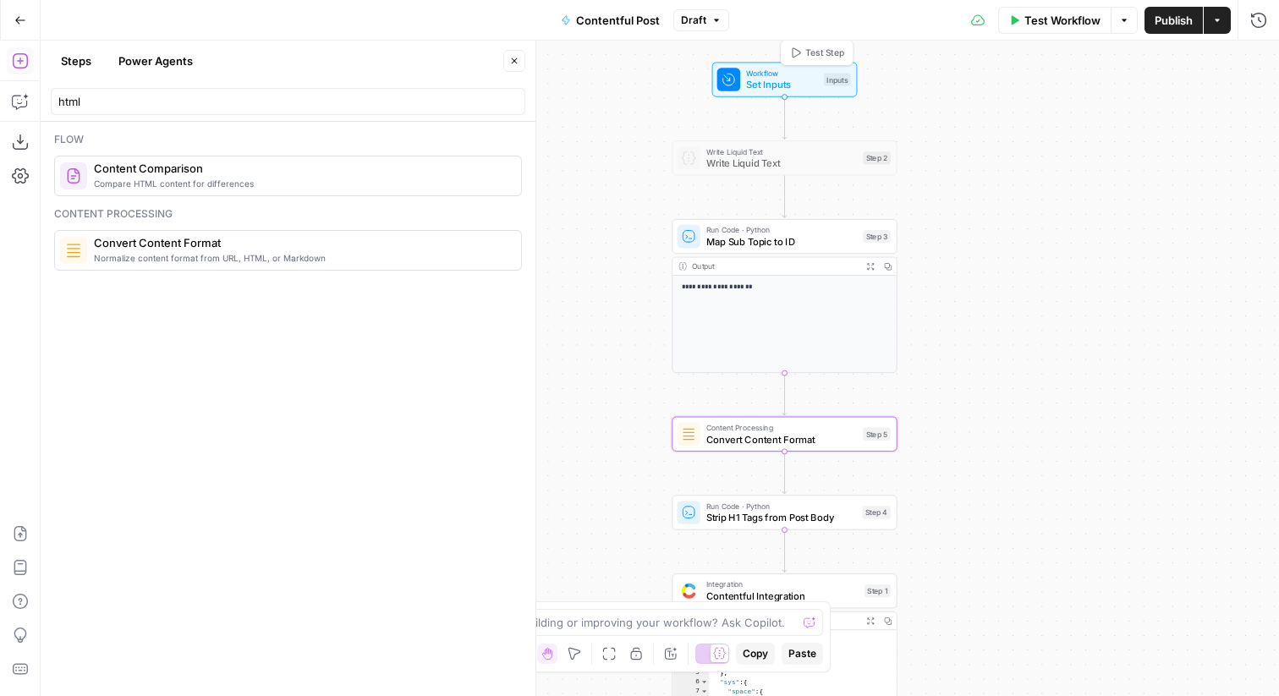
click at [833, 43] on button "Test Step" at bounding box center [817, 52] width 66 height 19
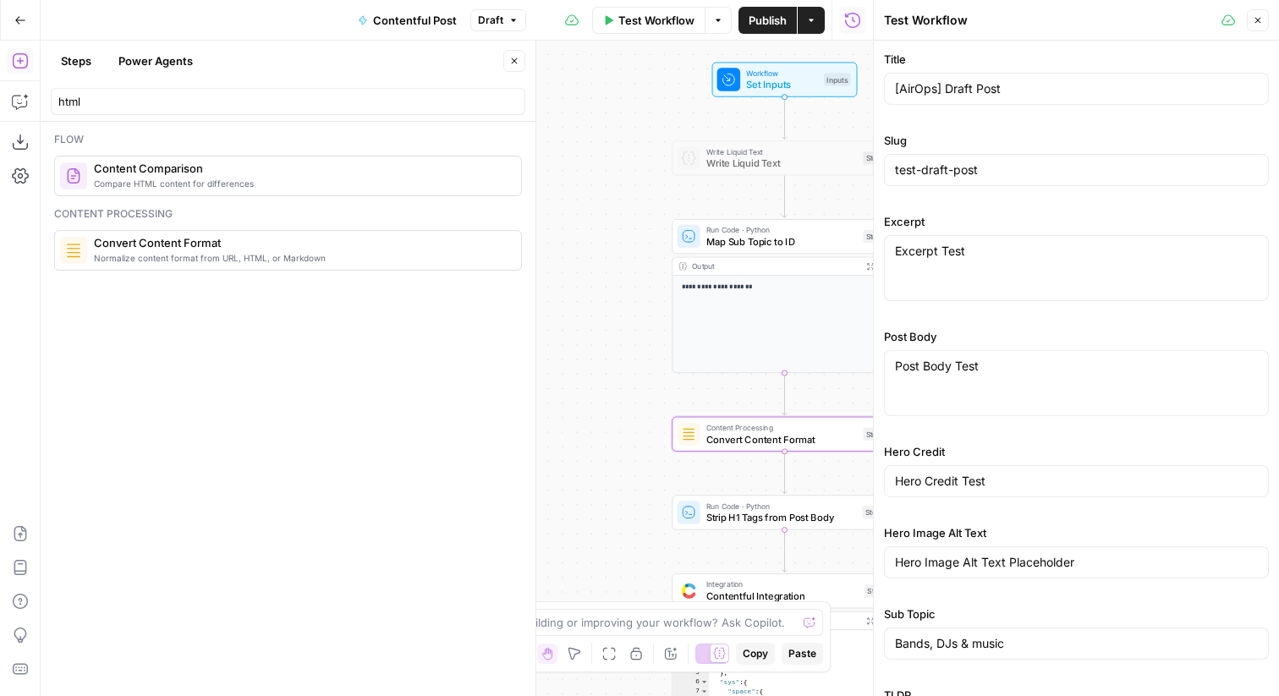
click at [1002, 386] on div "Post Body Test Post Body Test" at bounding box center [1076, 383] width 385 height 66
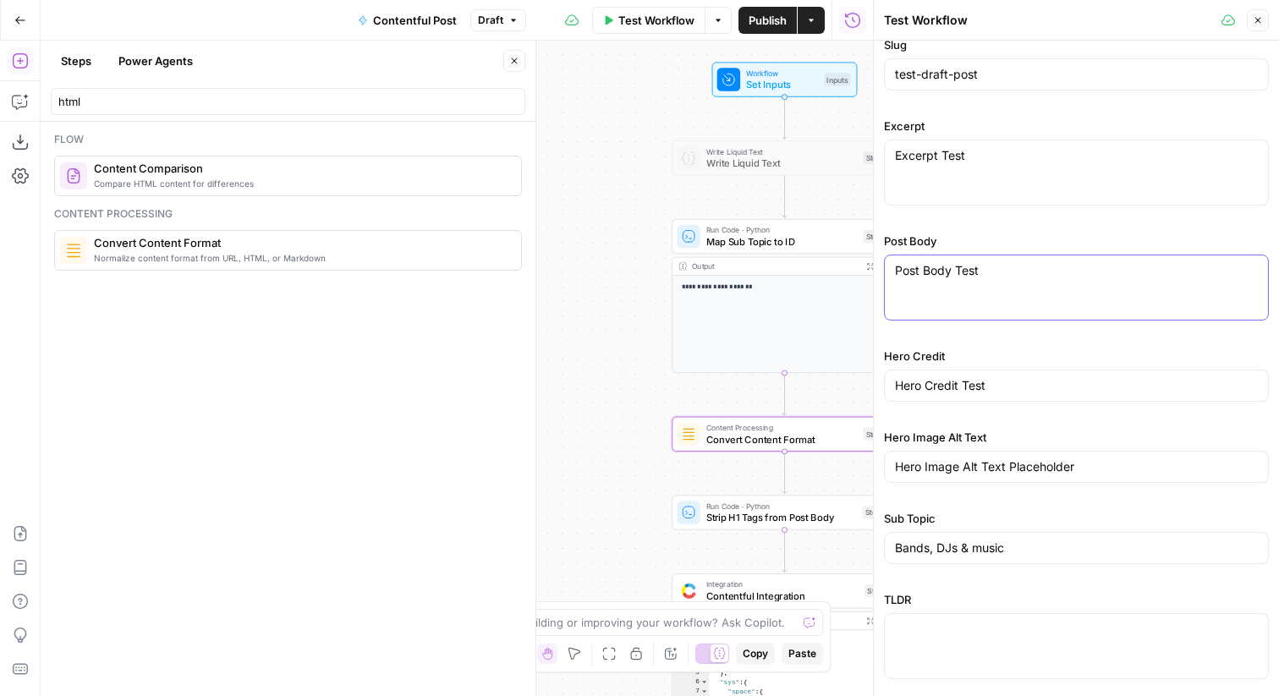
paste textarea "# How Much Wedding Photographers Cost and How to Budget for Them Wedding photog…"
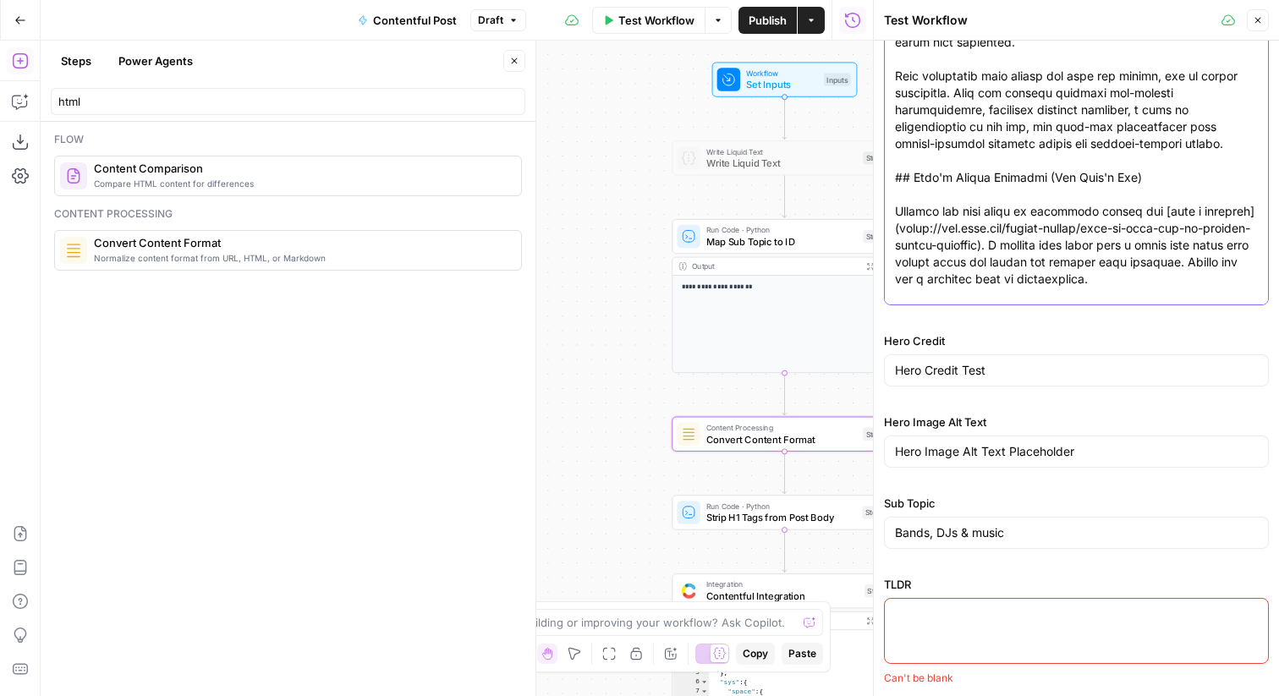
scroll to position [2244, 0]
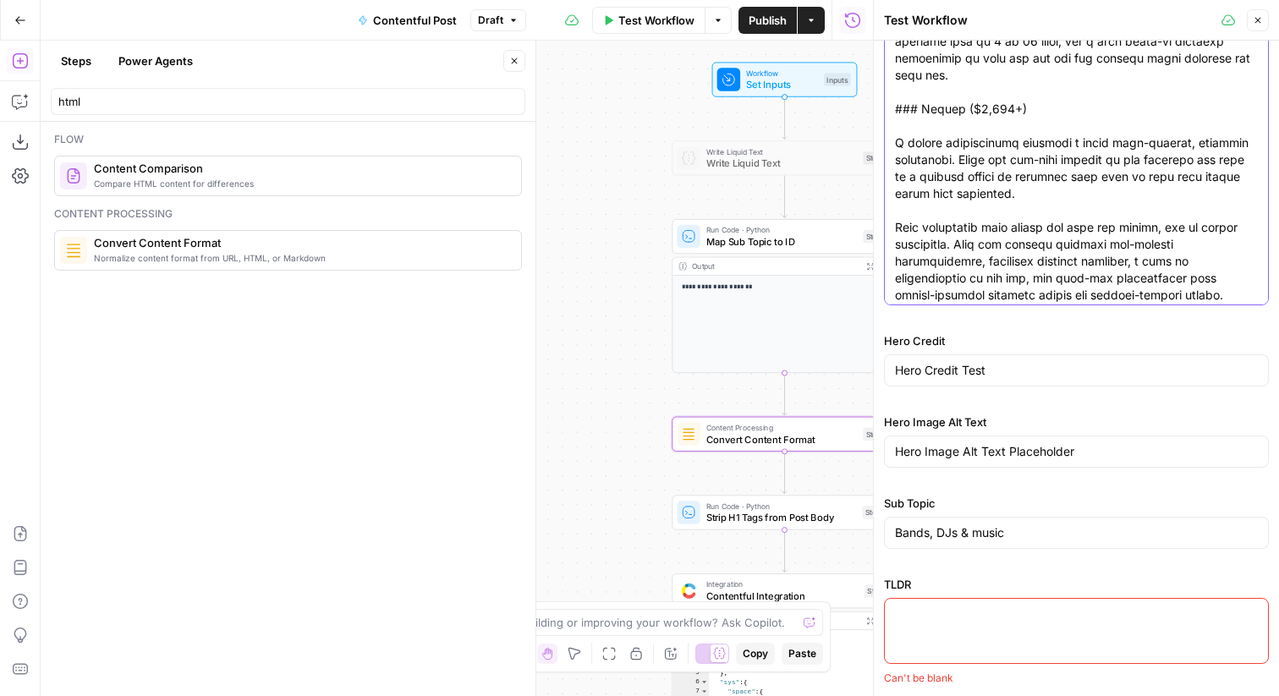
type textarea "# How Much Wedding Photographers Cost and How to Budget for Them Wedding photog…"
click at [984, 612] on textarea "TLDR" at bounding box center [1076, 614] width 363 height 17
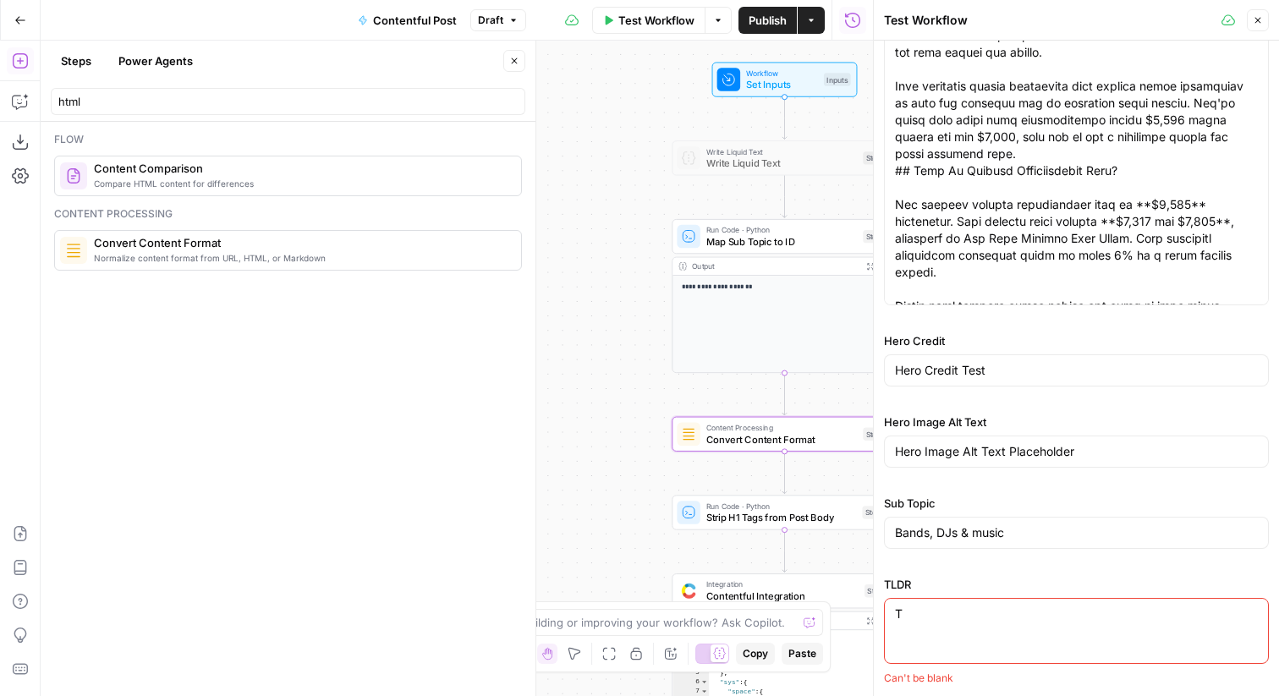
scroll to position [383, 0]
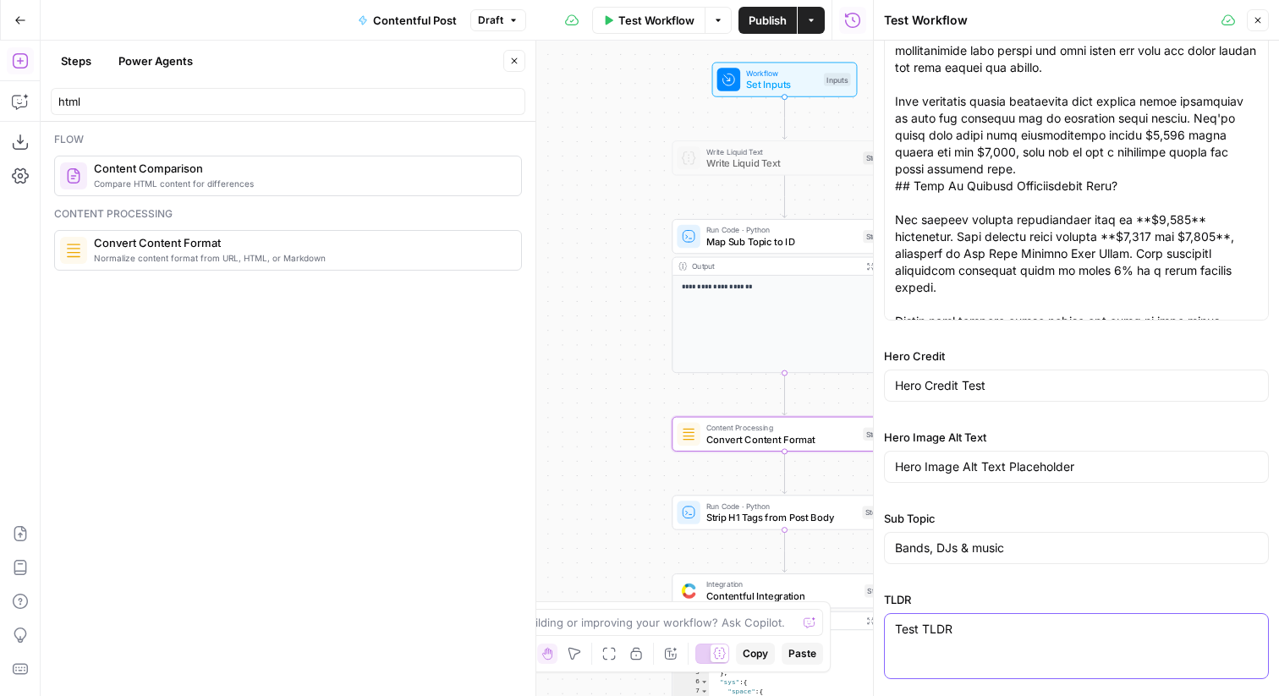
type textarea "Test TLDR"
click at [1265, 22] on button "Close" at bounding box center [1258, 20] width 22 height 22
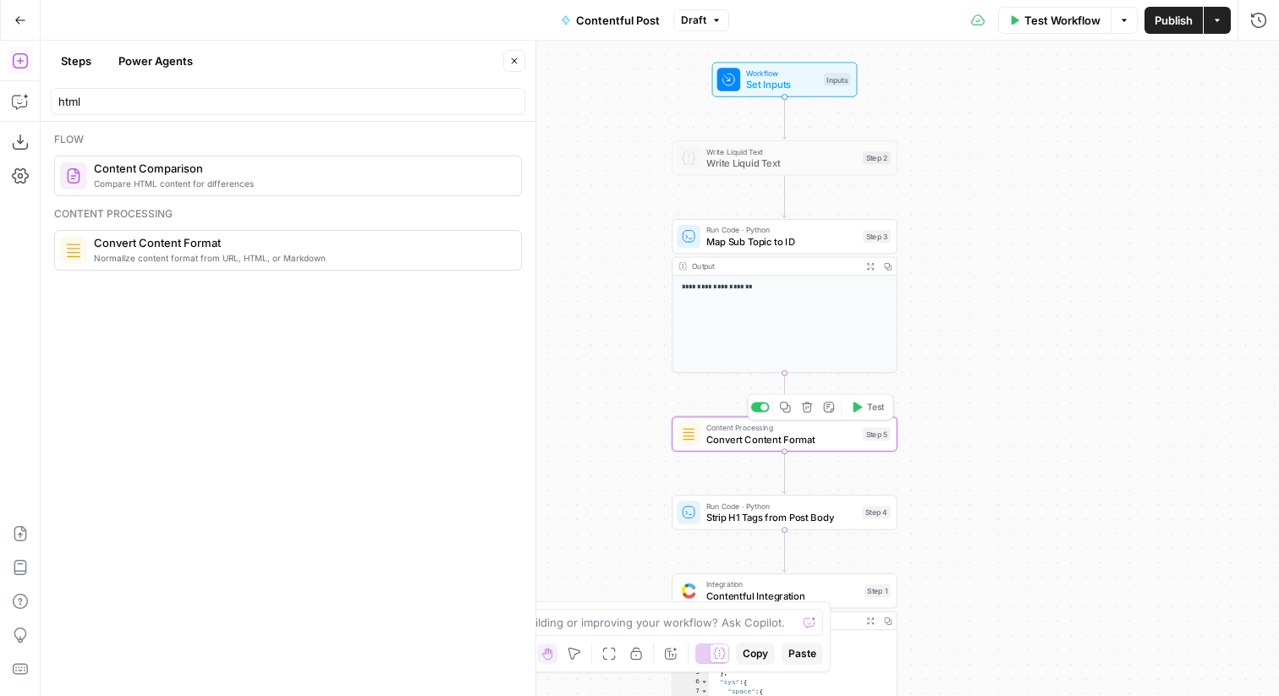
click at [879, 412] on span "Test" at bounding box center [876, 407] width 18 height 13
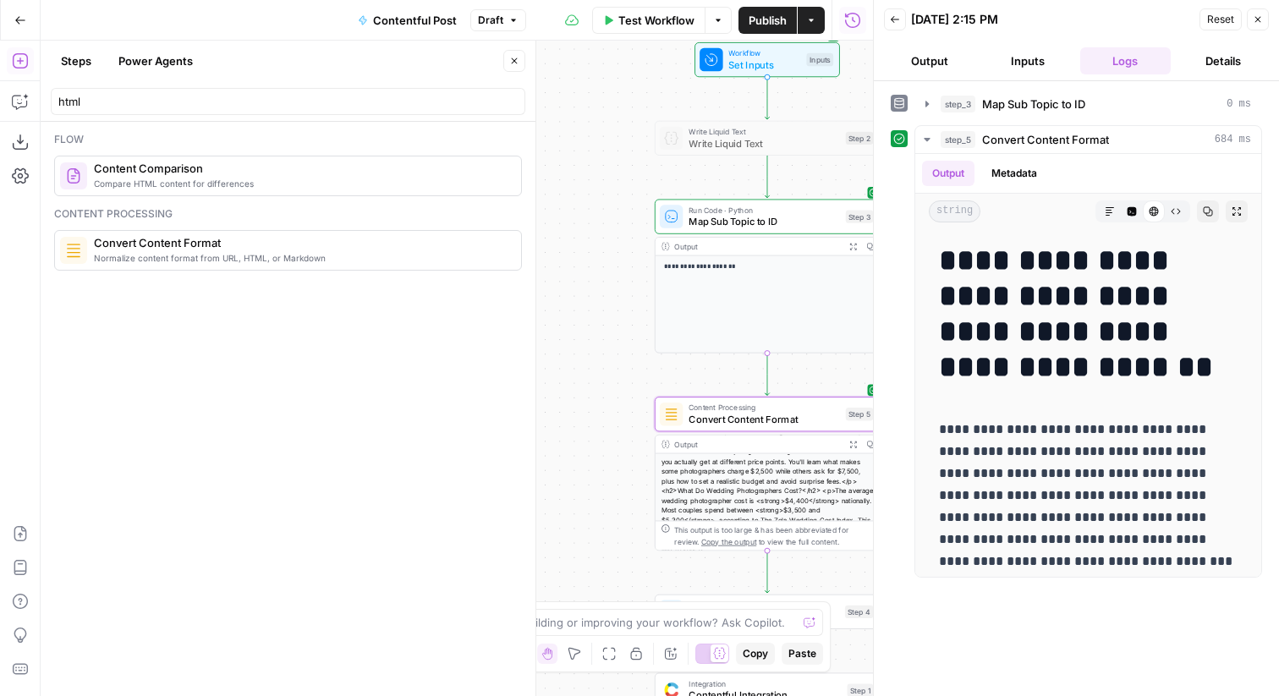
scroll to position [103, 0]
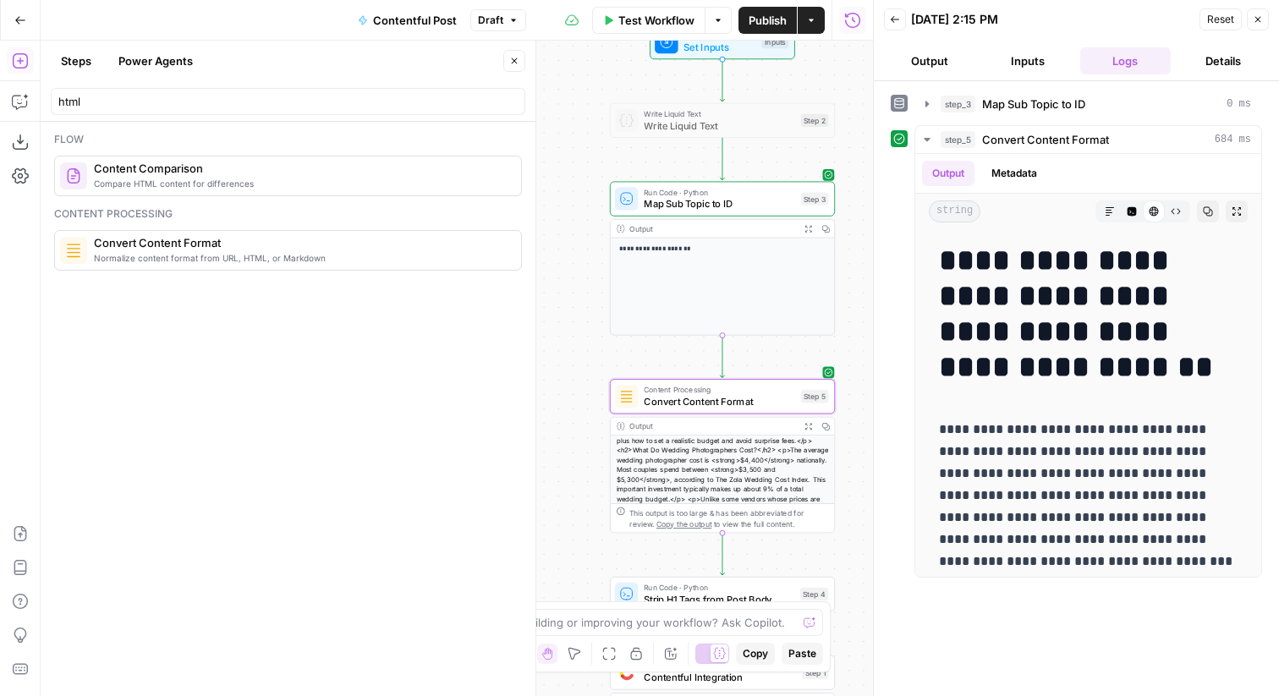
click at [795, 594] on div "Run Code · Python Strip H1 Tags from Post Body Step 4 Copy step Delete step Add…" at bounding box center [722, 594] width 214 height 25
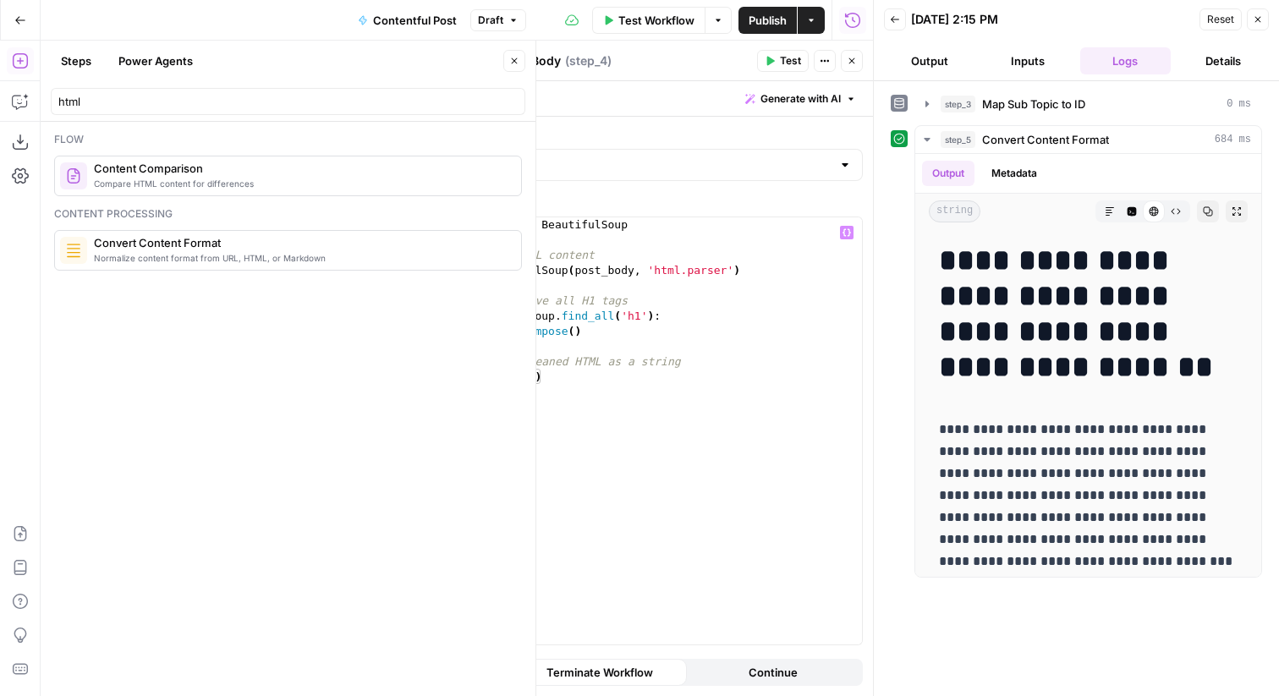
click at [609, 241] on div "from bs4 import BeautifulSoup # Parse the HTML content soup = BeautifulSoup ( p…" at bounding box center [647, 446] width 430 height 458
type textarea "*"
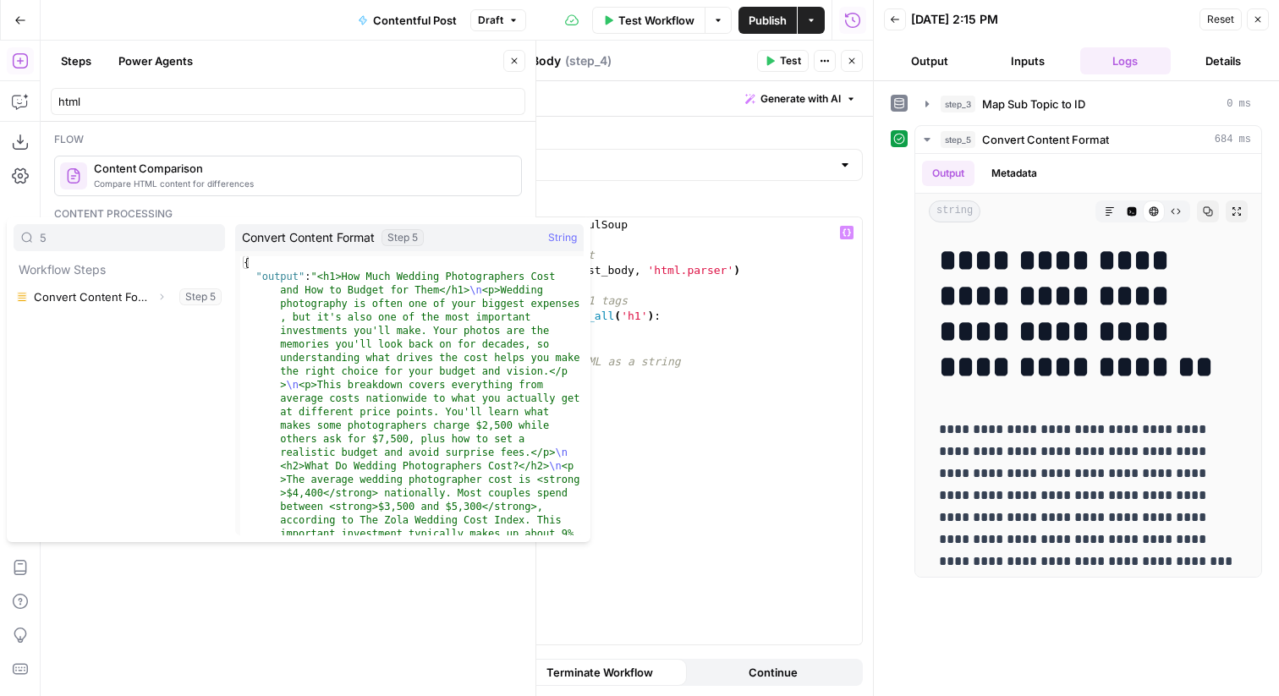
type input "5"
click at [167, 292] on button "Expand" at bounding box center [162, 297] width 22 height 22
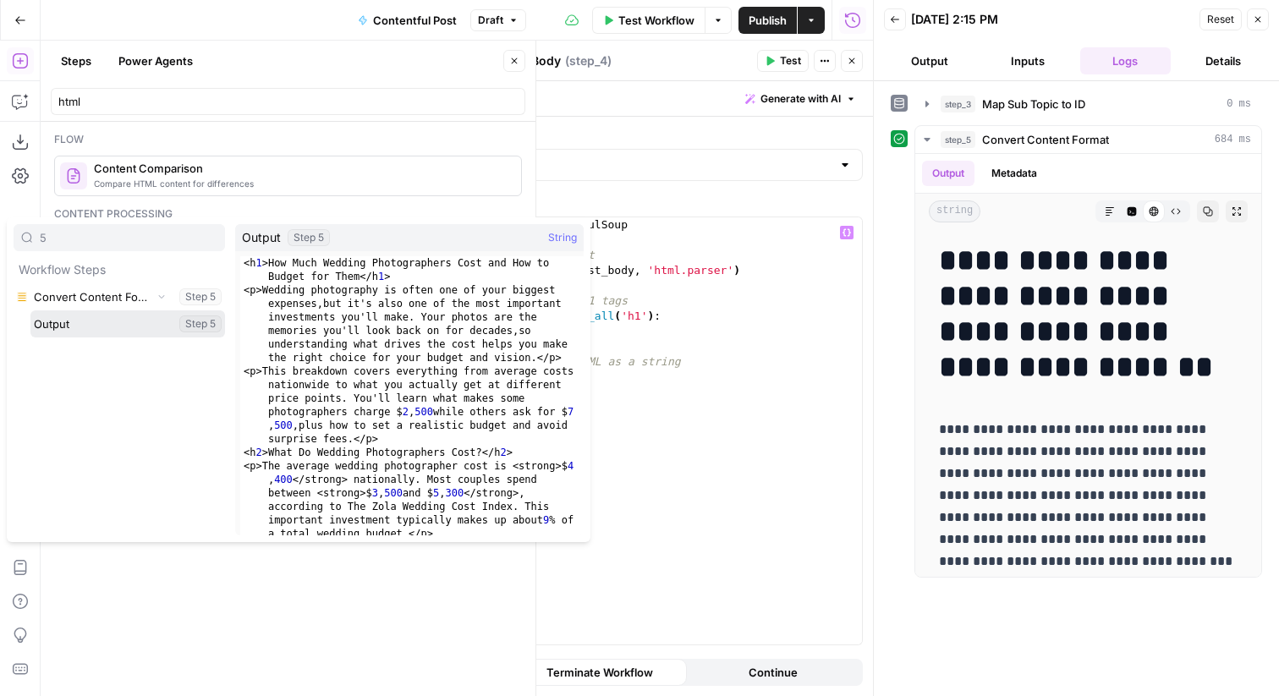
click at [90, 321] on button "Select variable Output" at bounding box center [127, 323] width 195 height 27
type textarea "**********"
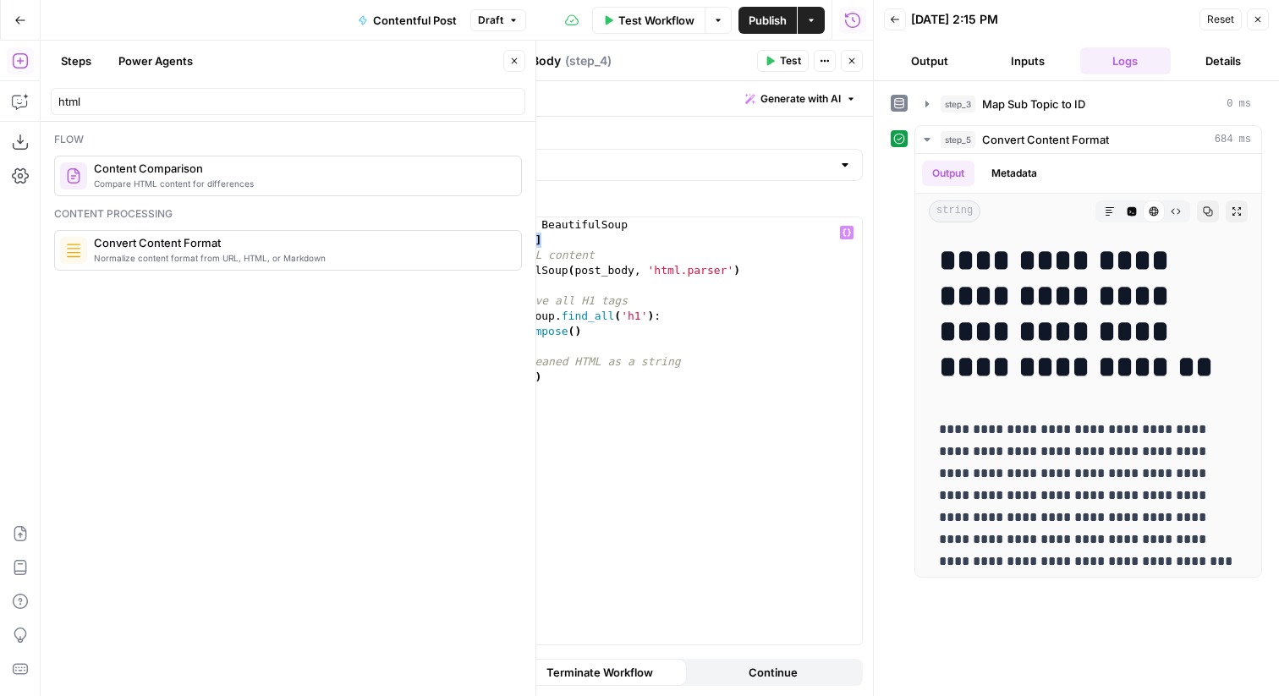
drag, startPoint x: 570, startPoint y: 243, endPoint x: 387, endPoint y: 244, distance: 183.5
click at [387, 244] on div "**********" at bounding box center [626, 368] width 494 height 655
click at [593, 264] on div "from bs4 import BeautifulSoup # Parse the HTML content soup = BeautifulSoup ( p…" at bounding box center [647, 446] width 430 height 458
paste textarea "*******"
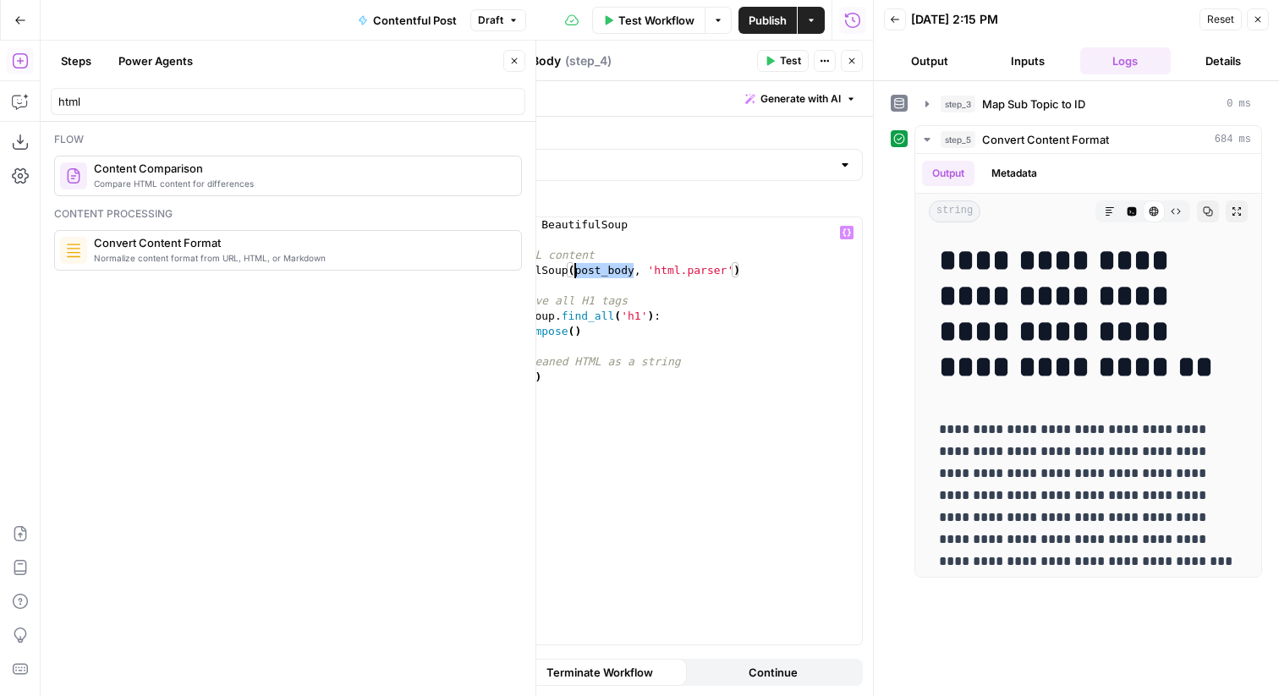
type textarea "**********"
click at [787, 61] on span "Test" at bounding box center [790, 60] width 21 height 15
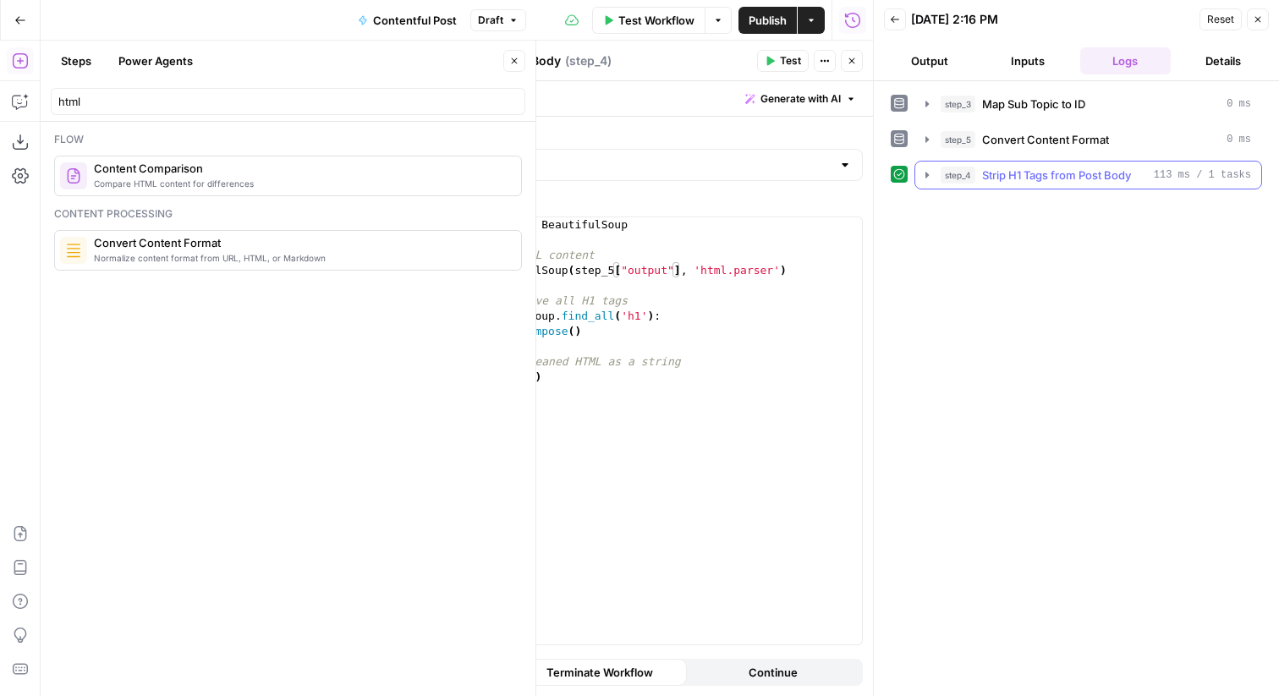
click at [928, 172] on icon "button" at bounding box center [927, 175] width 14 height 14
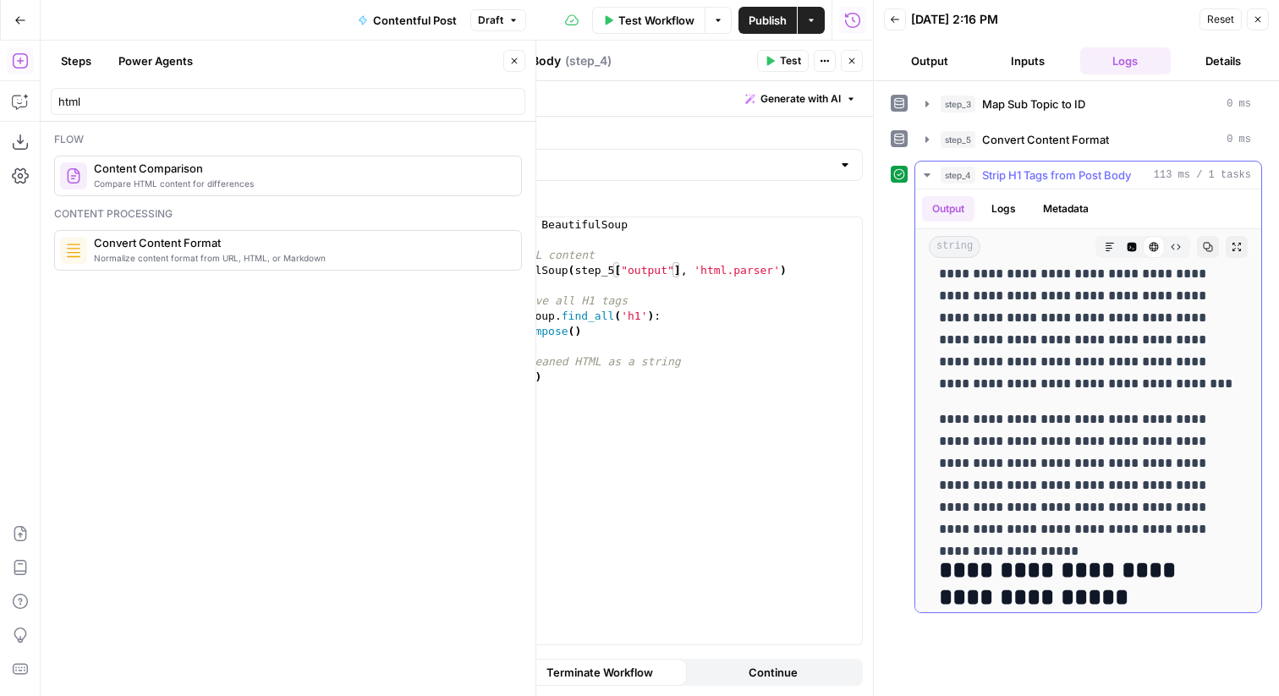
scroll to position [0, 0]
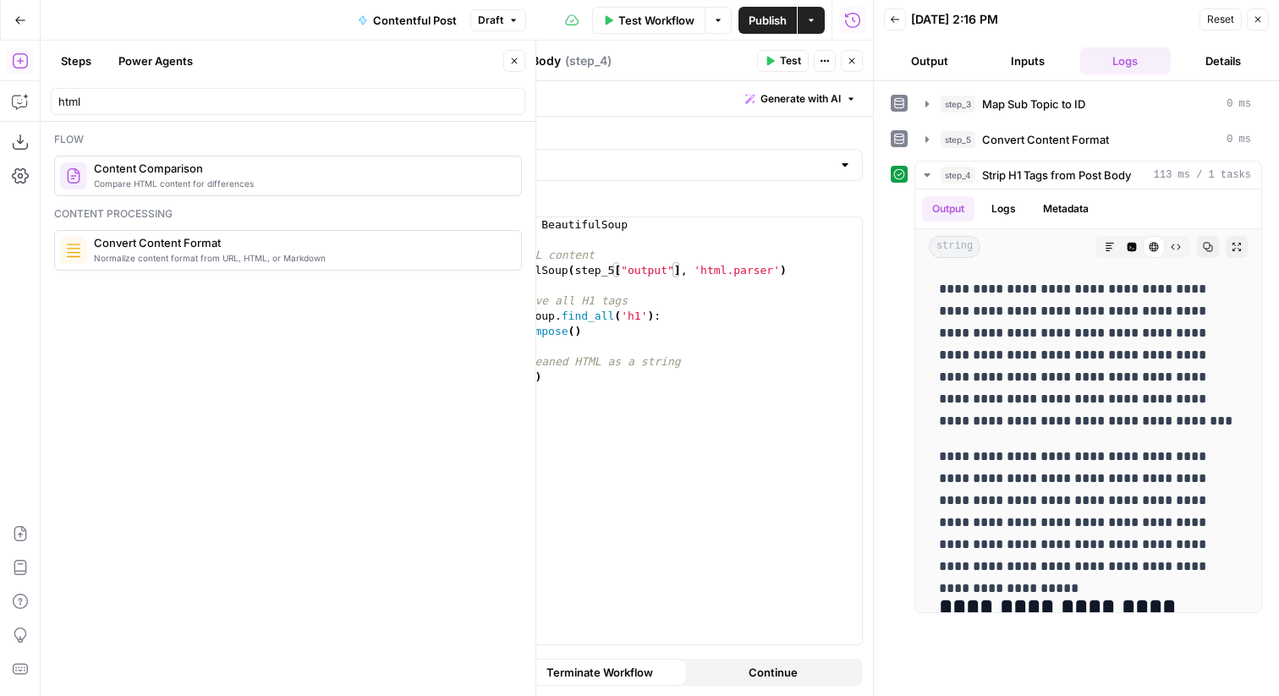
click at [851, 57] on icon "button" at bounding box center [852, 61] width 10 height 10
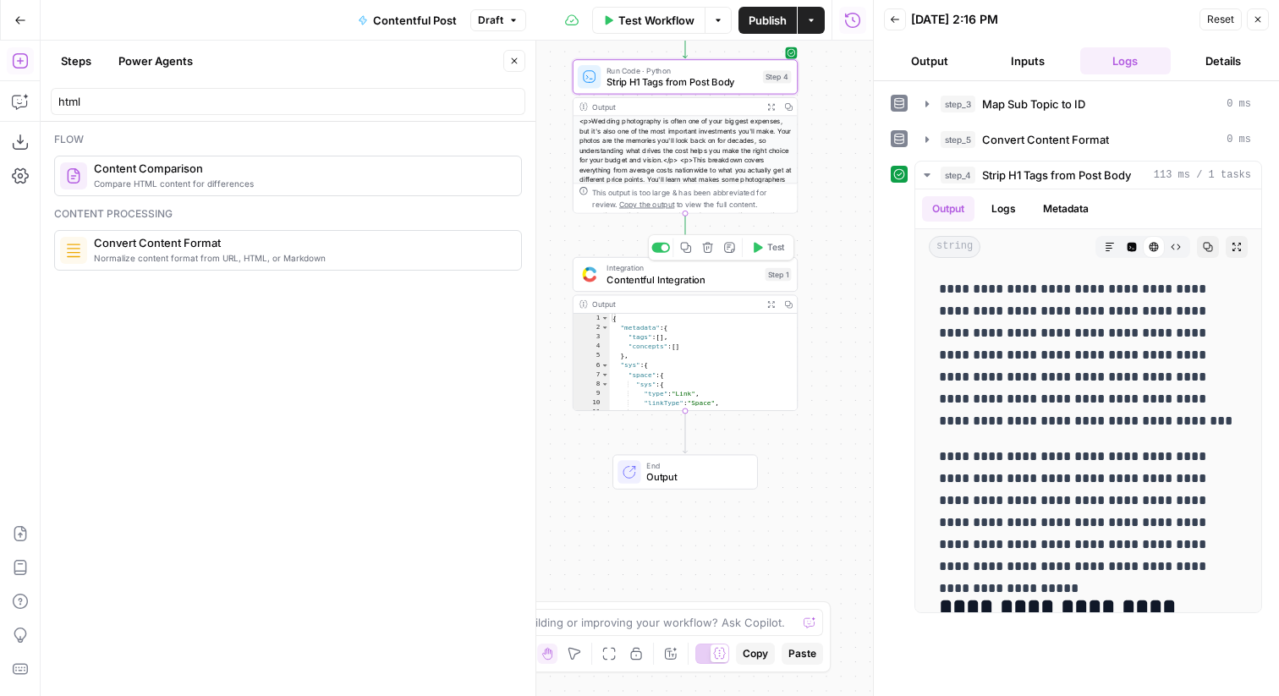
click at [761, 272] on div "Integration Contentful Integration Step 1 Copy step Delete step Add Note Test" at bounding box center [685, 274] width 214 height 25
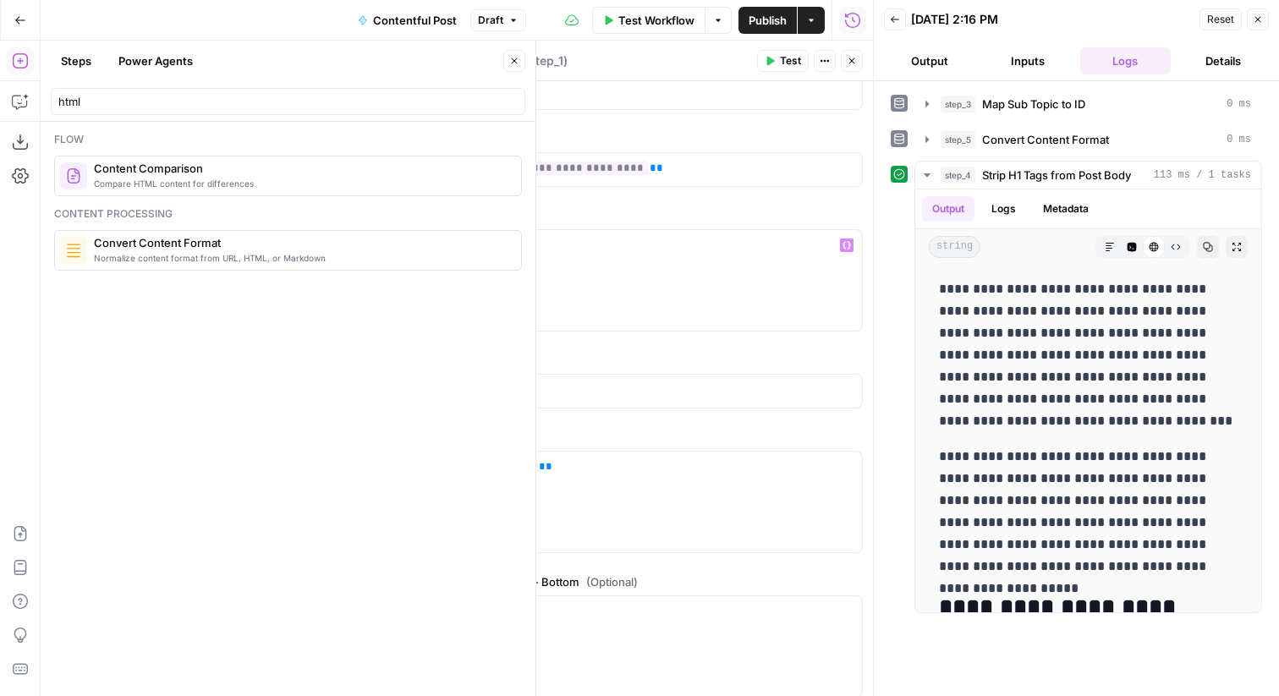
scroll to position [1471, 0]
click at [633, 451] on p "** ********* **" at bounding box center [626, 447] width 451 height 17
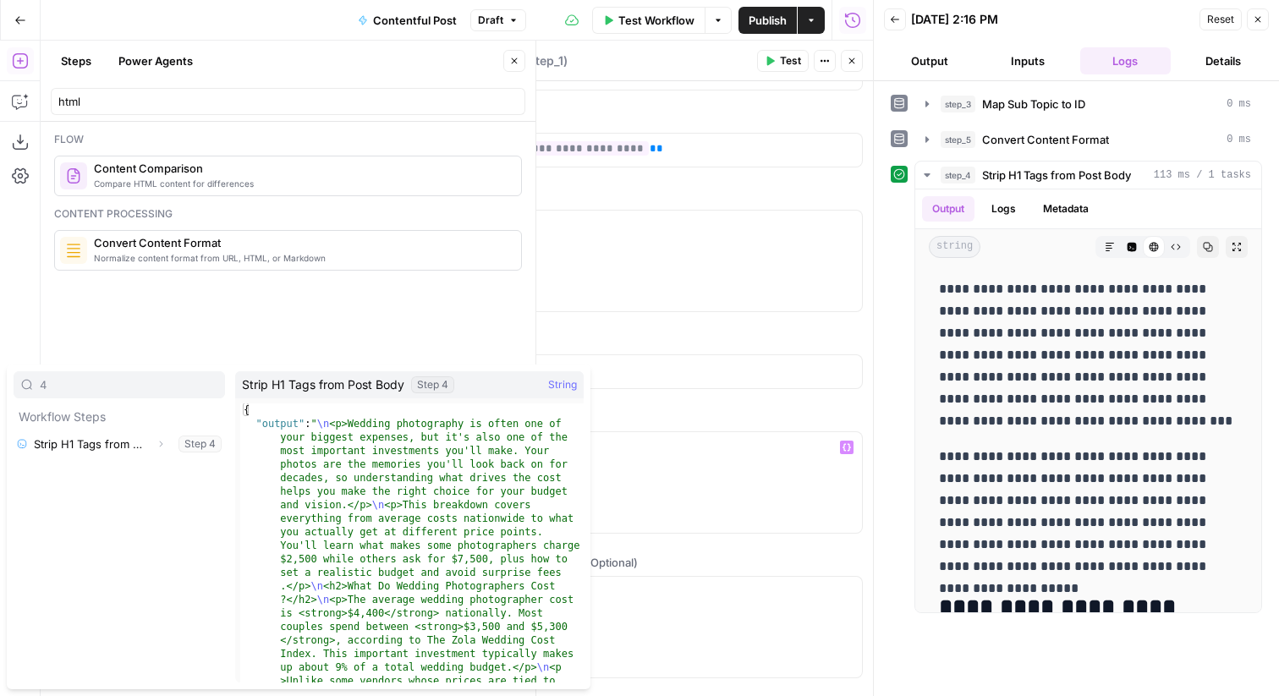
type input "4"
click at [160, 439] on icon "button" at bounding box center [161, 444] width 10 height 10
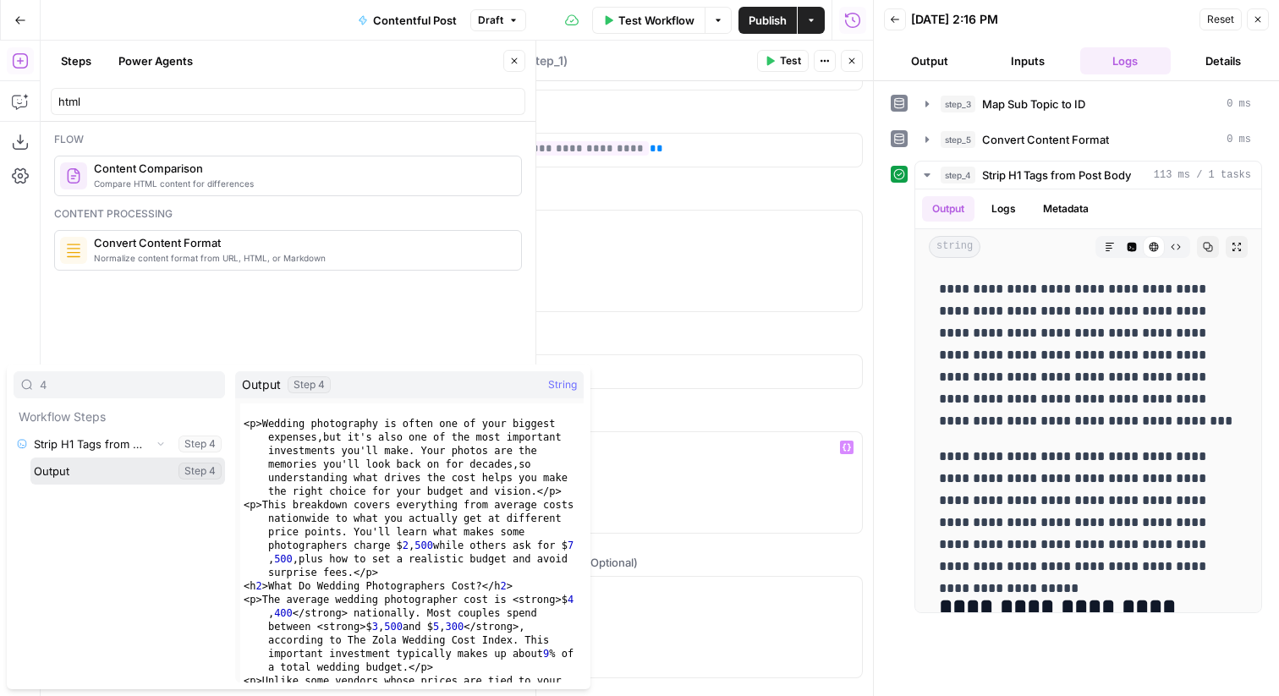
click at [124, 468] on button "Select variable Output" at bounding box center [127, 471] width 195 height 27
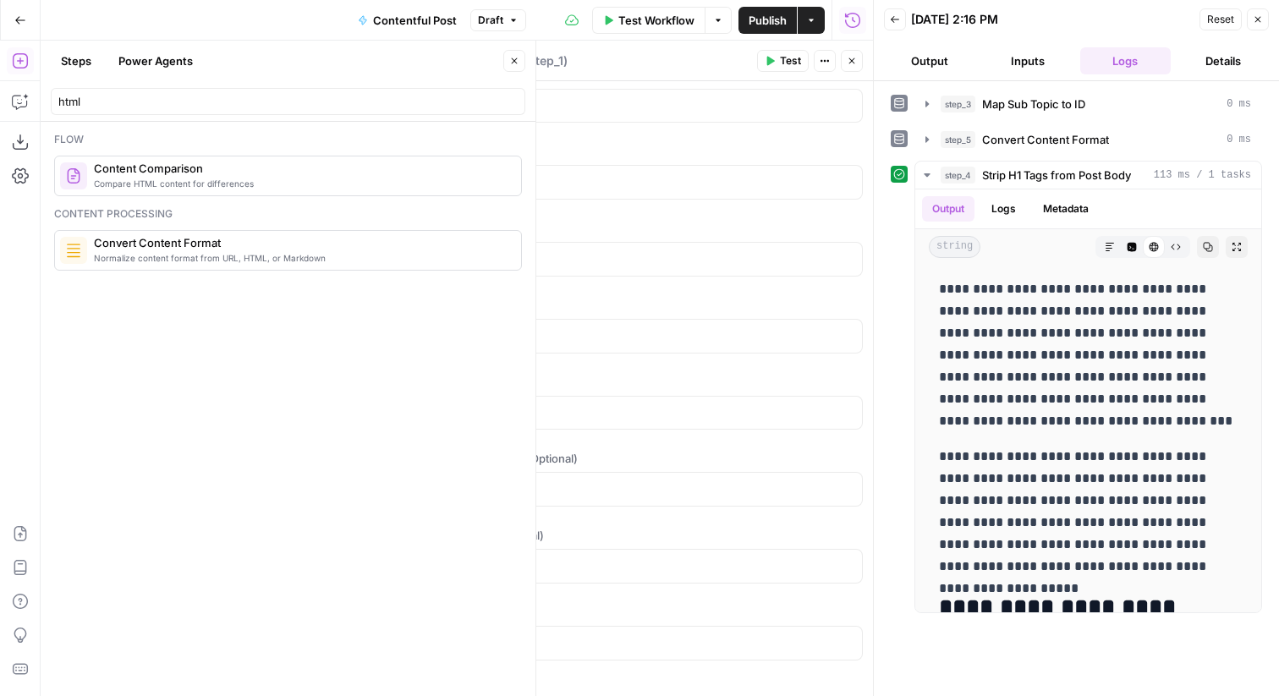
scroll to position [3342, 0]
click at [1259, 16] on icon "button" at bounding box center [1258, 19] width 10 height 10
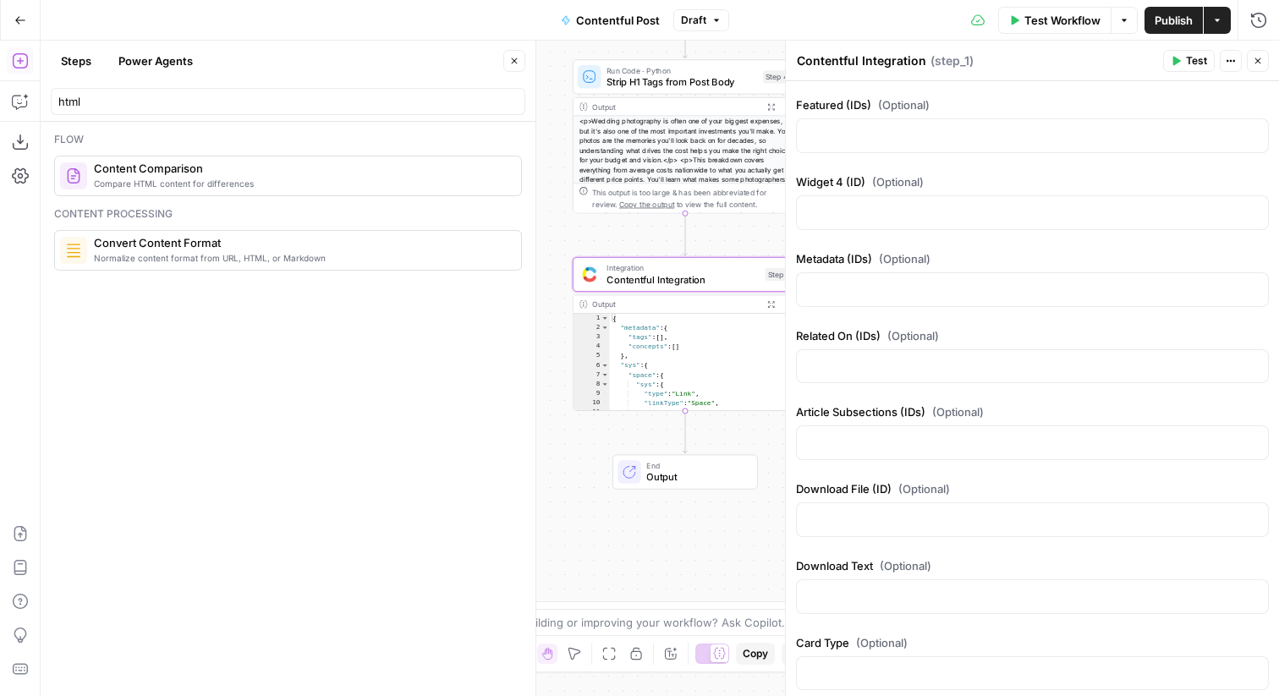
click at [1260, 57] on icon "button" at bounding box center [1258, 61] width 10 height 10
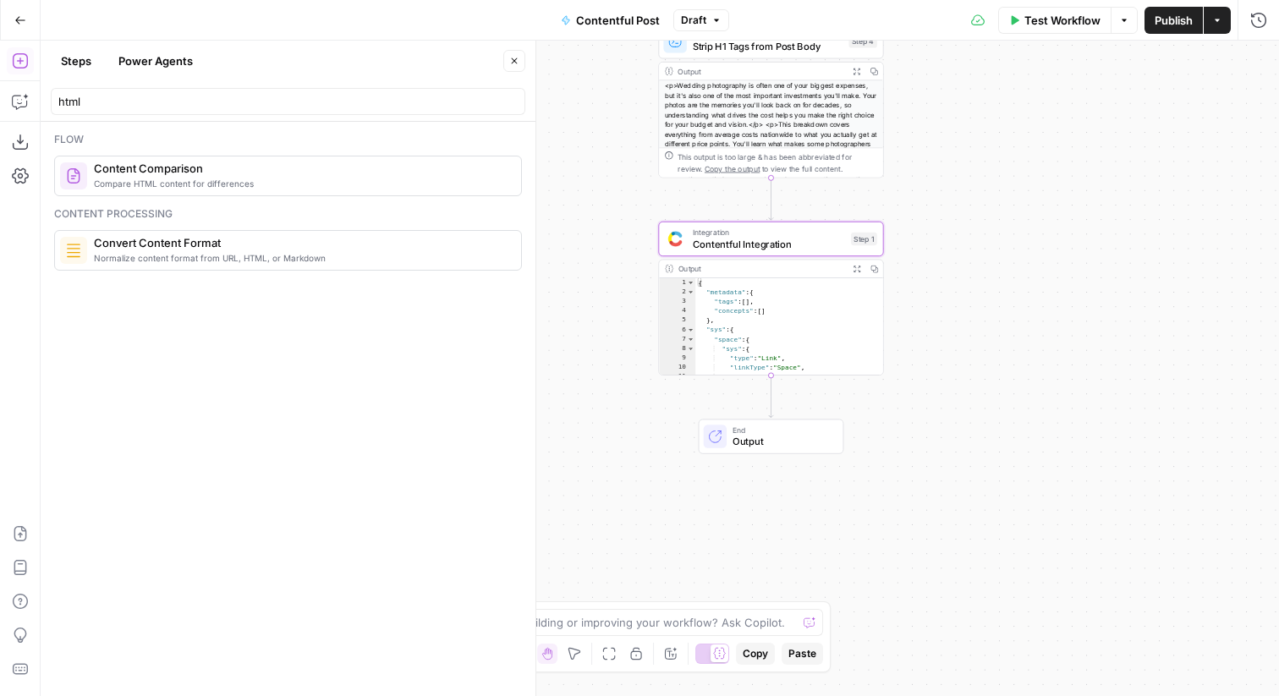
click at [1183, 16] on span "Publish" at bounding box center [1173, 20] width 38 height 17
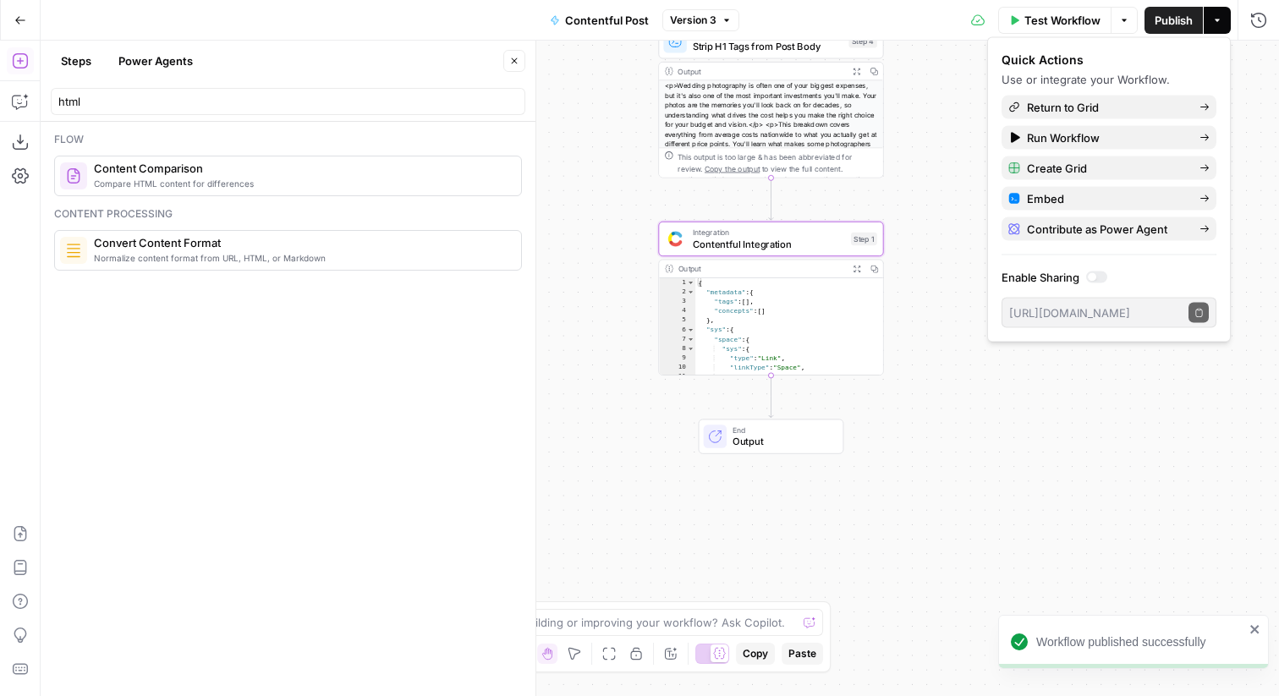
click at [507, 54] on button "Close" at bounding box center [514, 61] width 22 height 22
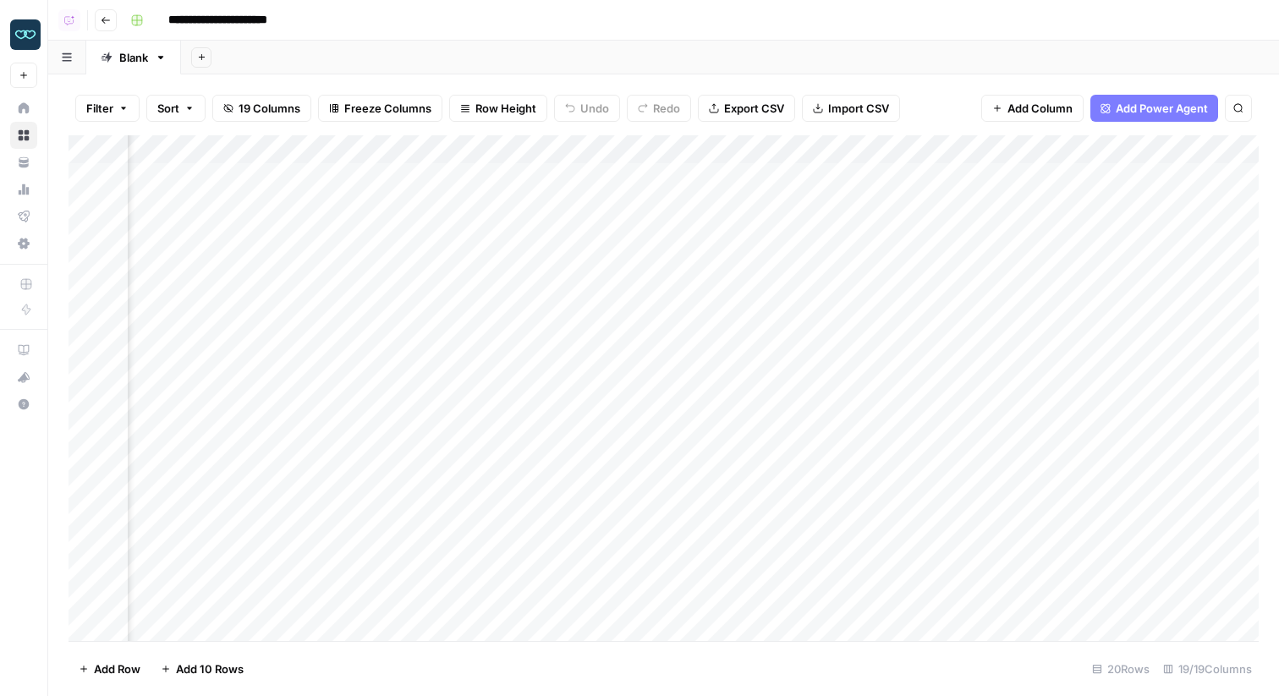
scroll to position [0, 1901]
click at [1099, 156] on div "Add Column" at bounding box center [664, 388] width 1190 height 506
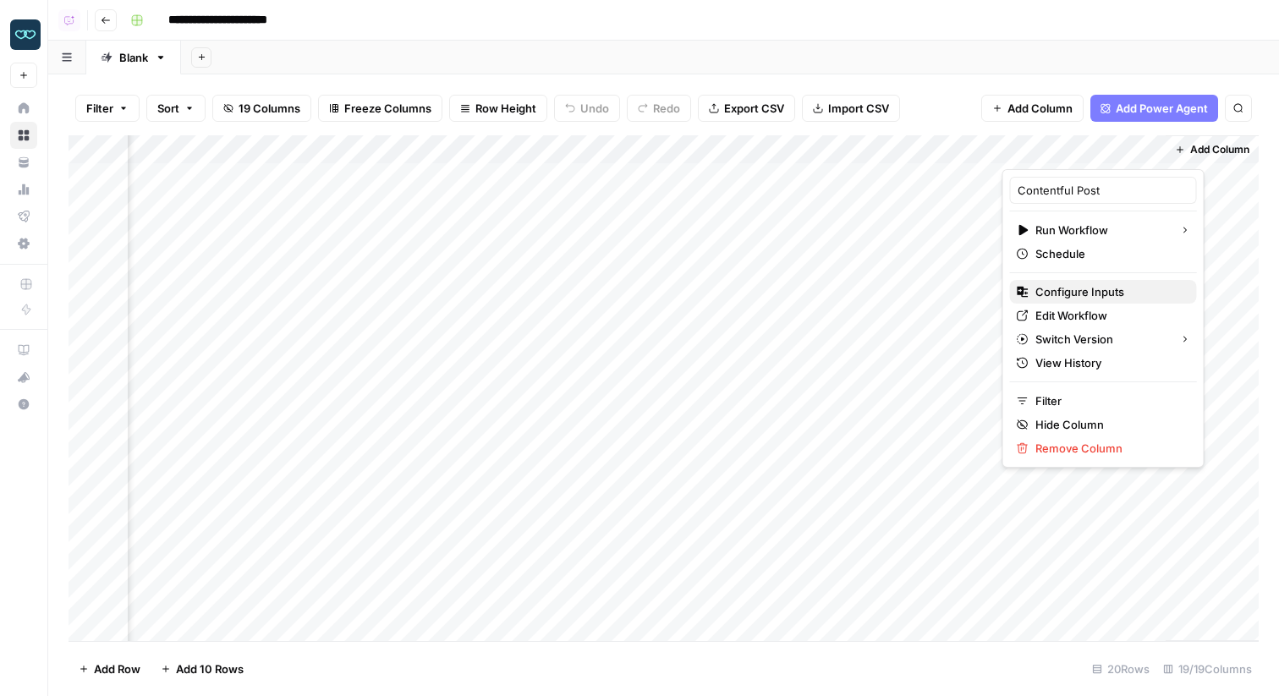
click at [1080, 295] on span "Configure Inputs" at bounding box center [1109, 291] width 148 height 17
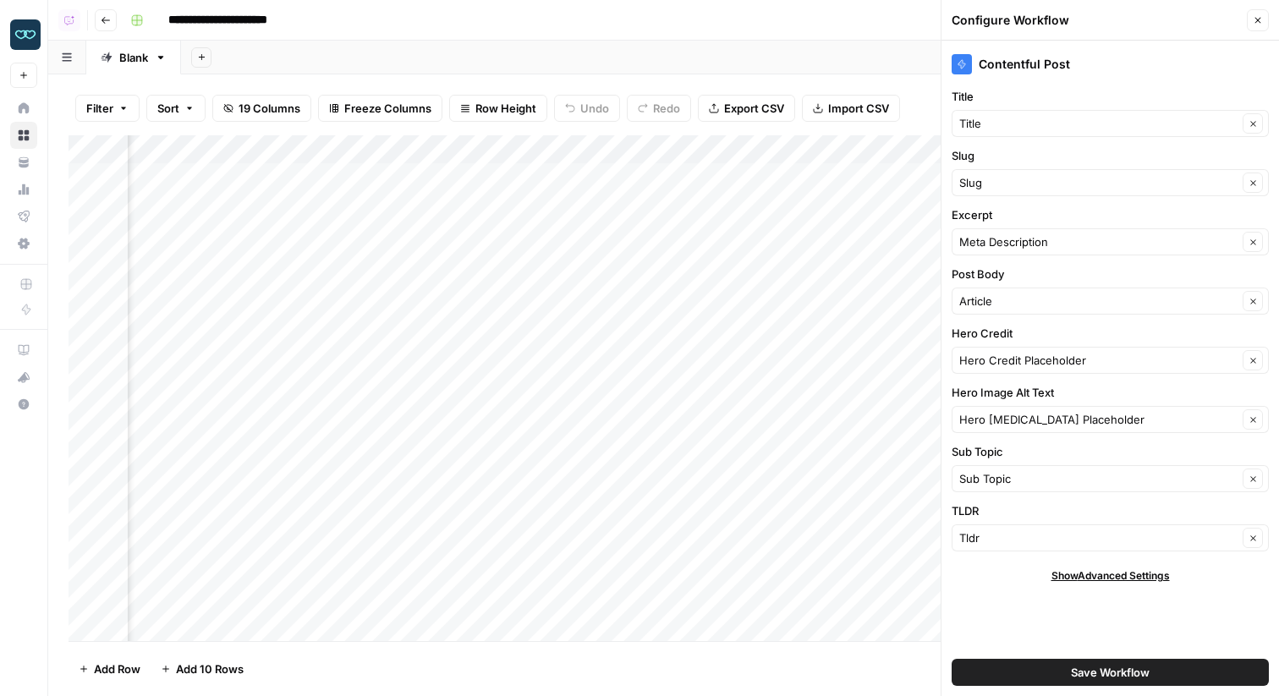
click at [1076, 673] on span "Save Workflow" at bounding box center [1110, 672] width 79 height 17
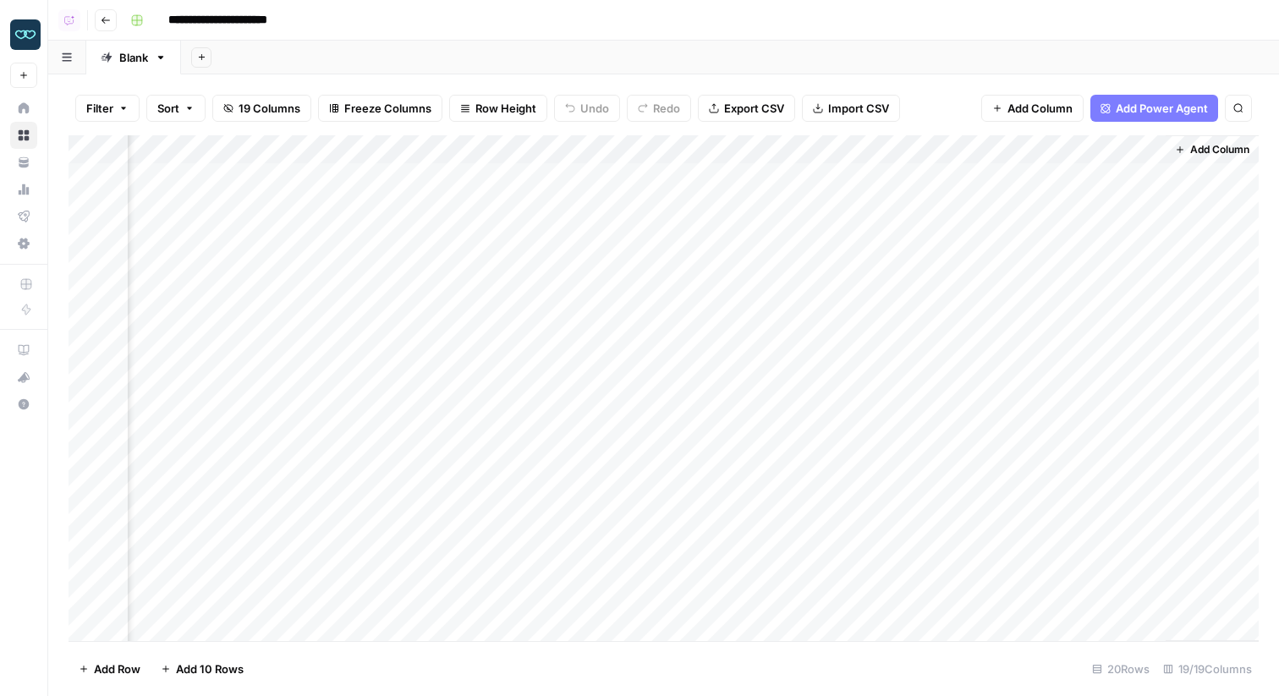
drag, startPoint x: 1091, startPoint y: 175, endPoint x: 986, endPoint y: 52, distance: 162.0
click at [986, 52] on div "**********" at bounding box center [663, 348] width 1231 height 696
click at [1078, 178] on div "Add Column" at bounding box center [664, 388] width 1190 height 506
click at [1145, 173] on div at bounding box center [1083, 177] width 164 height 31
click at [1149, 177] on div at bounding box center [1083, 177] width 164 height 31
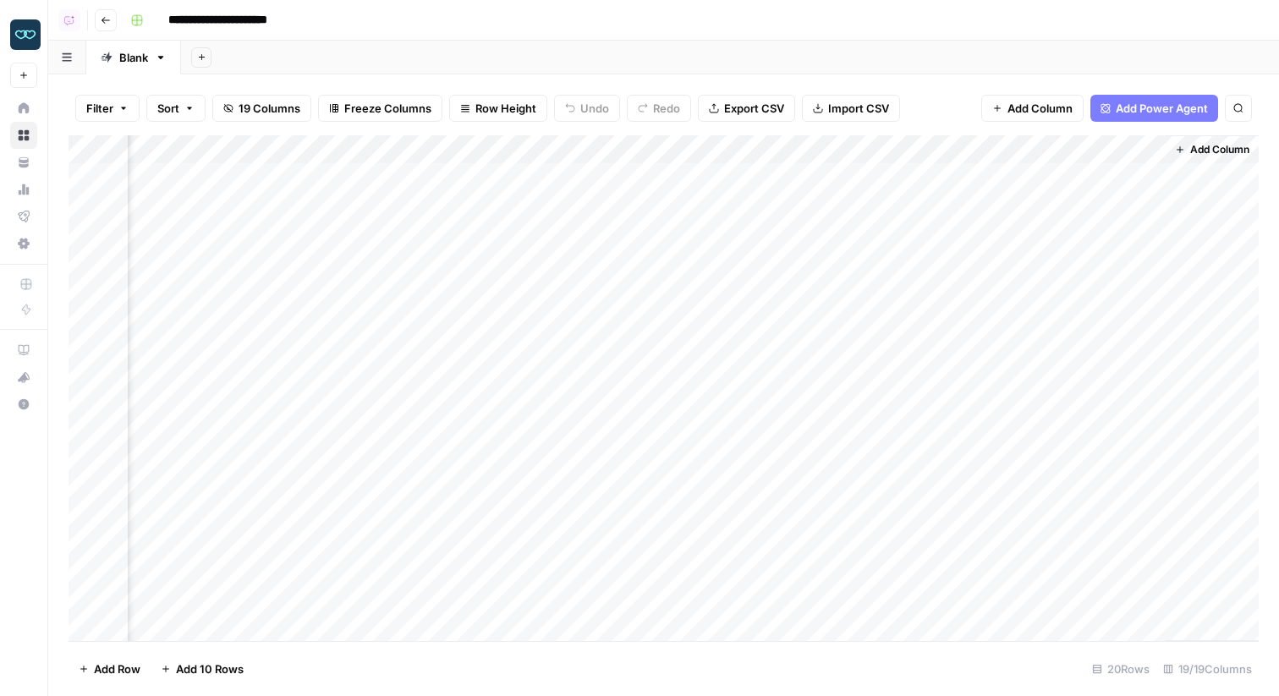
click at [1156, 175] on div at bounding box center [1083, 177] width 164 height 31
click at [1153, 176] on div at bounding box center [1083, 177] width 164 height 31
click at [1147, 176] on div at bounding box center [1083, 177] width 164 height 31
click at [671, 173] on div "Add Column" at bounding box center [664, 388] width 1190 height 506
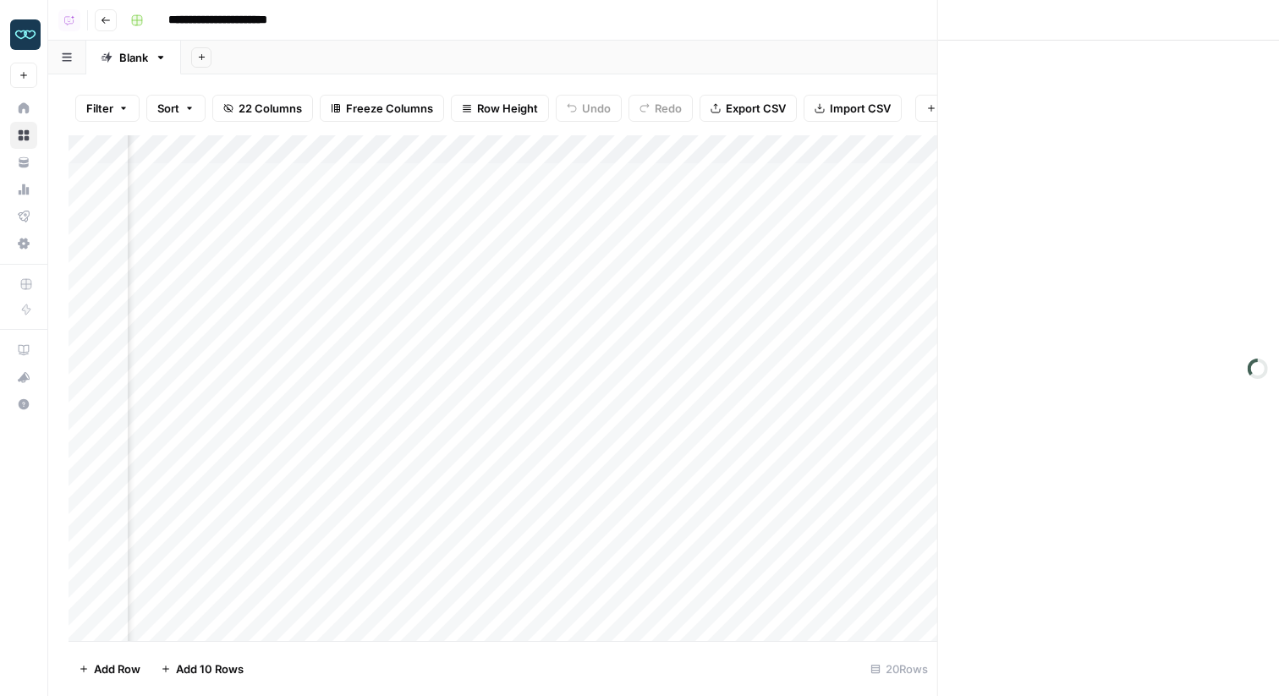
scroll to position [0, 2345]
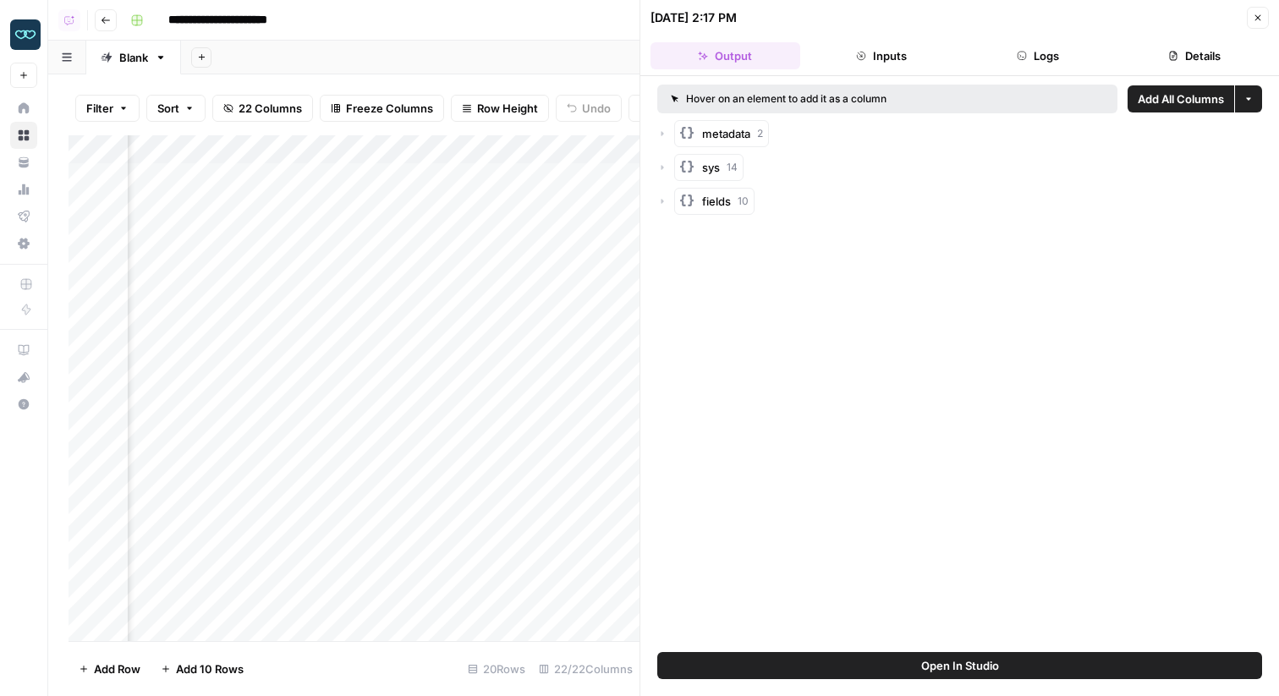
click at [933, 65] on button "Inputs" at bounding box center [882, 55] width 150 height 27
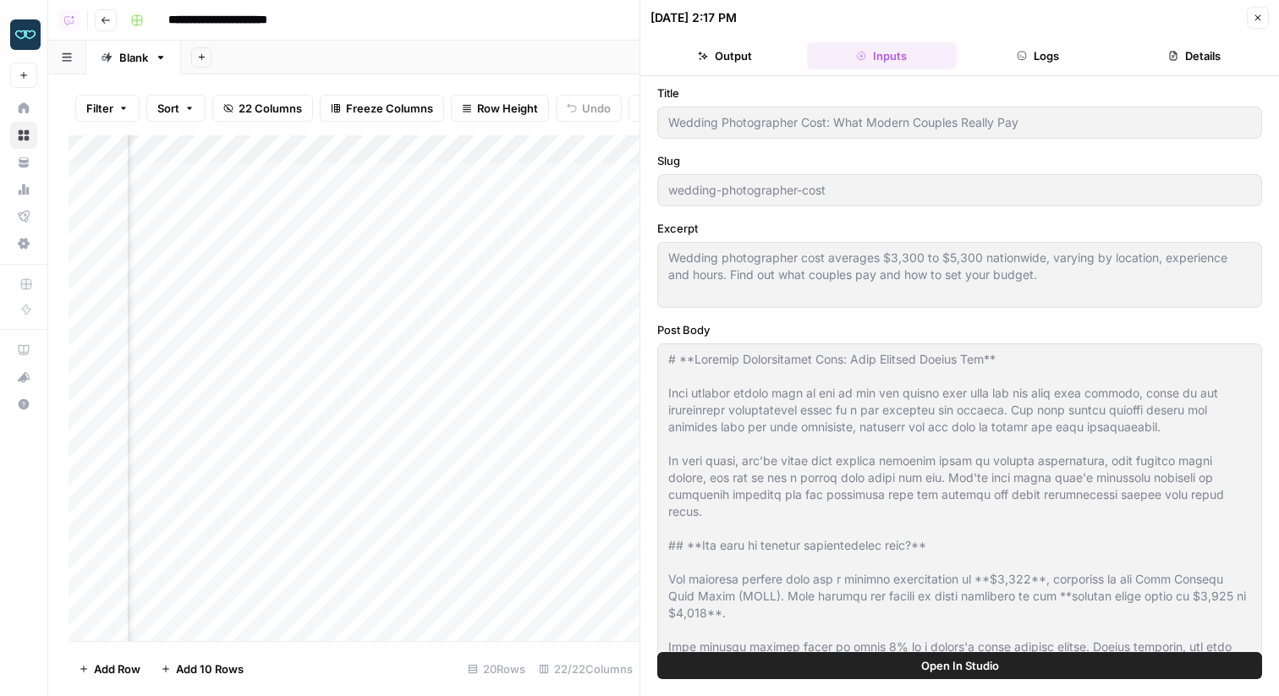
click at [1034, 64] on button "Logs" at bounding box center [1038, 55] width 150 height 27
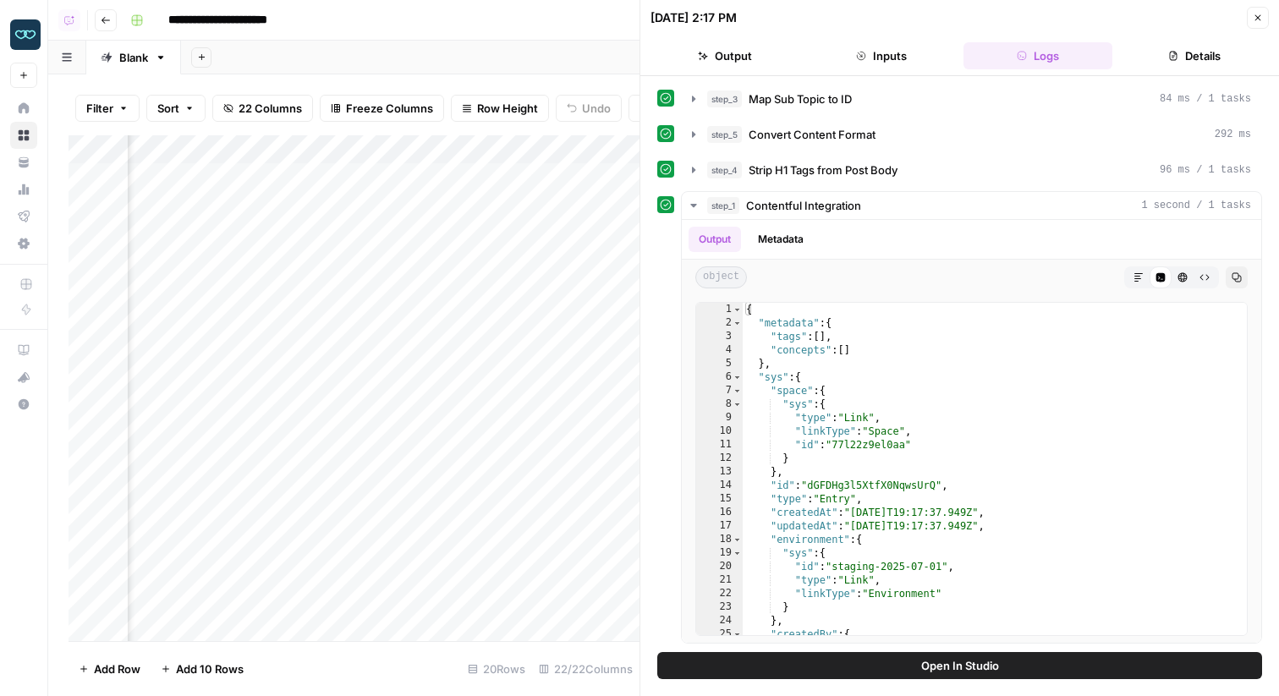
click at [1255, 14] on icon "button" at bounding box center [1258, 18] width 10 height 10
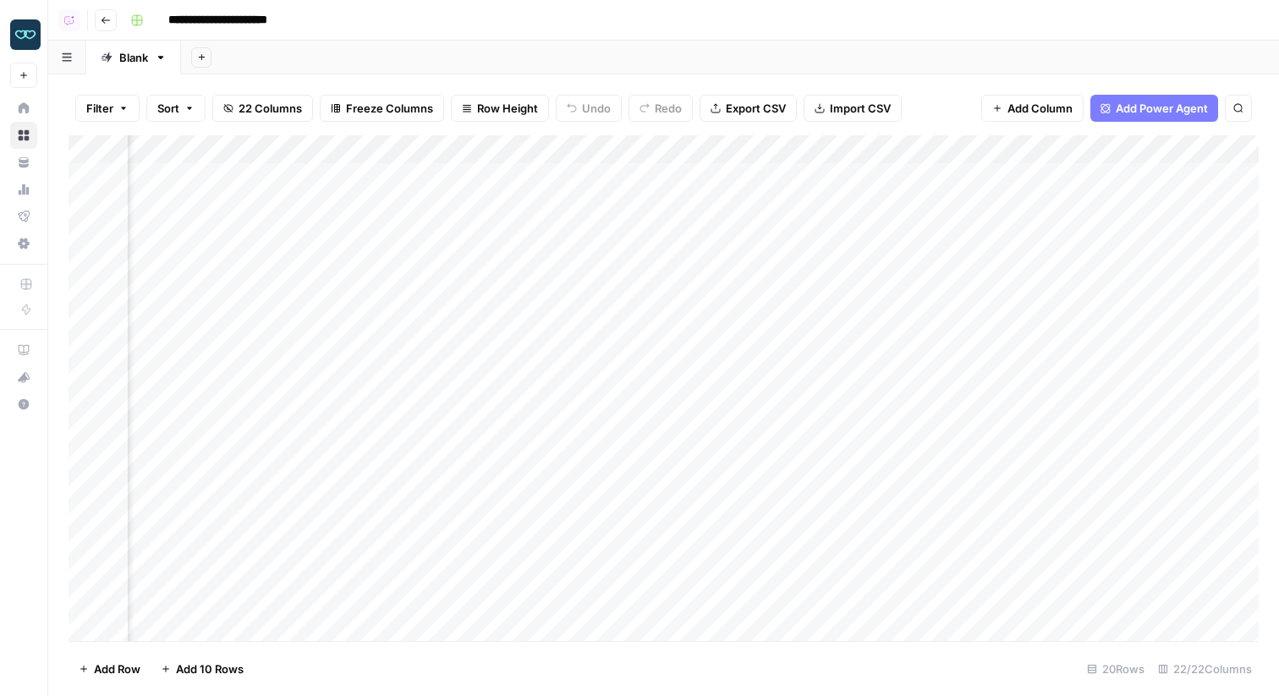
scroll to position [0, 1311]
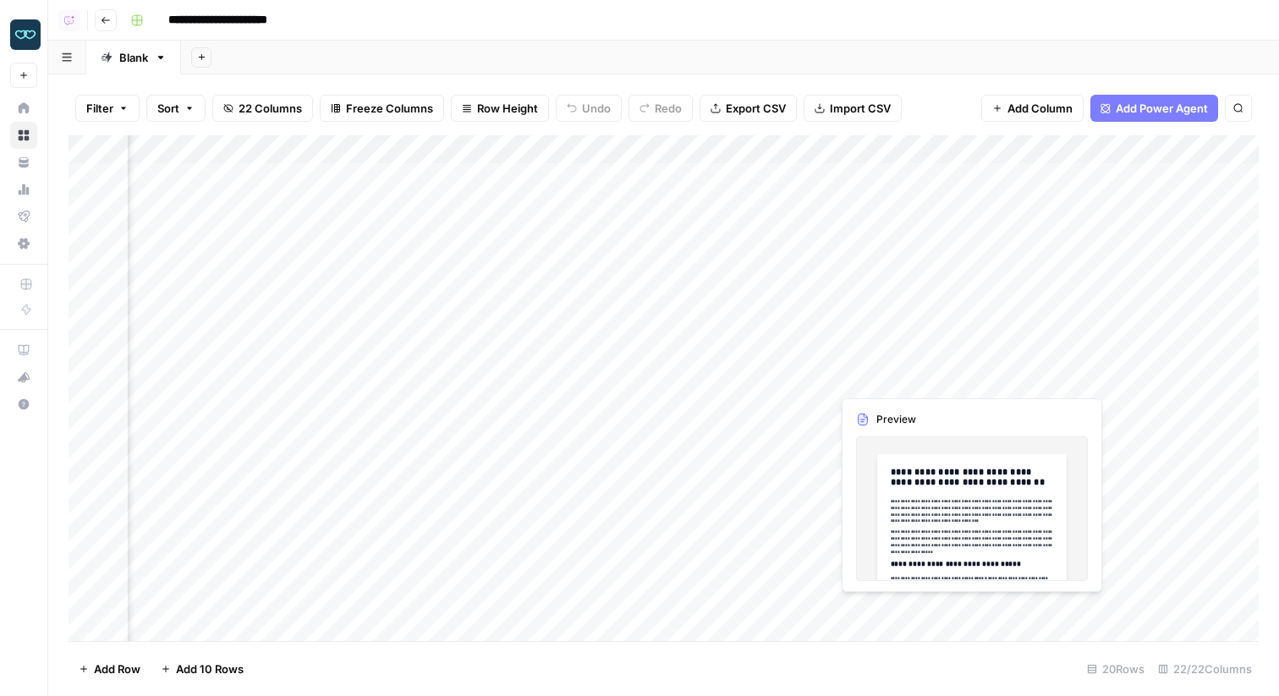
click at [945, 349] on div "Add Column" at bounding box center [664, 388] width 1190 height 506
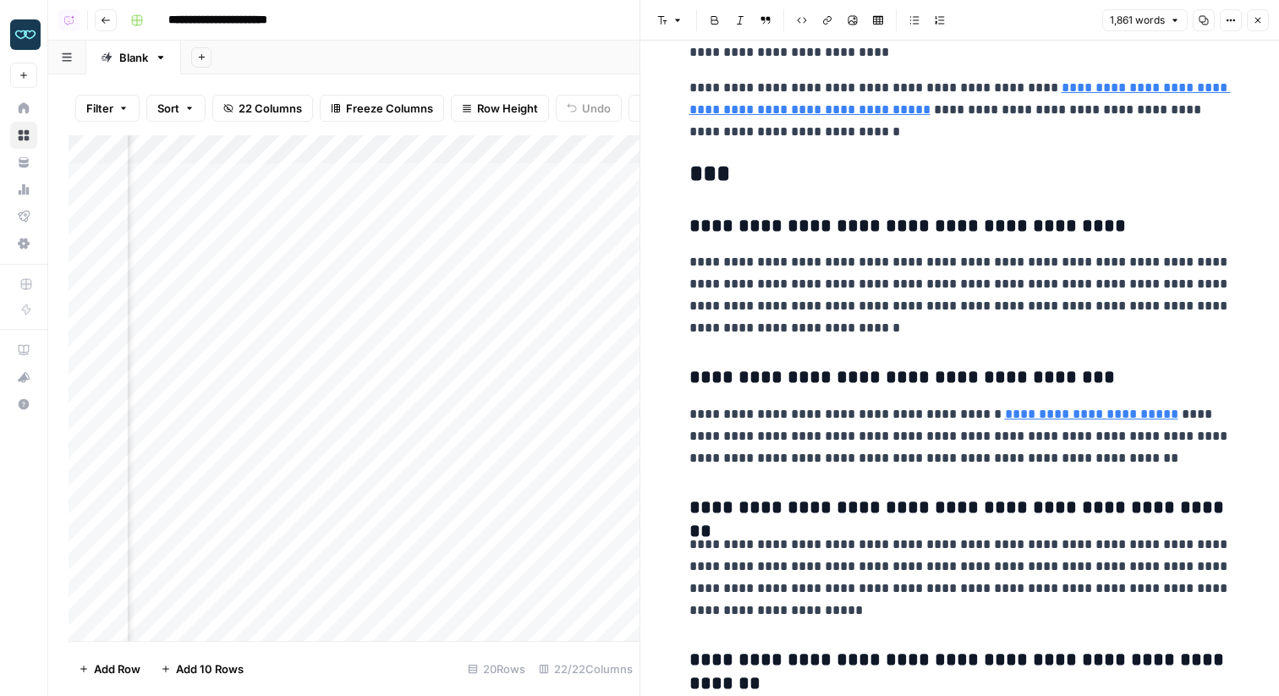
scroll to position [4520, 0]
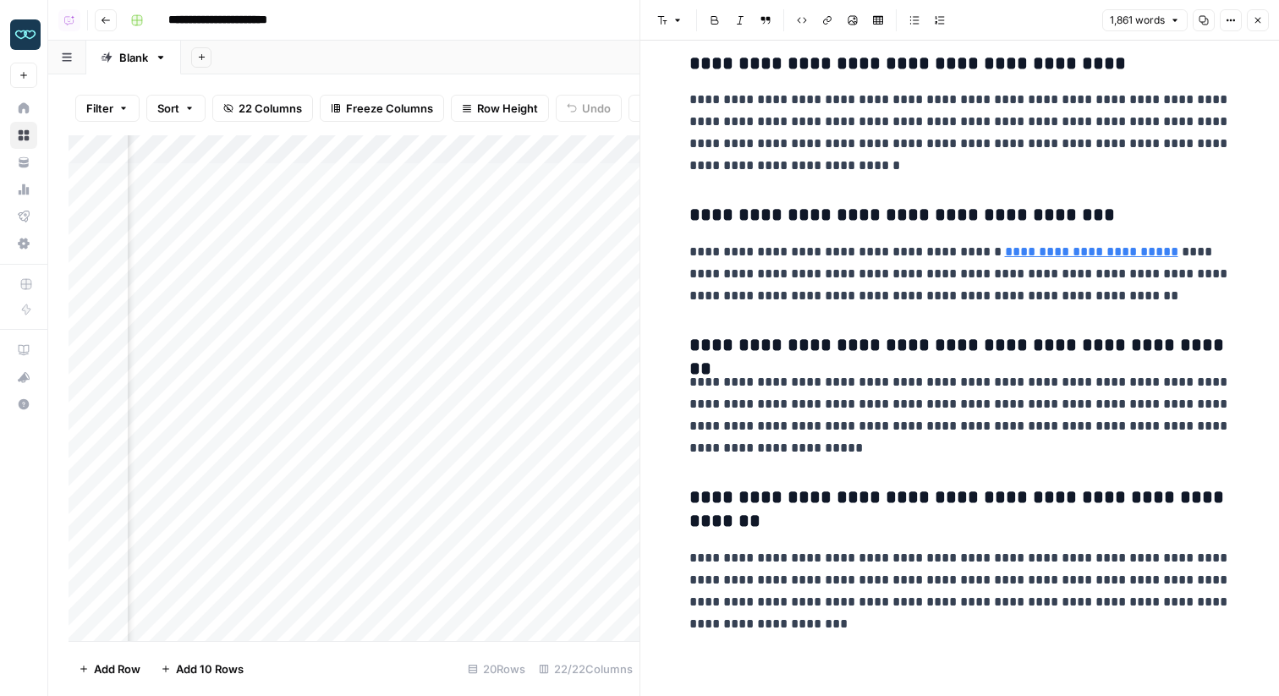
click at [1258, 19] on icon "button" at bounding box center [1258, 20] width 10 height 10
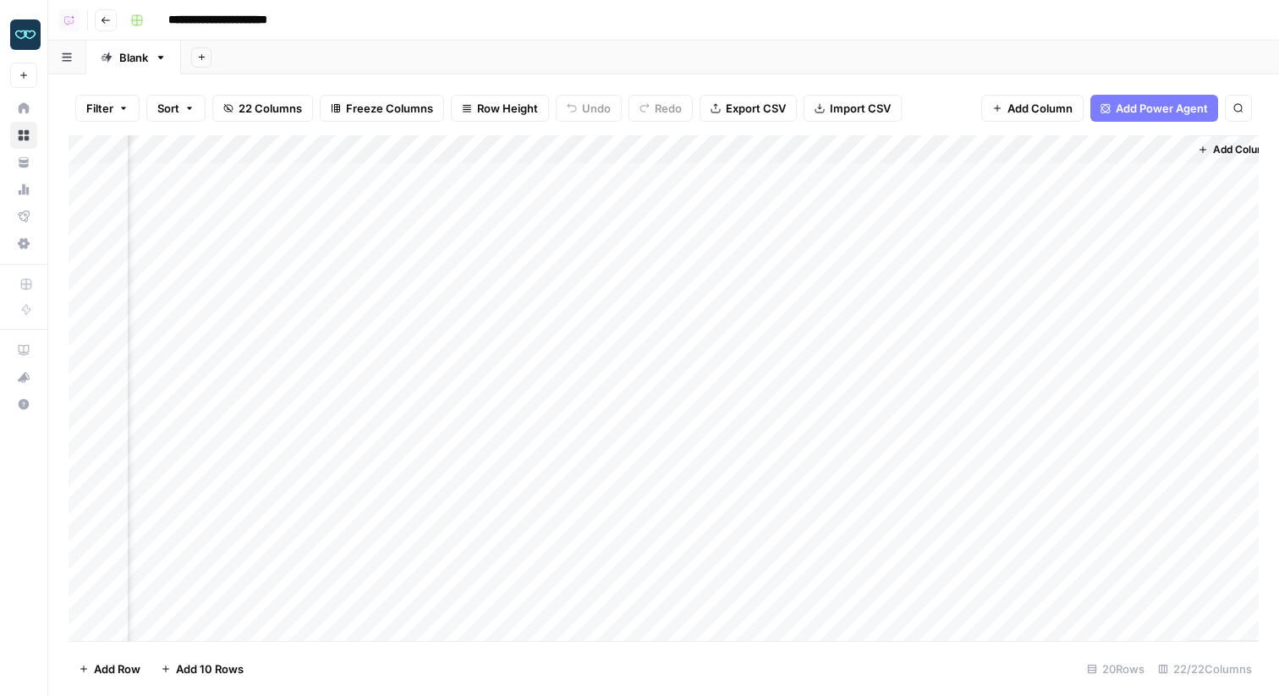
scroll to position [0, 2358]
click at [839, 174] on div "Add Column" at bounding box center [664, 388] width 1190 height 506
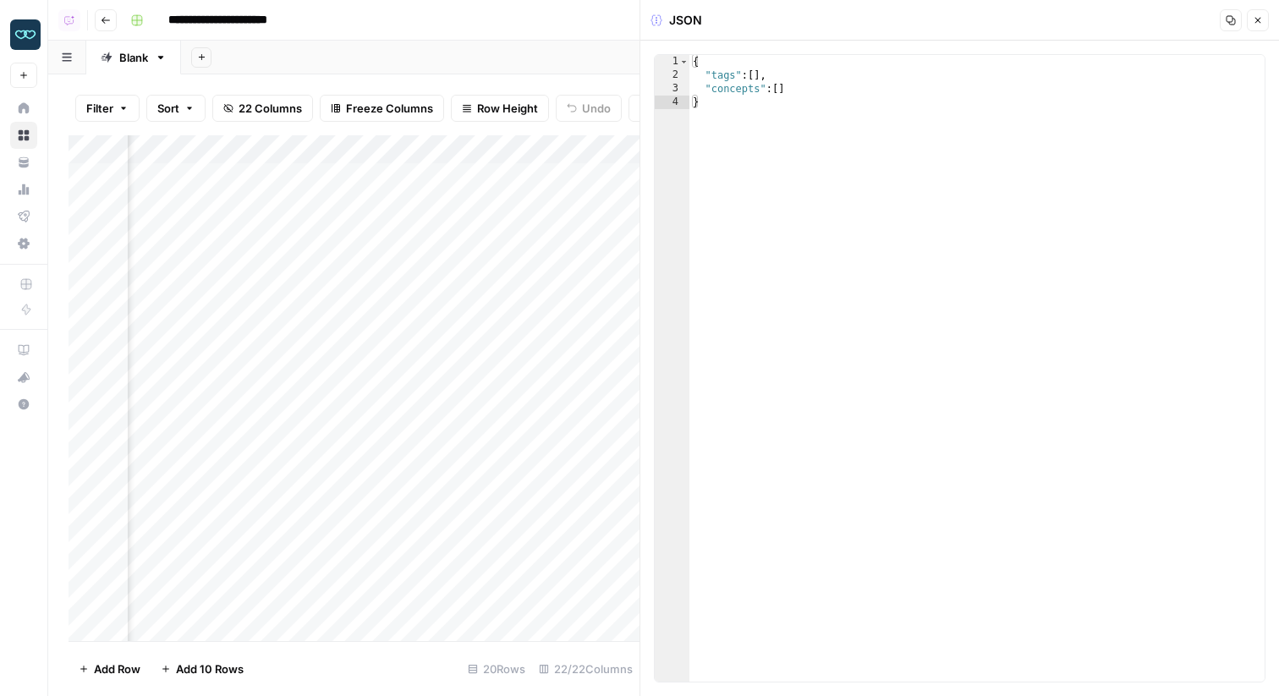
click at [1255, 23] on icon "button" at bounding box center [1258, 20] width 10 height 10
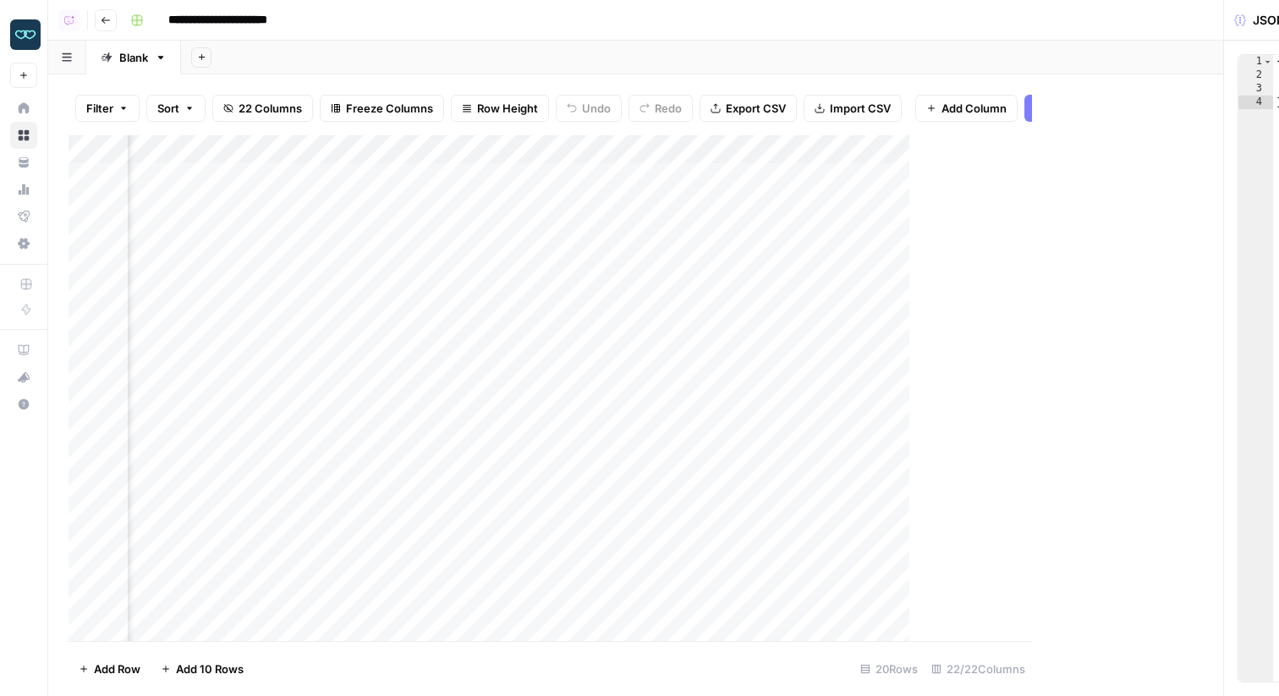
scroll to position [0, 2338]
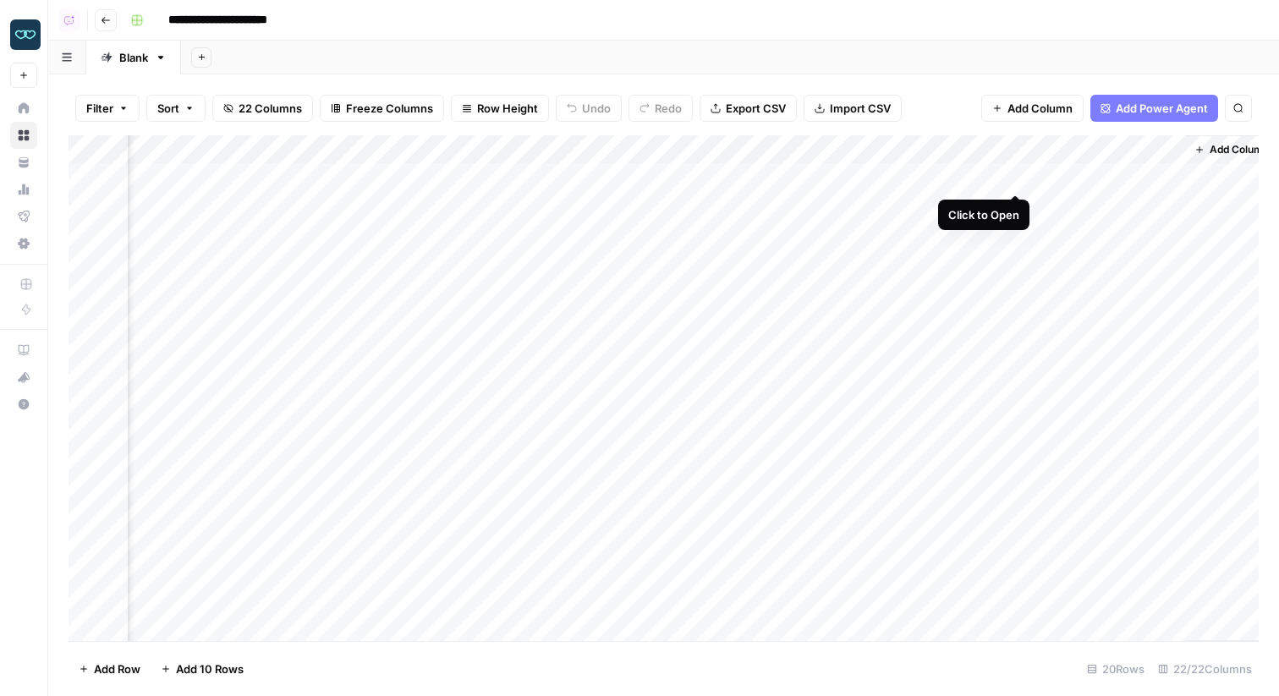
click at [1009, 173] on div "Add Column" at bounding box center [664, 388] width 1190 height 506
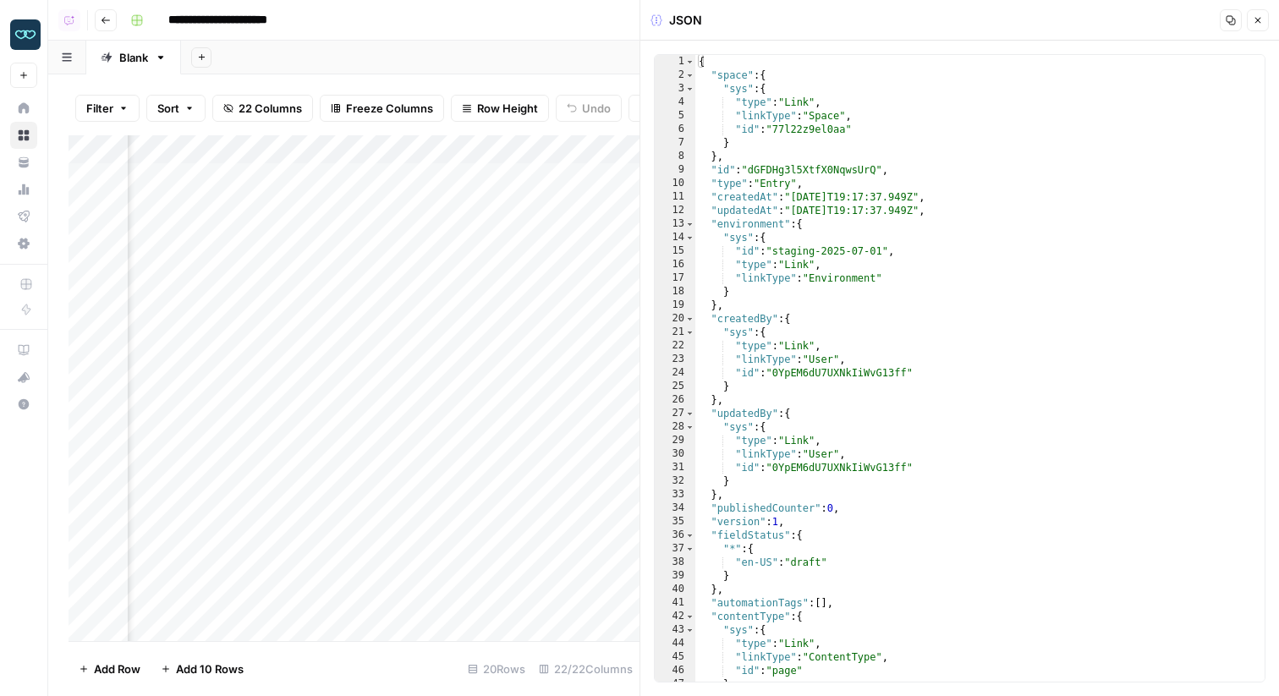
click at [837, 169] on div "{ "space" : { "sys" : { "type" : "Link" , "linkType" : "Space" , "id" : "77l22z…" at bounding box center [979, 382] width 569 height 654
click at [1055, 206] on div "{ "space" : { "sys" : { "type" : "Link" , "linkType" : "Space" , "id" : "77l22z…" at bounding box center [979, 382] width 569 height 654
type textarea "**********"
click at [1258, 13] on button "Close" at bounding box center [1258, 20] width 22 height 22
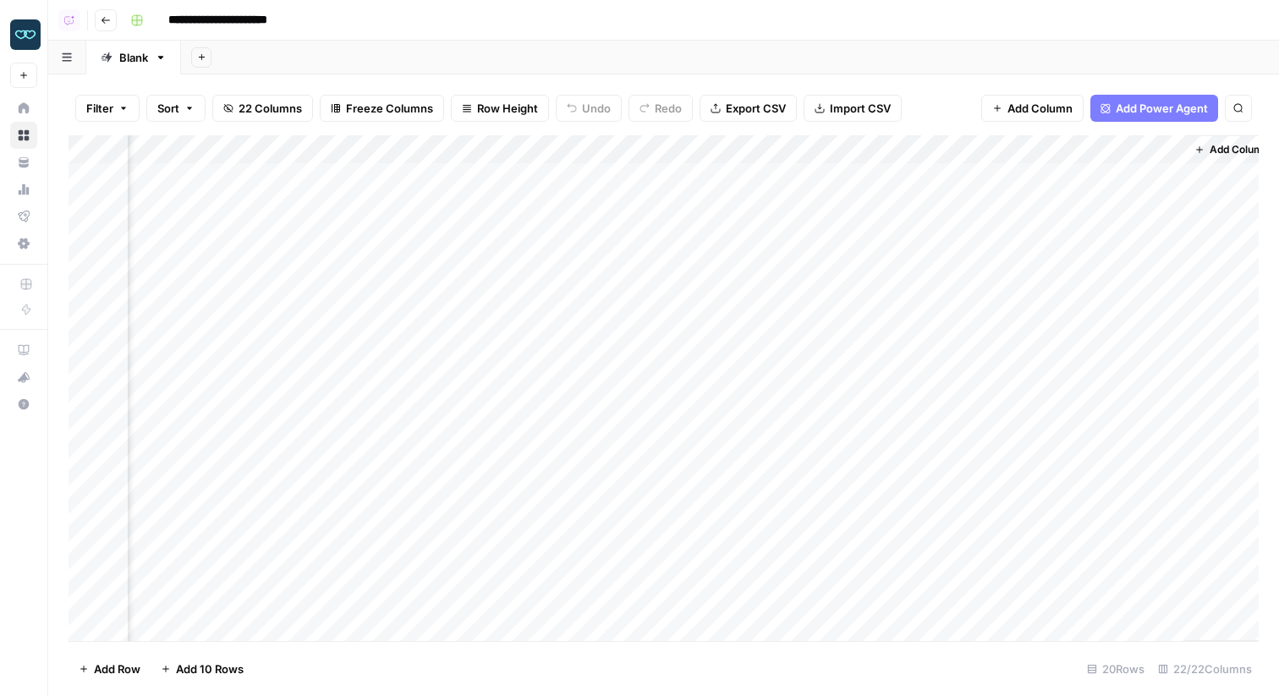
click at [1168, 177] on div "Add Column" at bounding box center [664, 388] width 1190 height 506
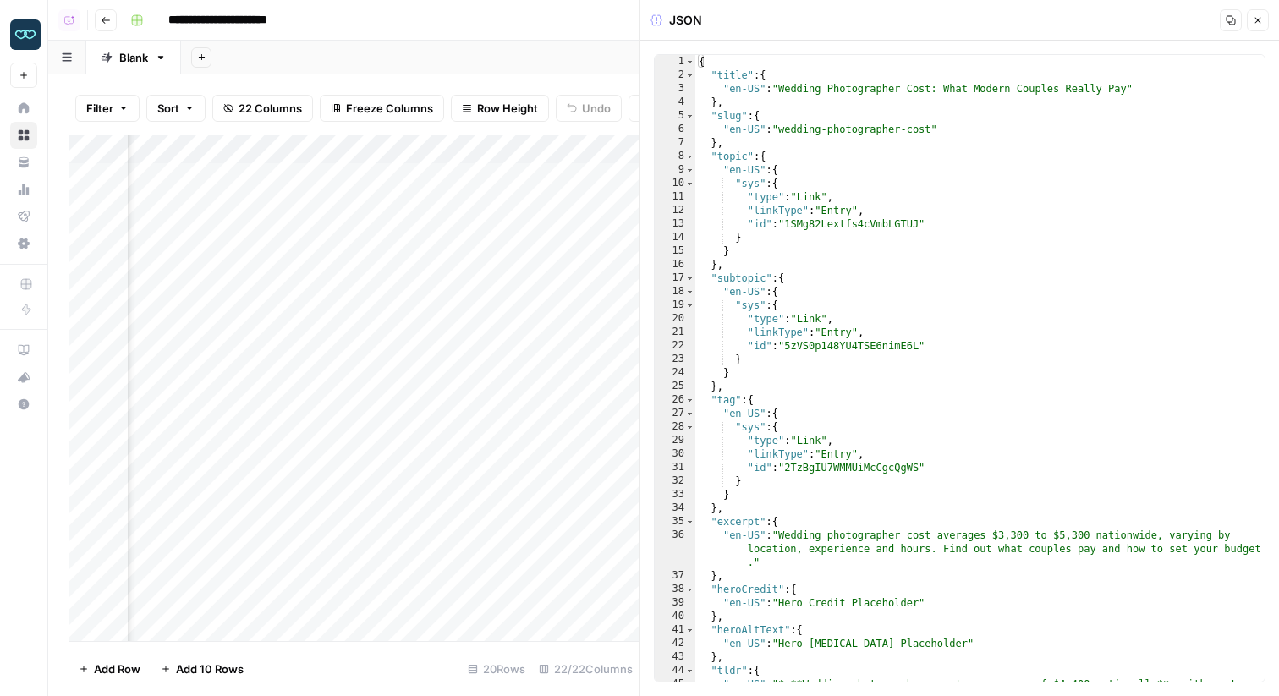
click at [1255, 19] on icon "button" at bounding box center [1258, 20] width 10 height 10
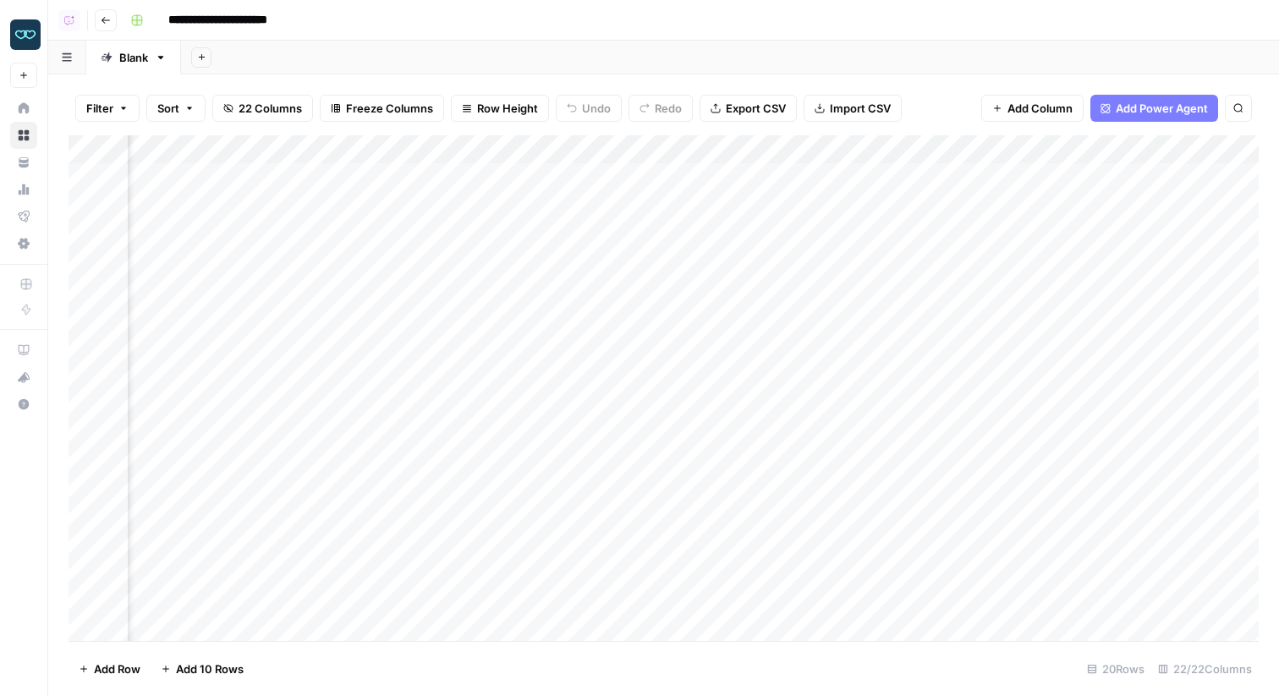
scroll to position [0, 1910]
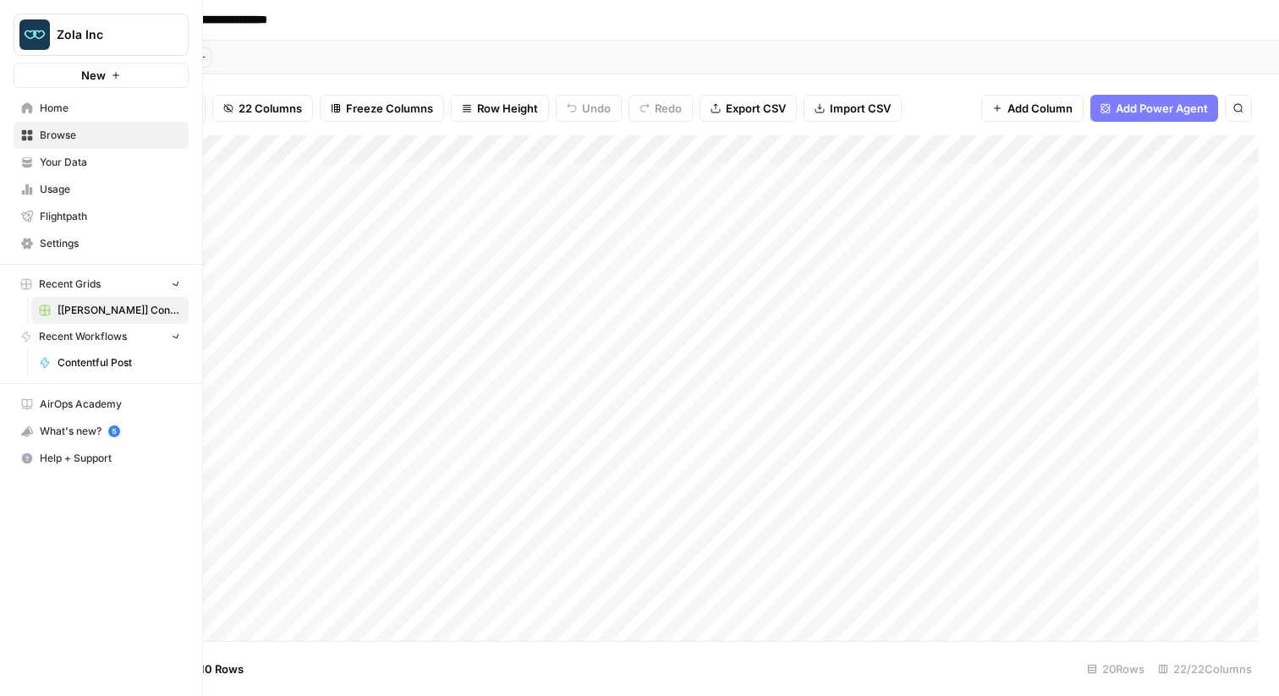
click at [25, 243] on icon at bounding box center [27, 244] width 12 height 12
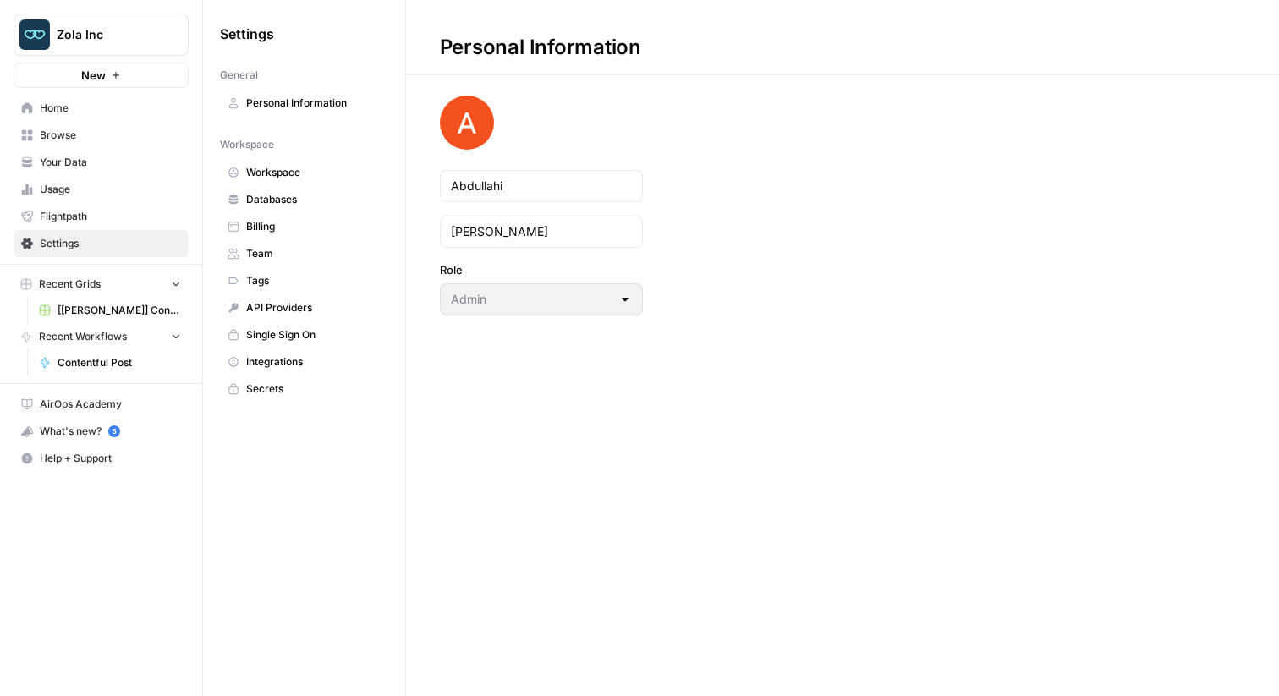
click at [299, 362] on span "Integrations" at bounding box center [313, 361] width 134 height 15
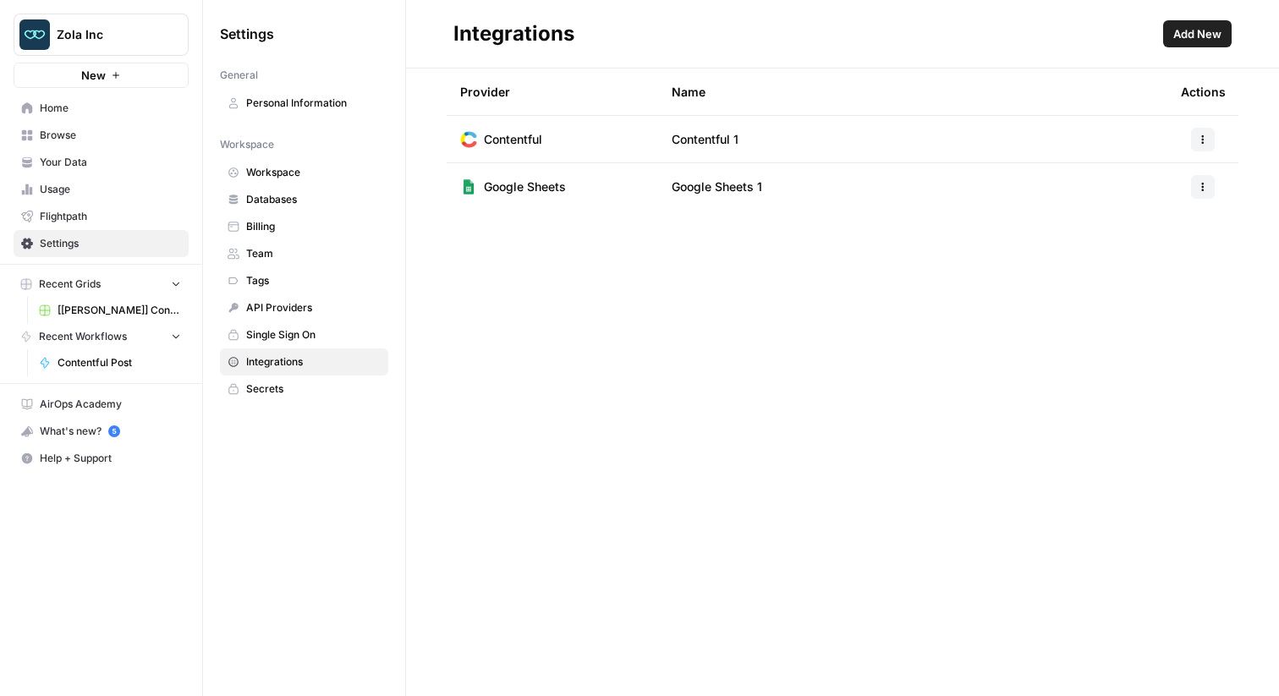
click at [60, 110] on span "Home" at bounding box center [110, 108] width 141 height 15
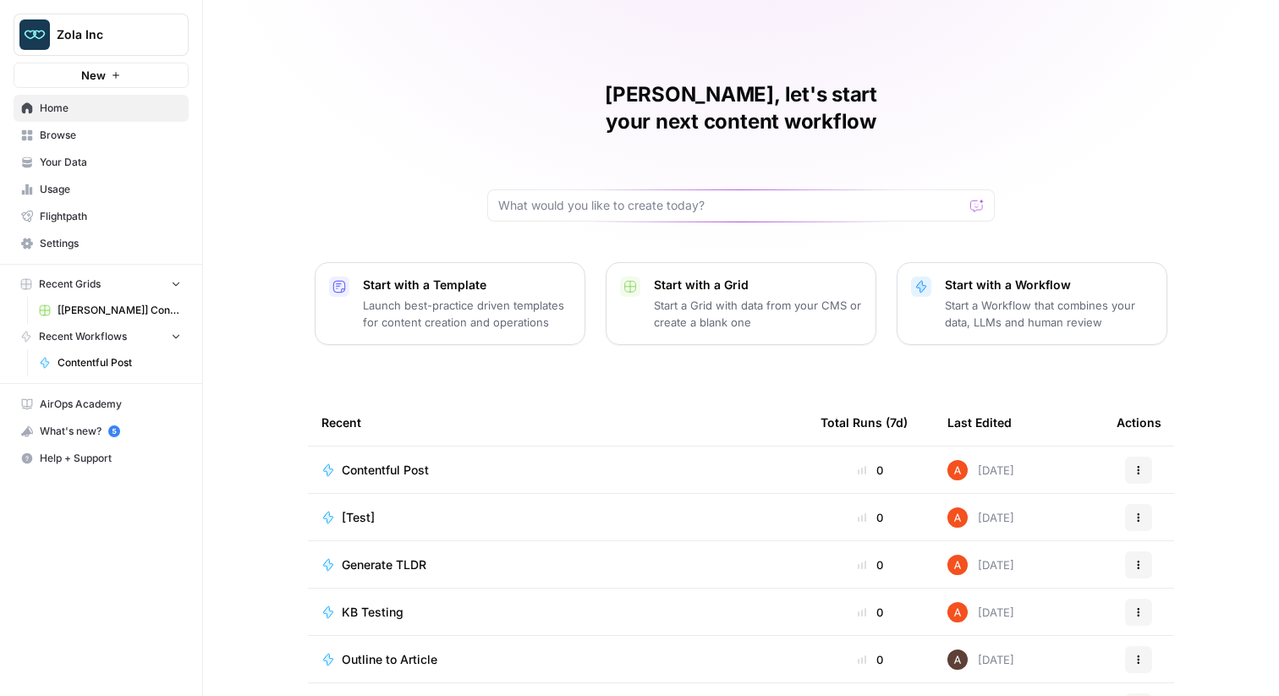
click at [395, 462] on span "Contentful Post" at bounding box center [385, 470] width 87 height 17
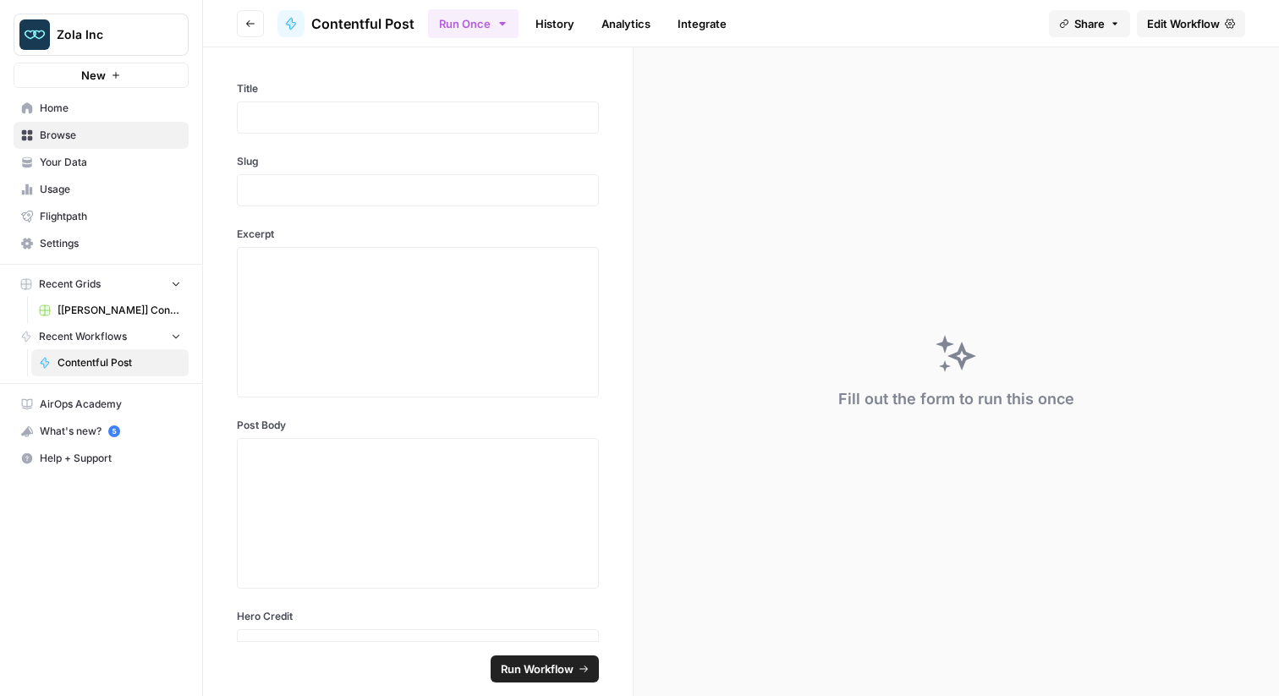
click at [1163, 19] on span "Edit Workflow" at bounding box center [1183, 23] width 73 height 17
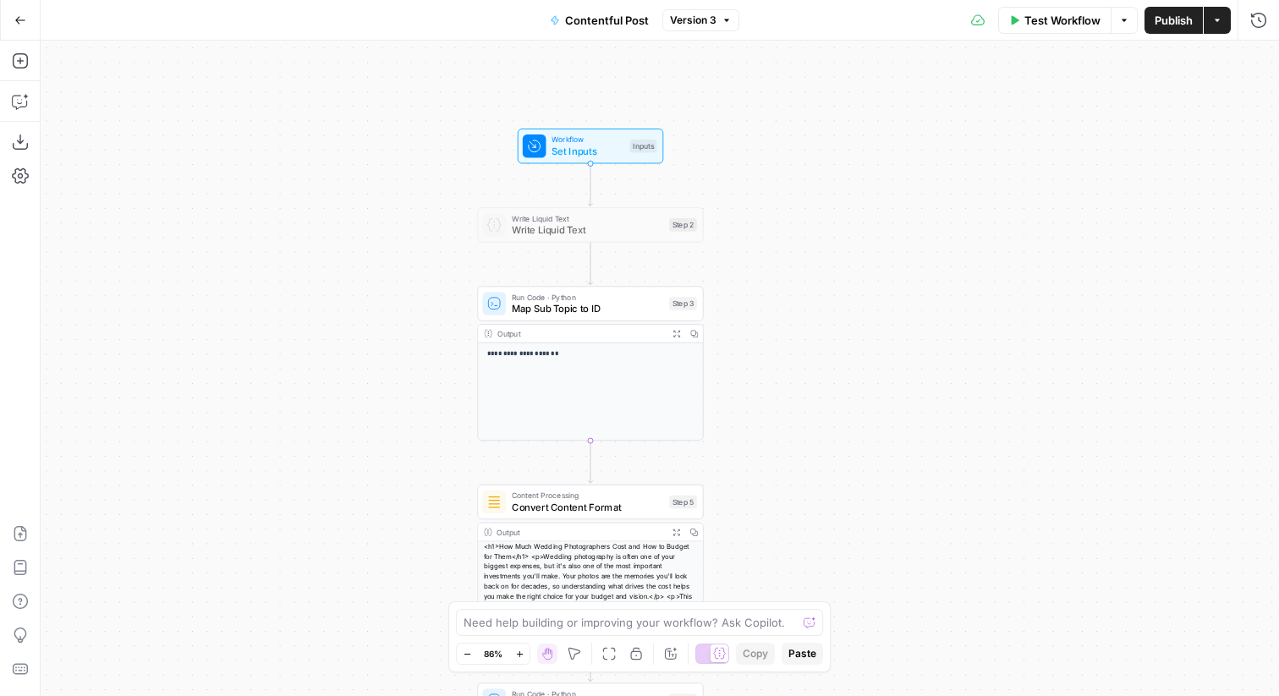
click at [545, 311] on span "Map Sub Topic to ID" at bounding box center [587, 308] width 151 height 14
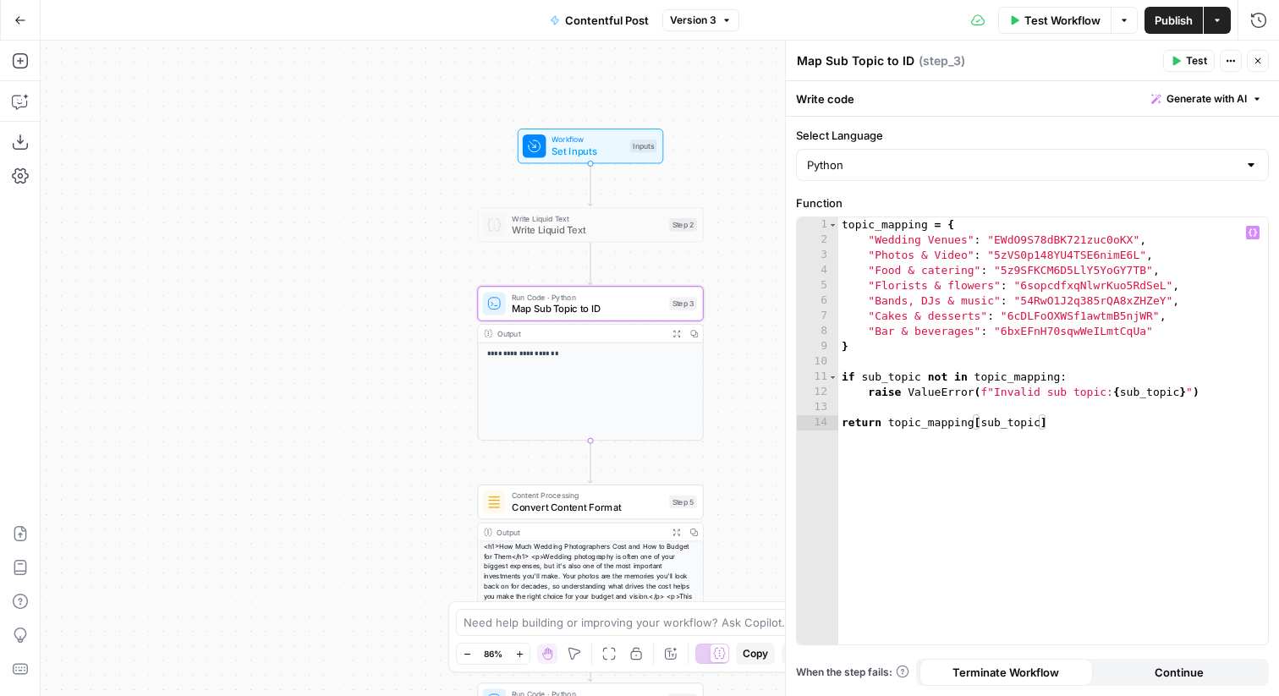
click at [1041, 239] on div "topic_mapping = { "Wedding Venues" : "EWdO9S78dBK721zuc0oKX" , "Photos & Video"…" at bounding box center [1053, 446] width 430 height 458
click at [1055, 257] on div "topic_mapping = { "Wedding Venues" : "EWdO9S78dBK721zuc0oKX" , "Photos & Video"…" at bounding box center [1053, 446] width 430 height 458
click at [1054, 267] on div "topic_mapping = { "Wedding Venues" : "EWdO9S78dBK721zuc0oKX" , "Photos & Video"…" at bounding box center [1053, 446] width 430 height 458
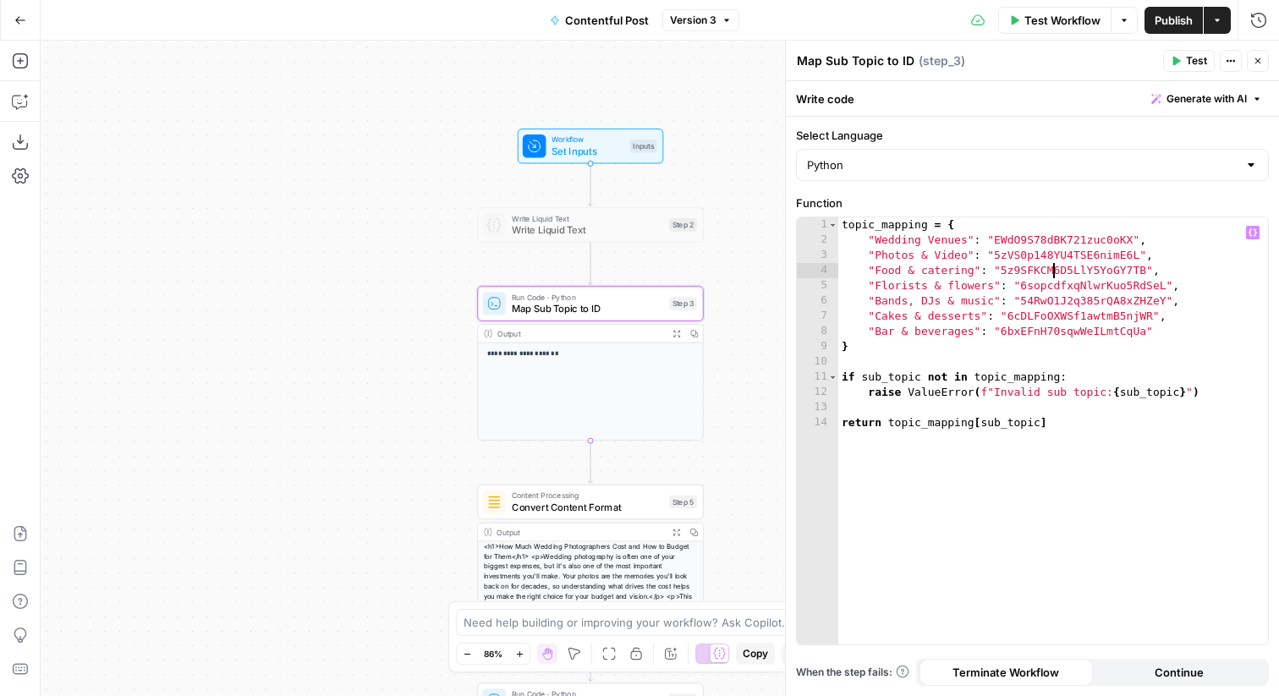
click at [1054, 267] on div "topic_mapping = { "Wedding Venues" : "EWdO9S78dBK721zuc0oKX" , "Photos & Video"…" at bounding box center [1053, 446] width 430 height 458
click at [973, 243] on div "topic_mapping = { "Wedding Venues" : "EWdO9S78dBK721zuc0oKX" , "Photos & Video"…" at bounding box center [1053, 446] width 430 height 458
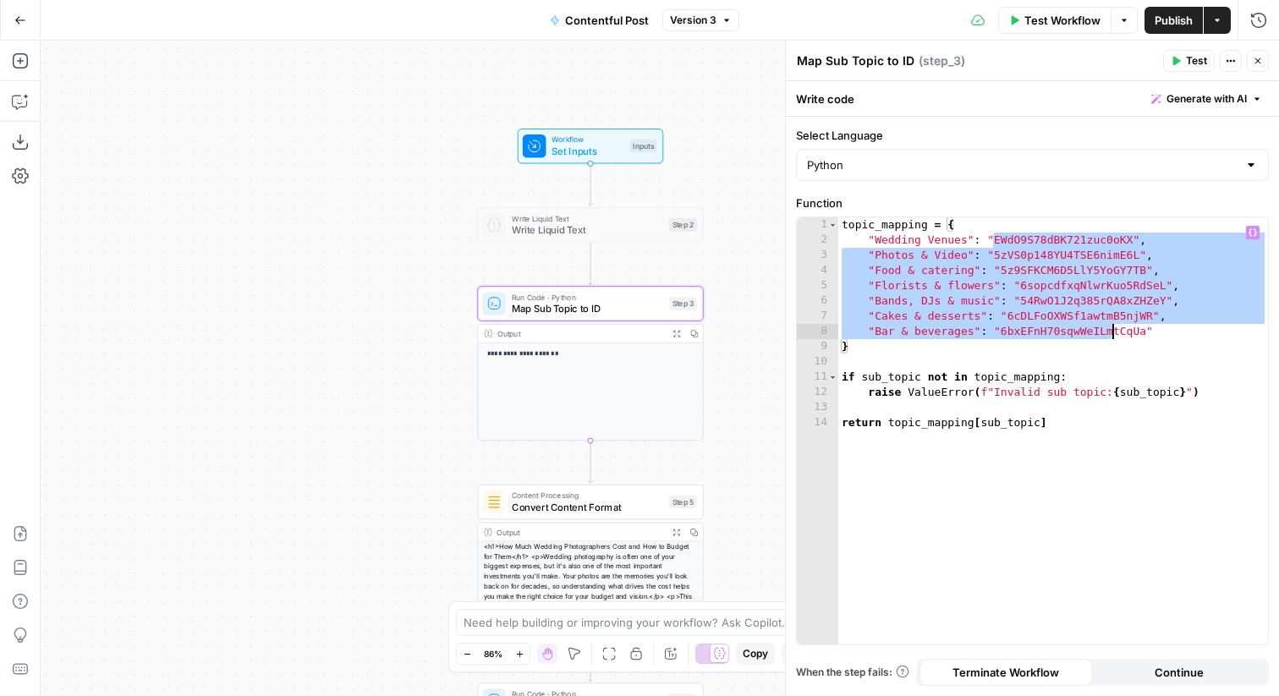
drag, startPoint x: 991, startPoint y: 238, endPoint x: 1110, endPoint y: 331, distance: 150.6
click at [1110, 331] on div "topic_mapping = { "Wedding Venues" : "EWdO9S78dBK721zuc0oKX" , "Photos & Video"…" at bounding box center [1053, 446] width 430 height 458
click at [1097, 334] on div "topic_mapping = { "Wedding Venues" : "EWdO9S78dBK721zuc0oKX" , "Photos & Video"…" at bounding box center [1053, 446] width 430 height 458
type textarea "**********"
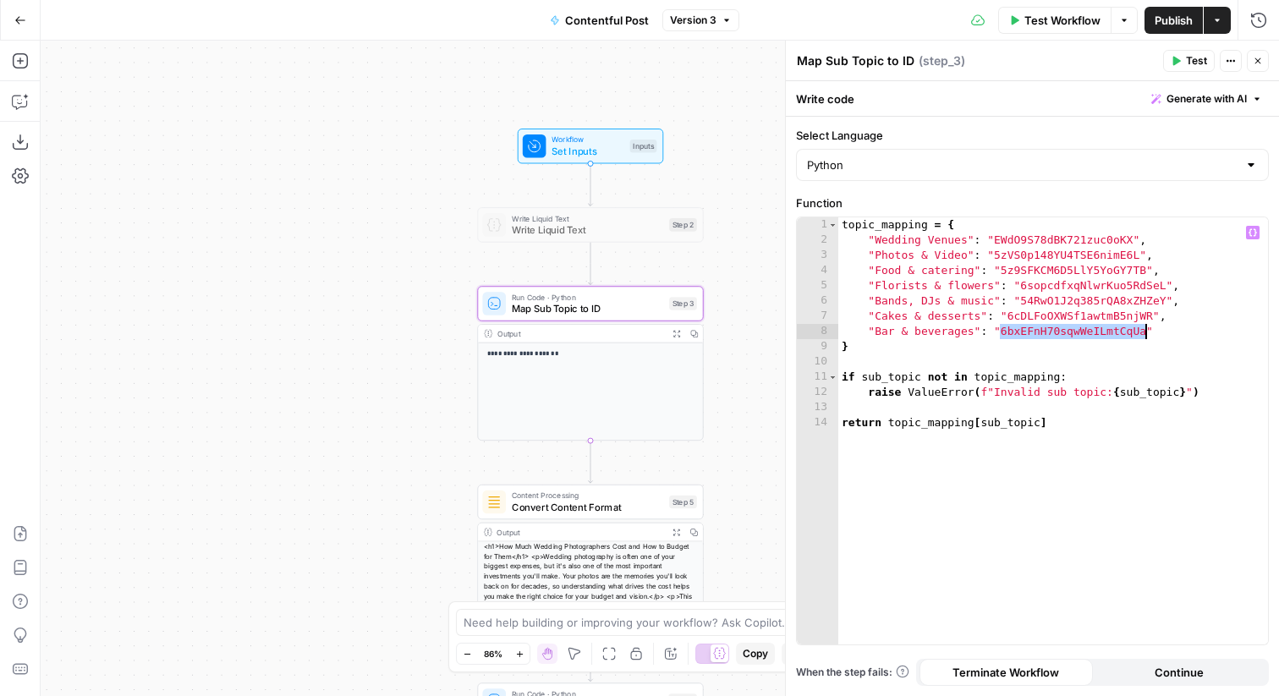
click at [1097, 334] on div "topic_mapping = { "Wedding Venues" : "EWdO9S78dBK721zuc0oKX" , "Photos & Video"…" at bounding box center [1053, 446] width 430 height 458
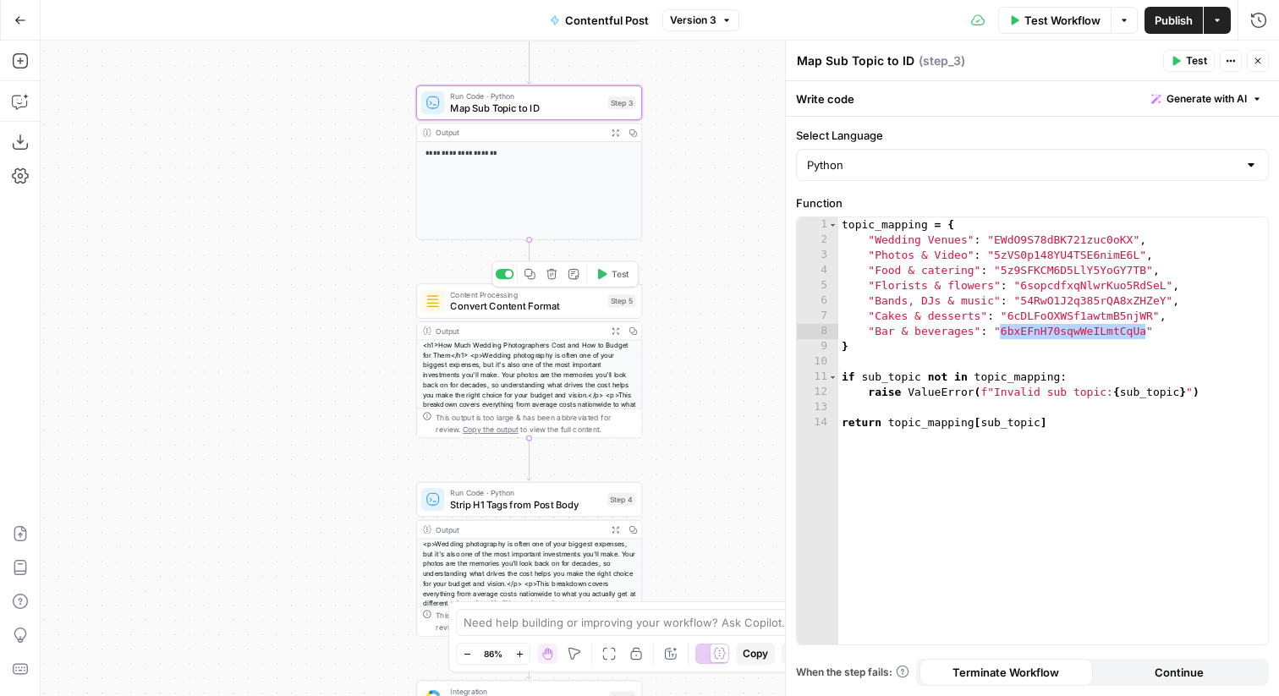
click at [597, 306] on span "Convert Content Format" at bounding box center [525, 306] width 151 height 14
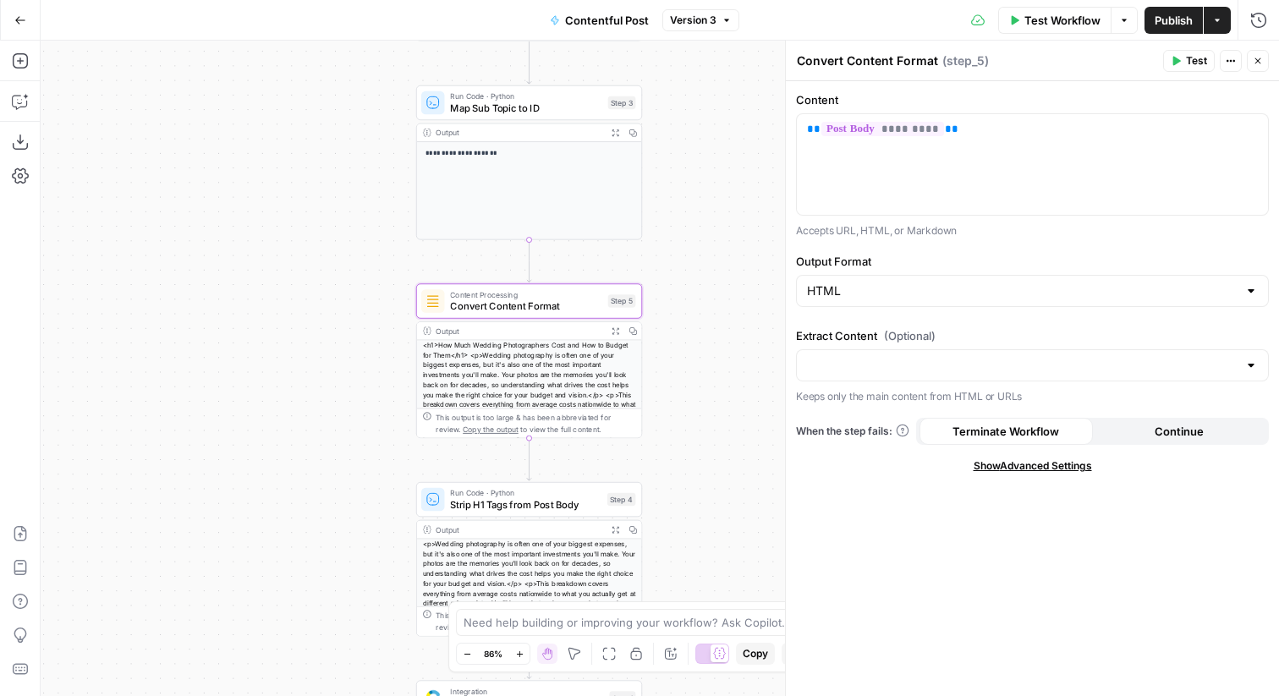
click at [1264, 54] on button "Close" at bounding box center [1258, 61] width 22 height 22
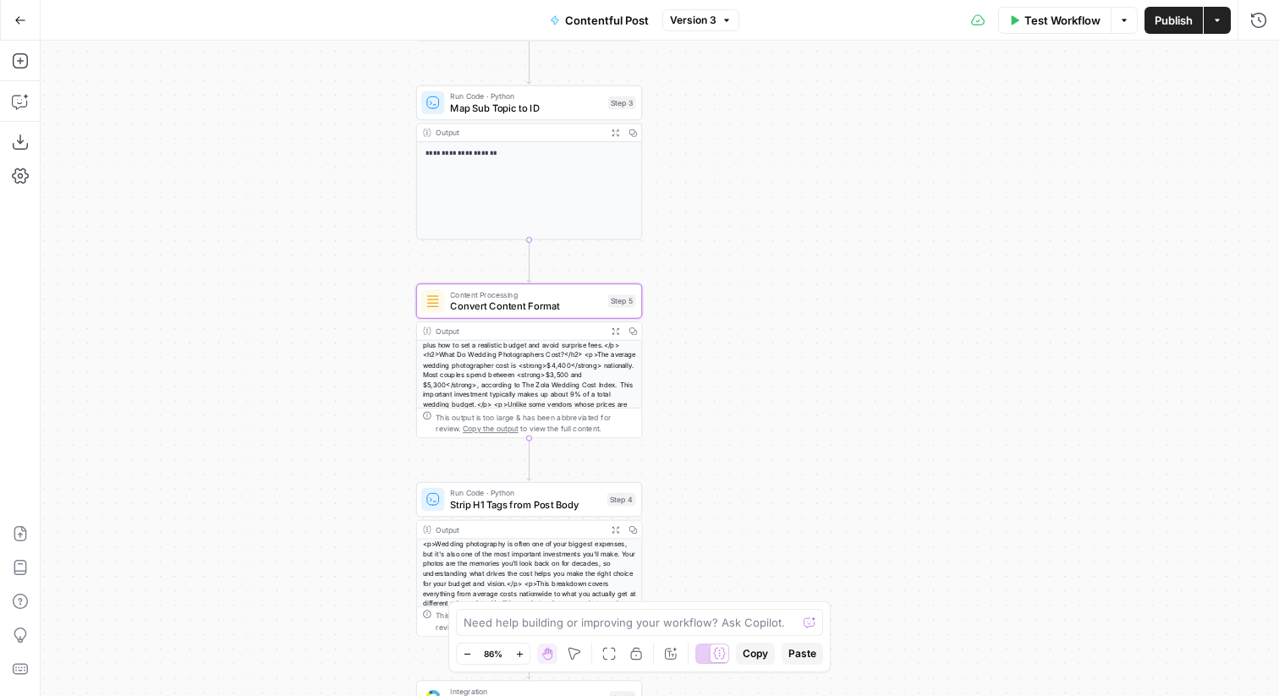
scroll to position [98, 0]
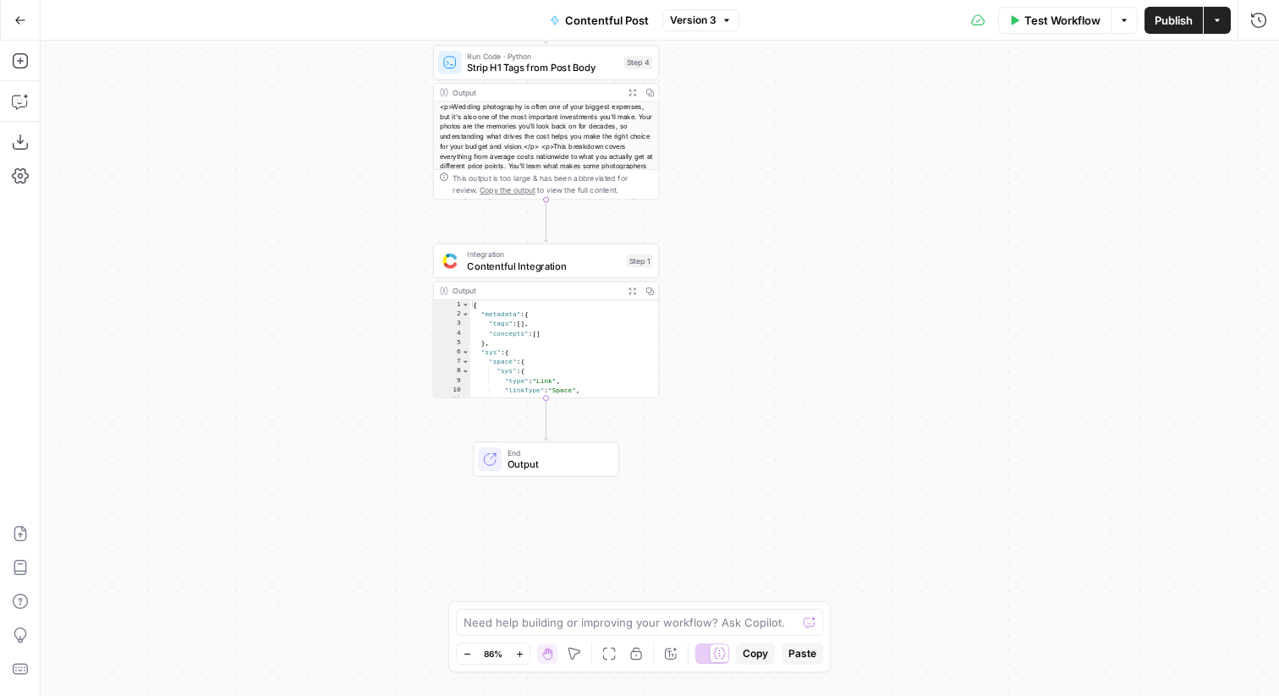
click at [580, 275] on div "Integration Contentful Integration Step 1 Copy step Delete step Add Note Test" at bounding box center [546, 261] width 226 height 35
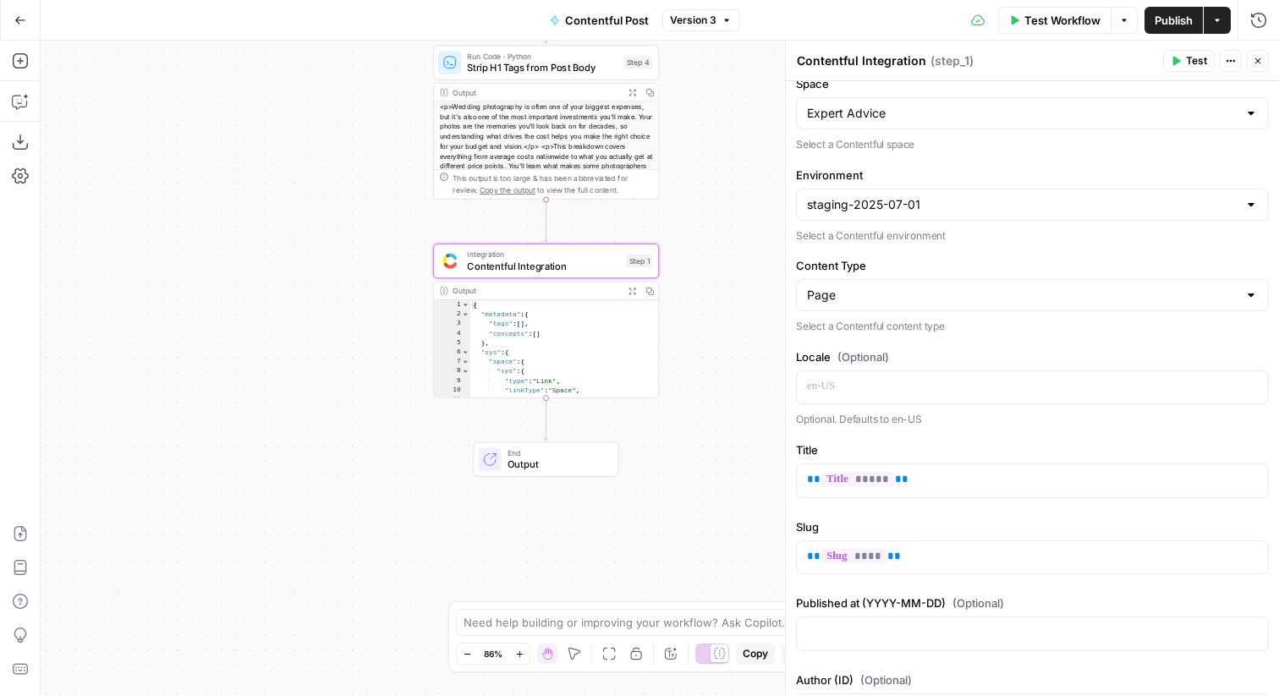
scroll to position [148, 0]
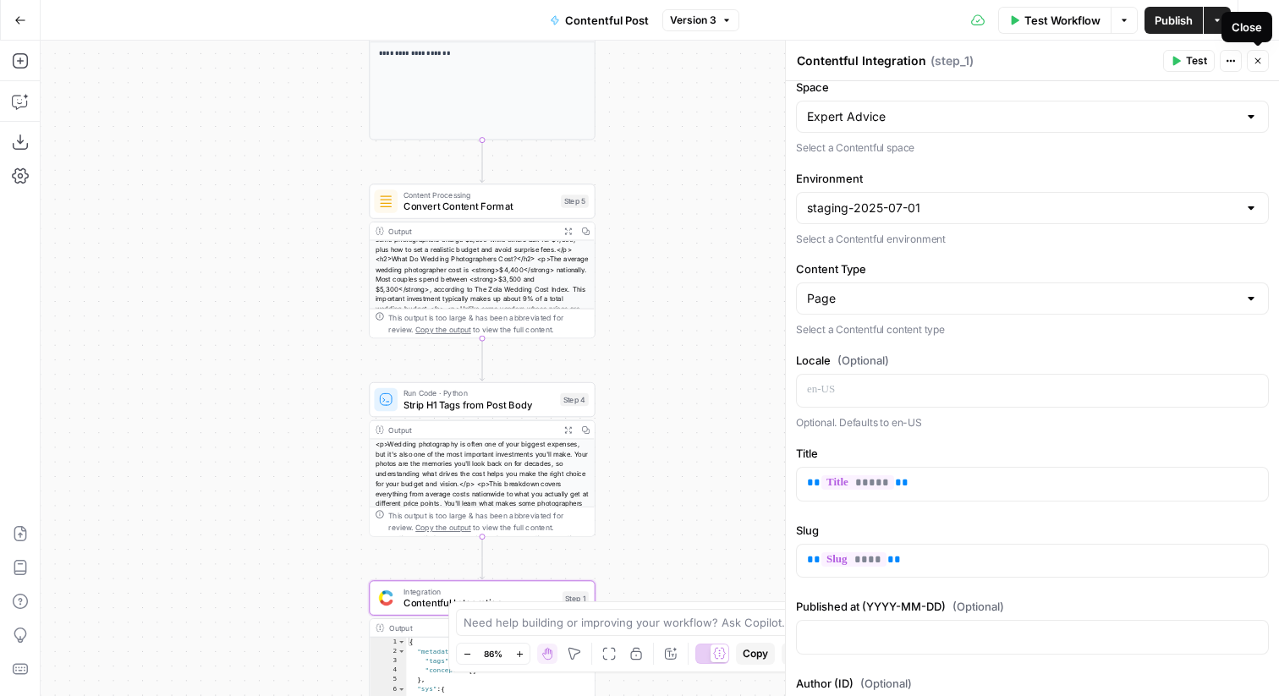
click at [1253, 55] on button "Close" at bounding box center [1258, 61] width 22 height 22
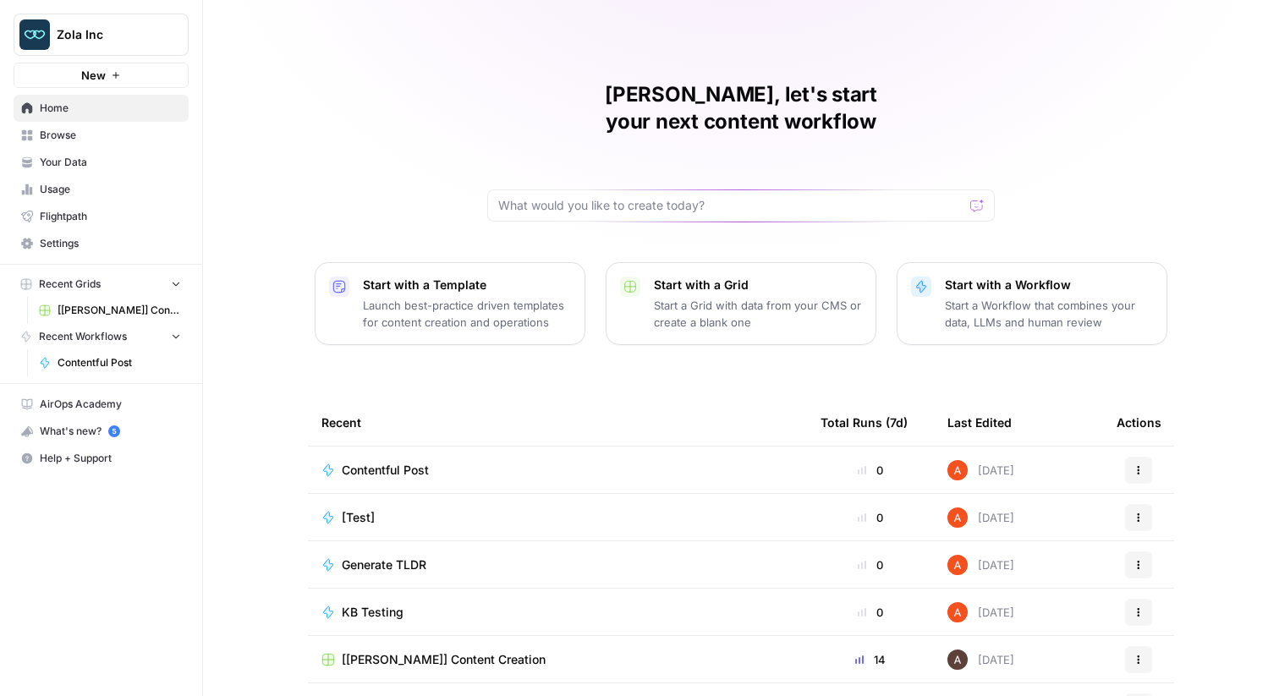
click at [140, 134] on span "Browse" at bounding box center [110, 135] width 141 height 15
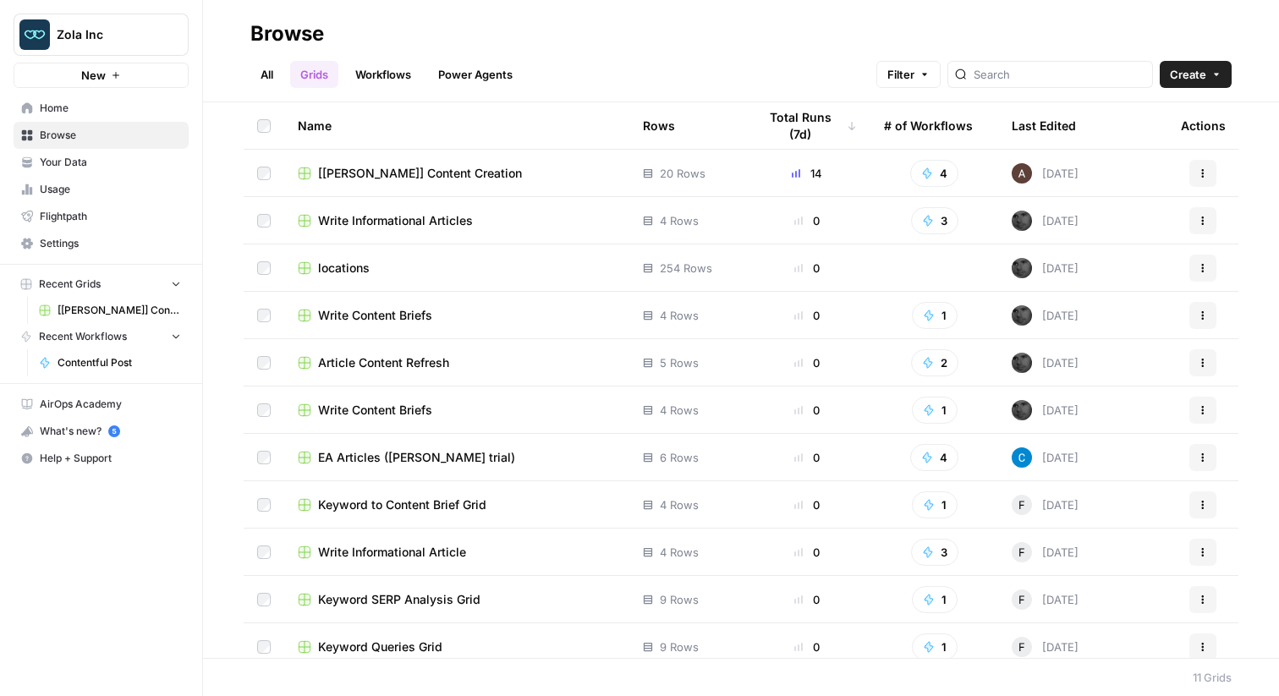
click at [373, 173] on span "[[PERSON_NAME]] Content Creation" at bounding box center [420, 173] width 204 height 17
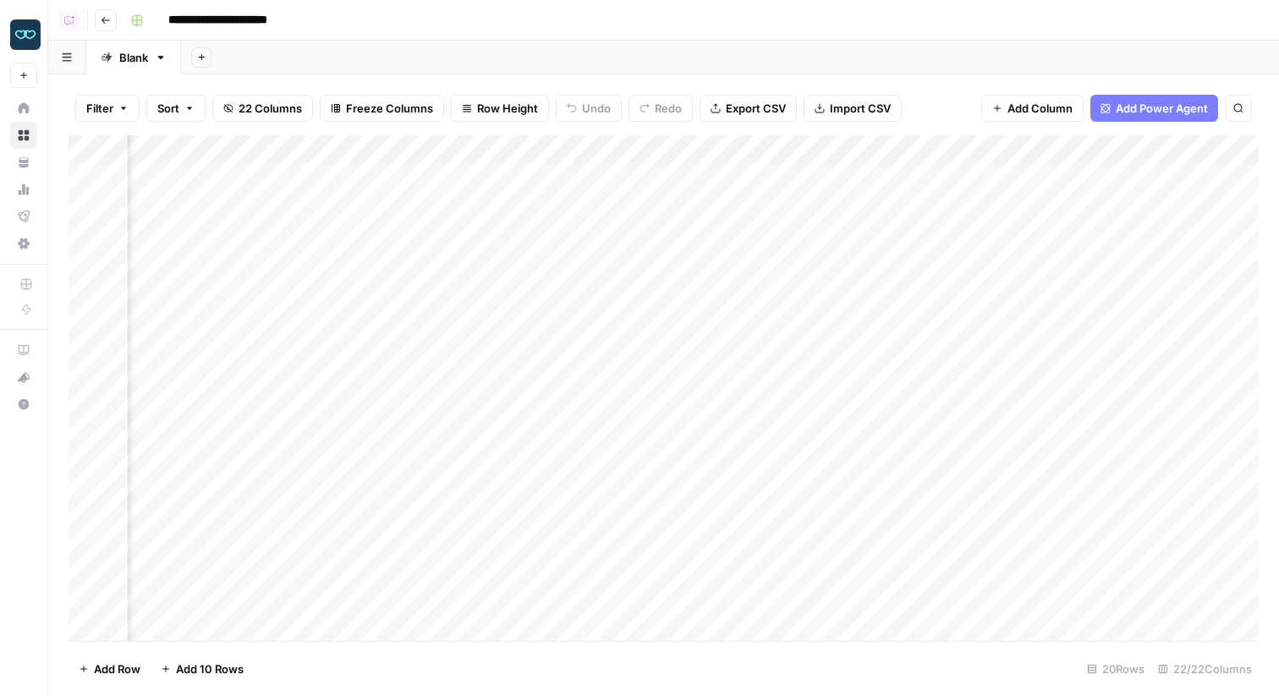
scroll to position [0, 2240]
click at [596, 198] on div "Add Column" at bounding box center [664, 388] width 1190 height 506
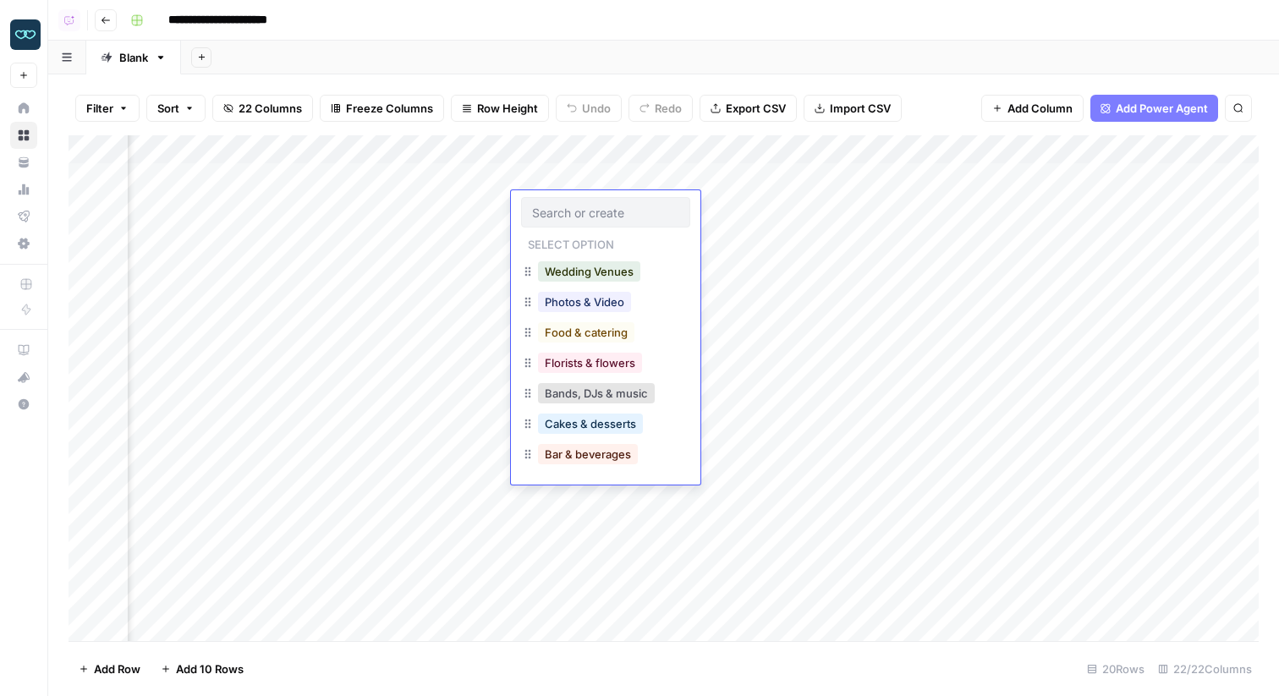
click at [653, 36] on header "**********" at bounding box center [663, 20] width 1231 height 41
